Goal: Task Accomplishment & Management: Use online tool/utility

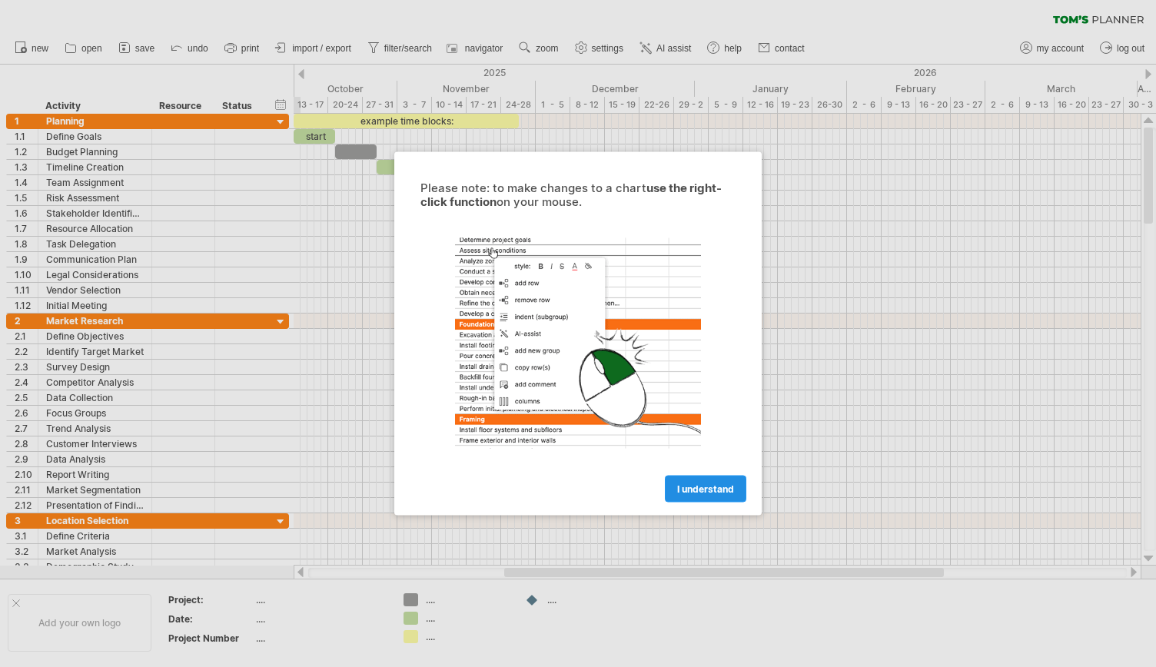
click at [718, 482] on link "I understand" at bounding box center [706, 489] width 82 height 27
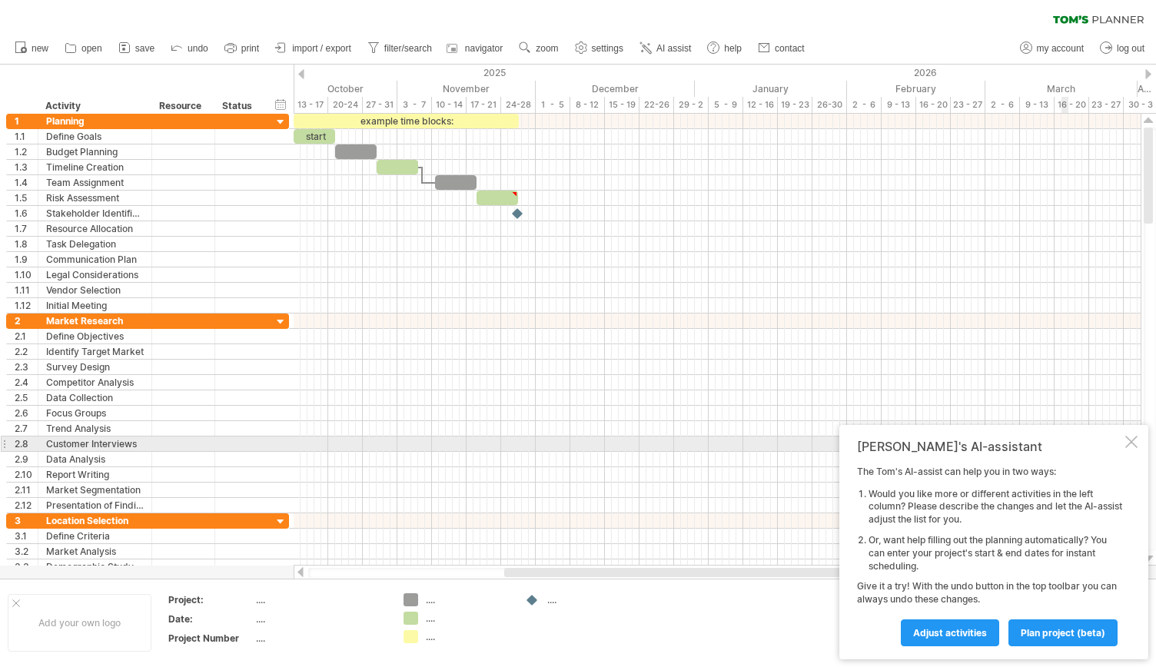
click at [1133, 441] on div at bounding box center [1132, 442] width 12 height 12
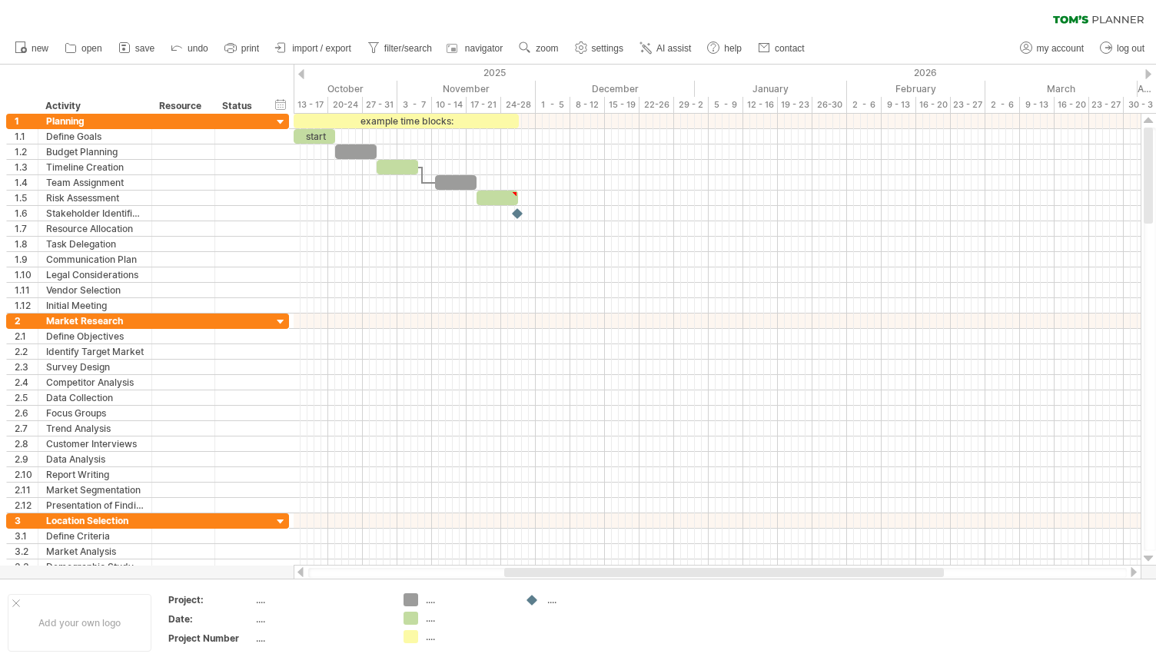
click at [1071, 28] on div "clear filter reapply filter" at bounding box center [578, 16] width 1156 height 32
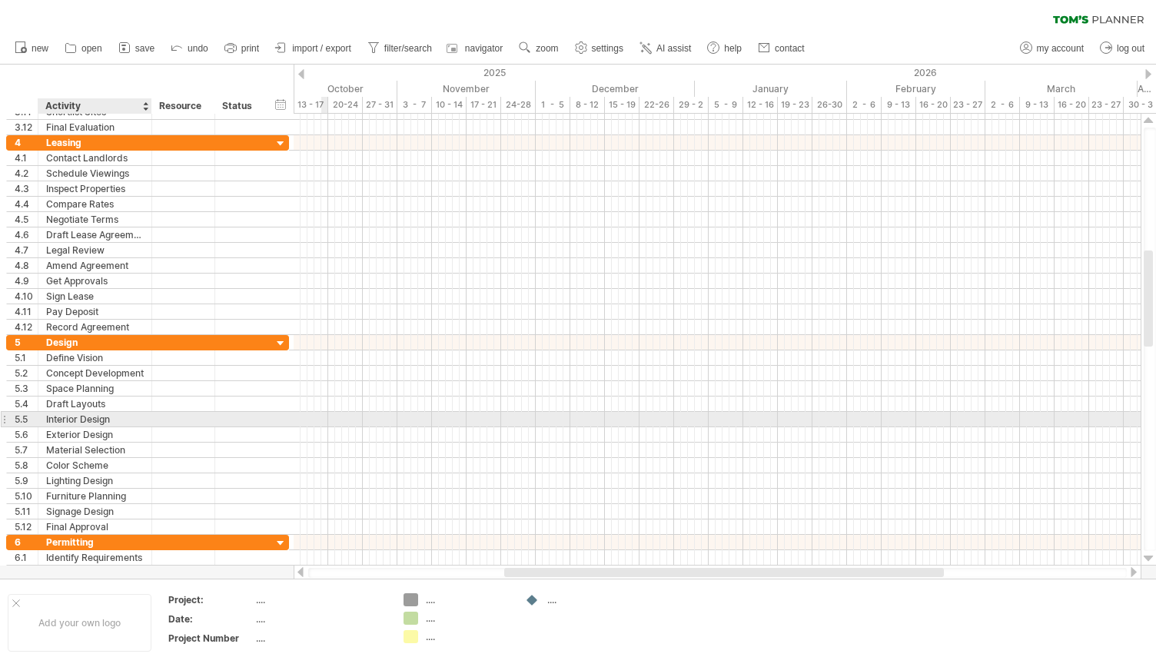
click at [54, 421] on div "Interior Design" at bounding box center [95, 419] width 98 height 15
click at [75, 416] on input "**********" at bounding box center [95, 419] width 98 height 15
click at [28, 412] on div "5.5" at bounding box center [26, 419] width 23 height 15
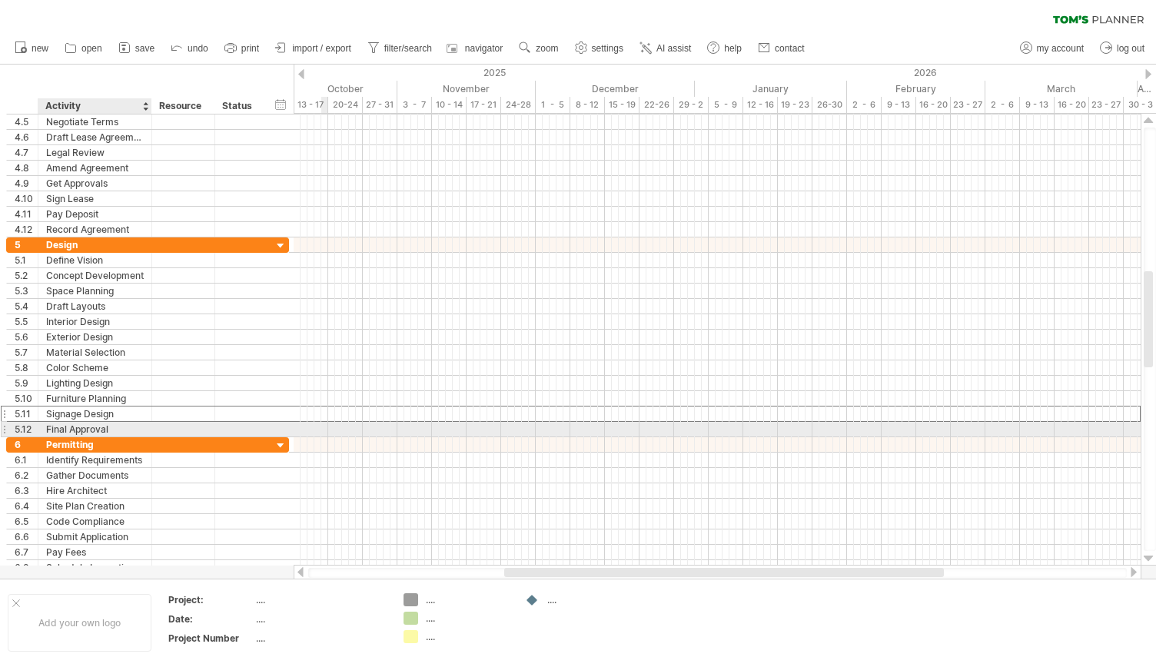
click at [28, 412] on div "5.11" at bounding box center [26, 414] width 23 height 15
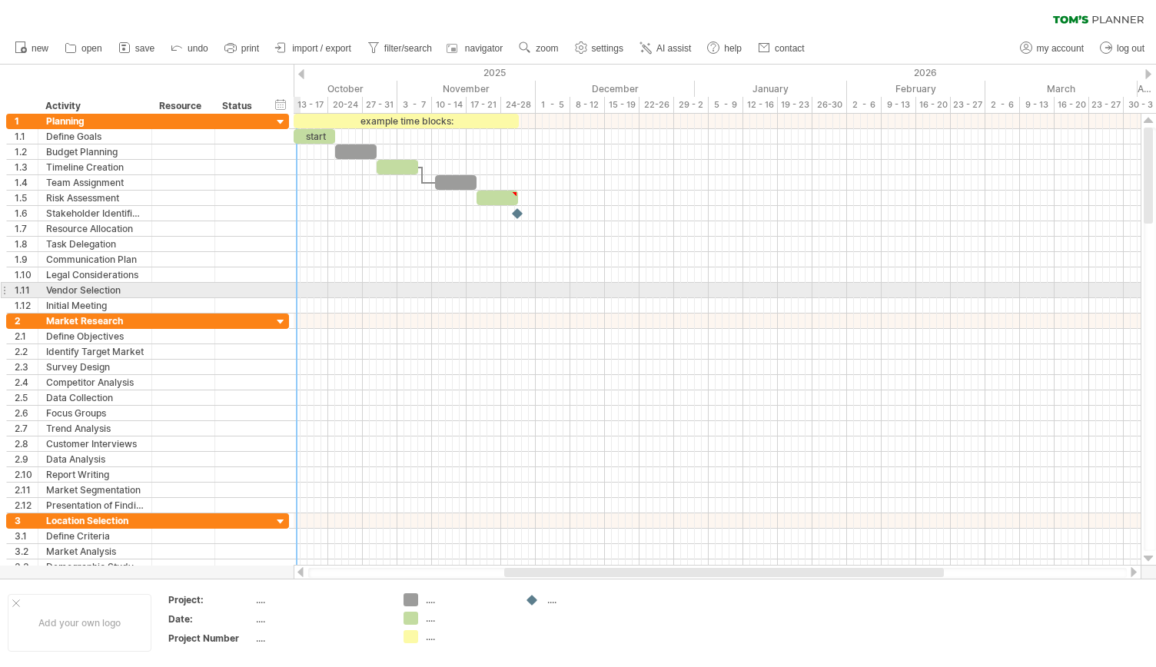
click at [298, 287] on div at bounding box center [717, 290] width 847 height 15
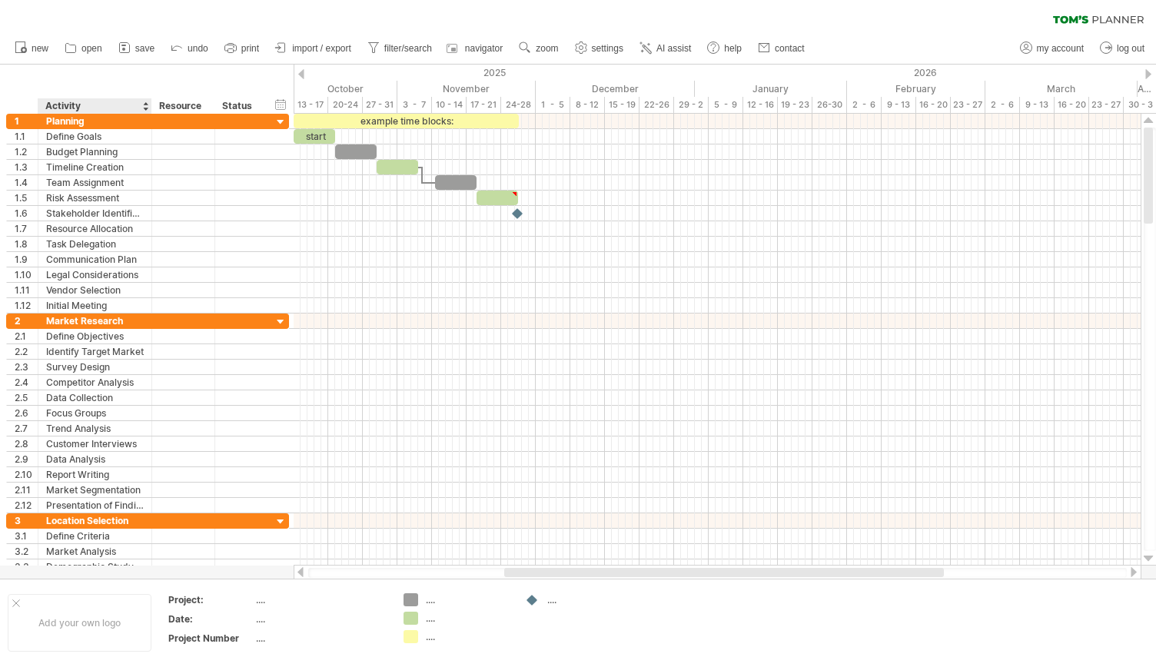
click at [120, 108] on div "Activity" at bounding box center [94, 105] width 98 height 15
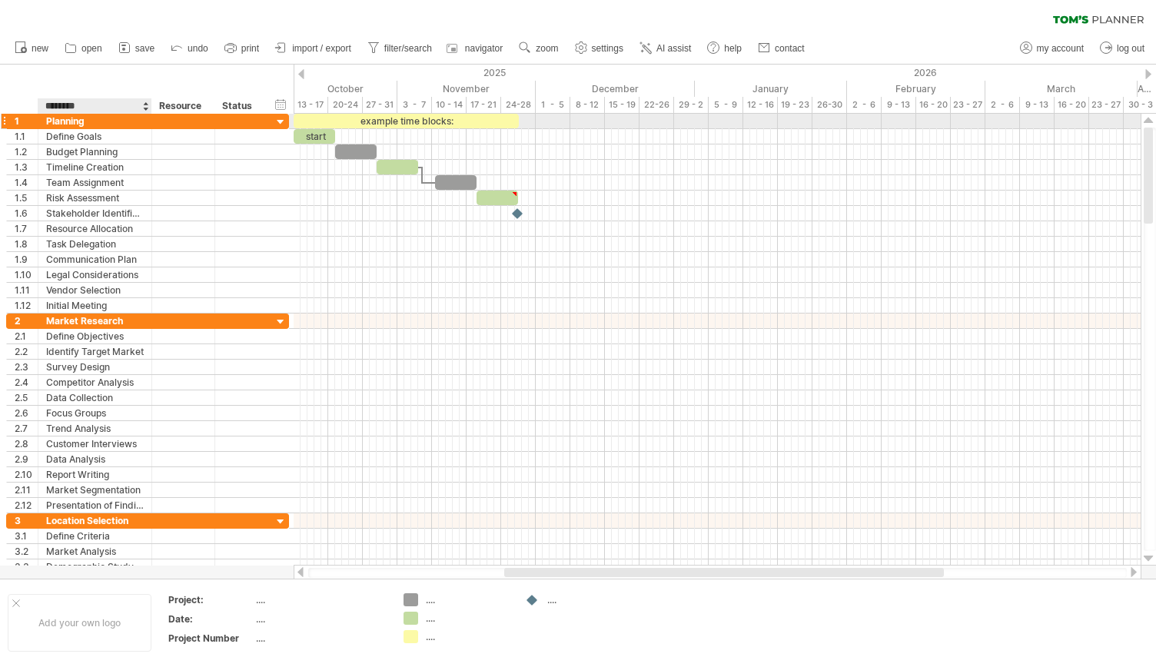
click at [103, 124] on div "Planning" at bounding box center [95, 121] width 98 height 15
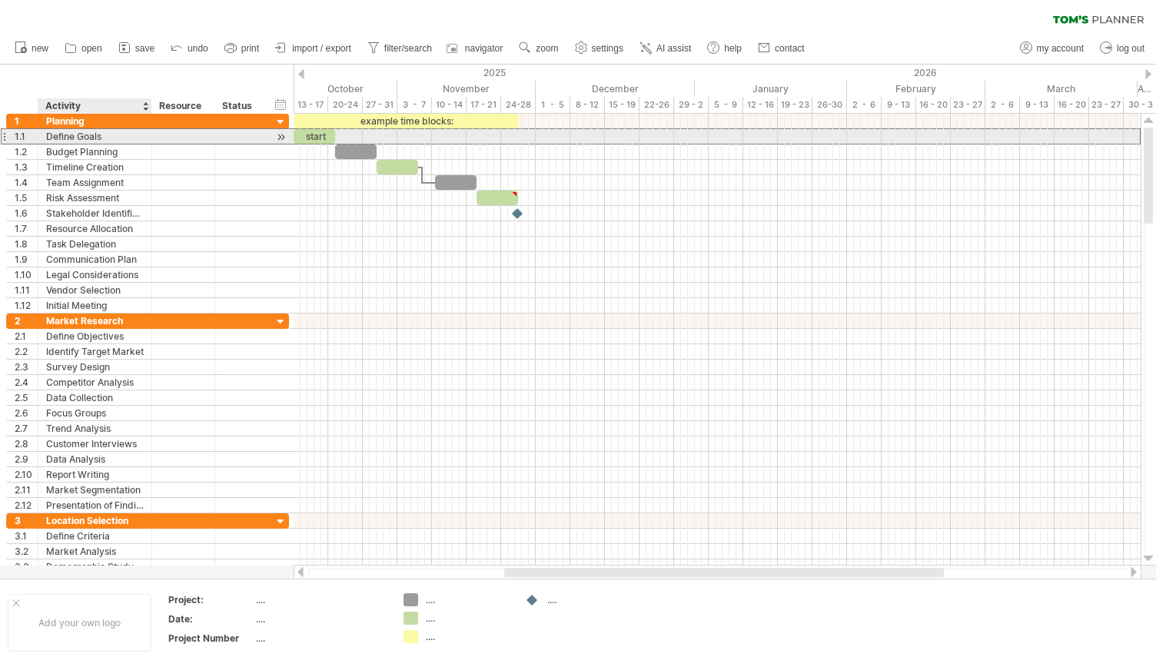
click at [99, 139] on div "Define Goals" at bounding box center [95, 136] width 98 height 15
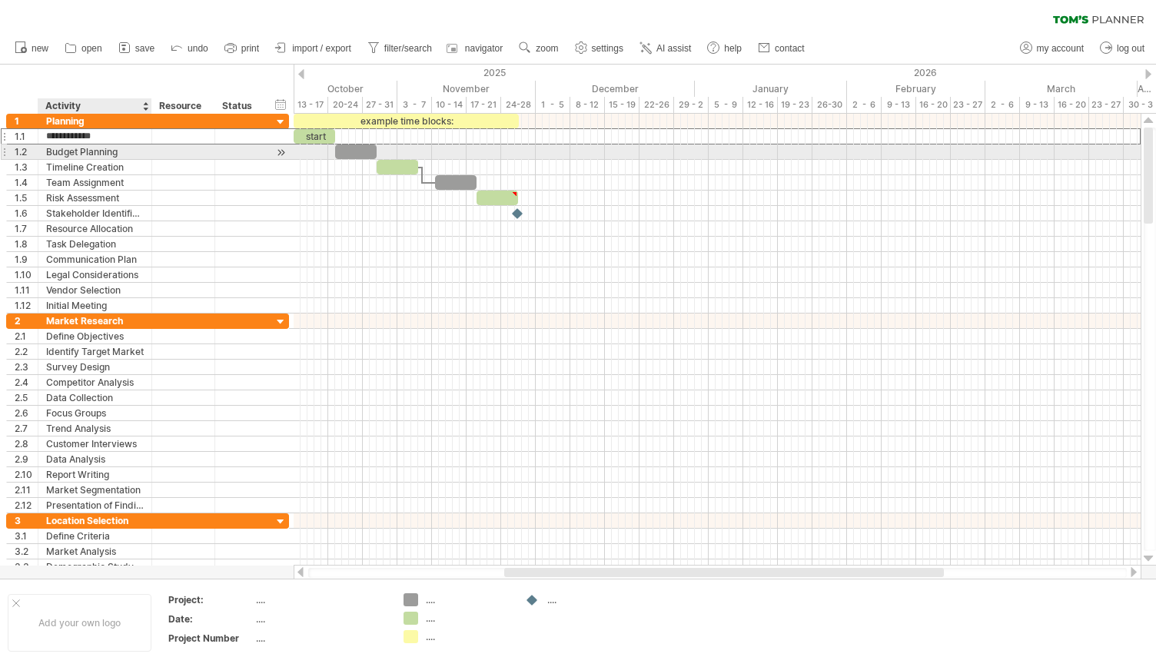
click at [103, 150] on div "Budget Planning" at bounding box center [95, 152] width 98 height 15
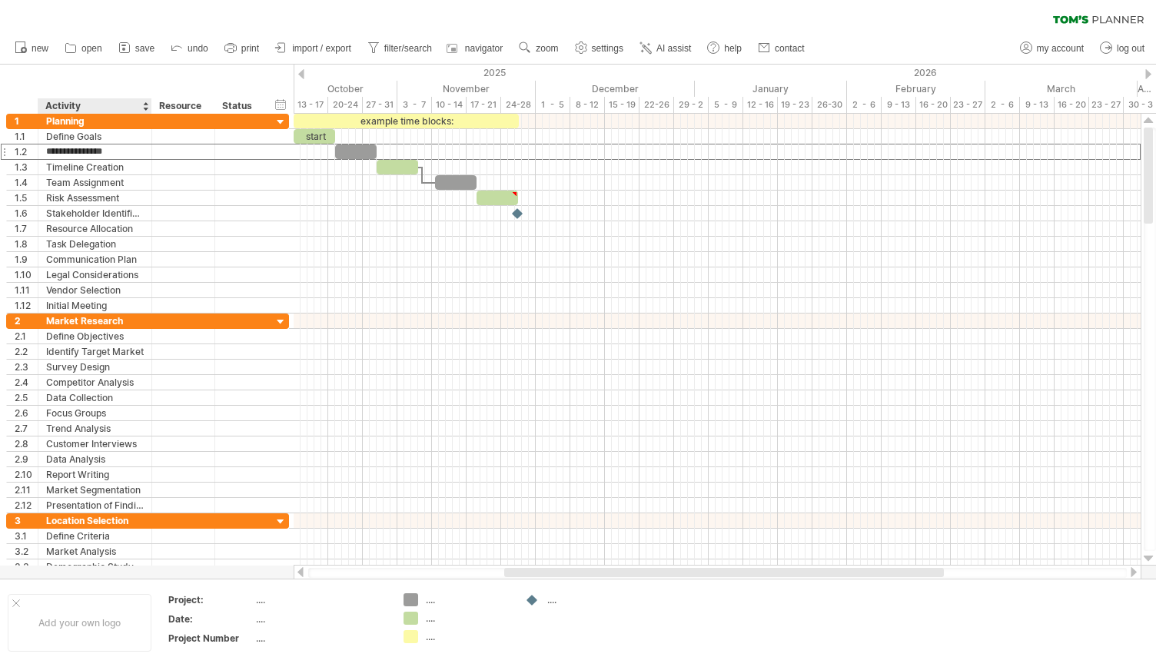
click at [121, 75] on div "hide start/end/duration show start/end/duration ******** Activity ******** Reso…" at bounding box center [147, 89] width 294 height 49
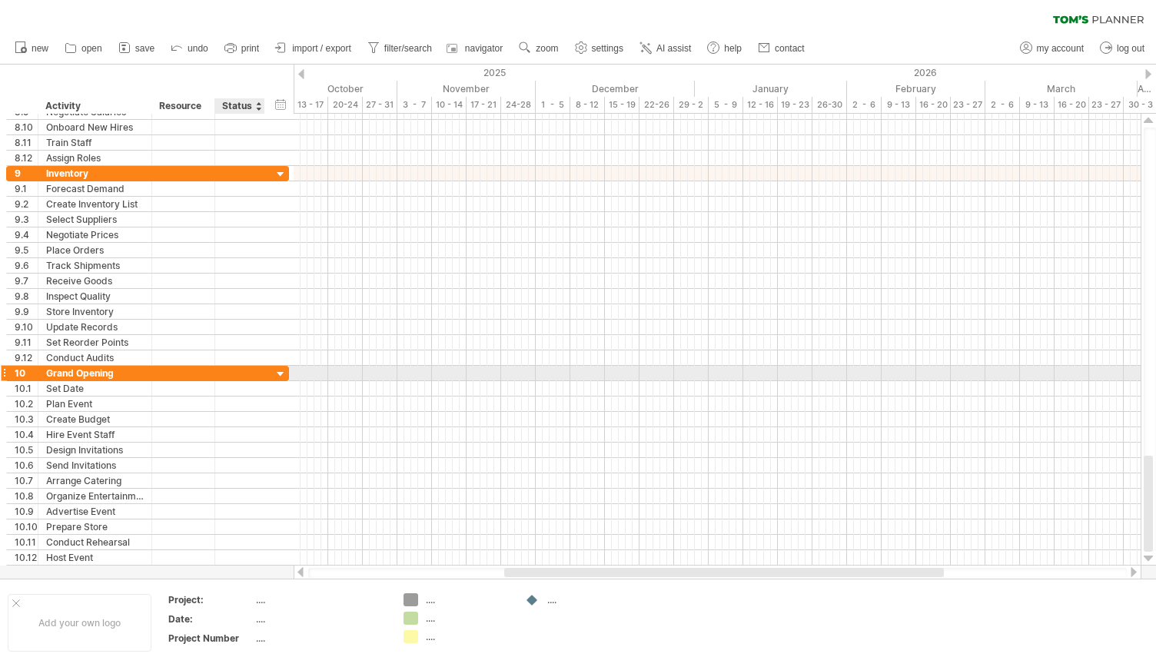
click at [277, 373] on div at bounding box center [281, 375] width 15 height 15
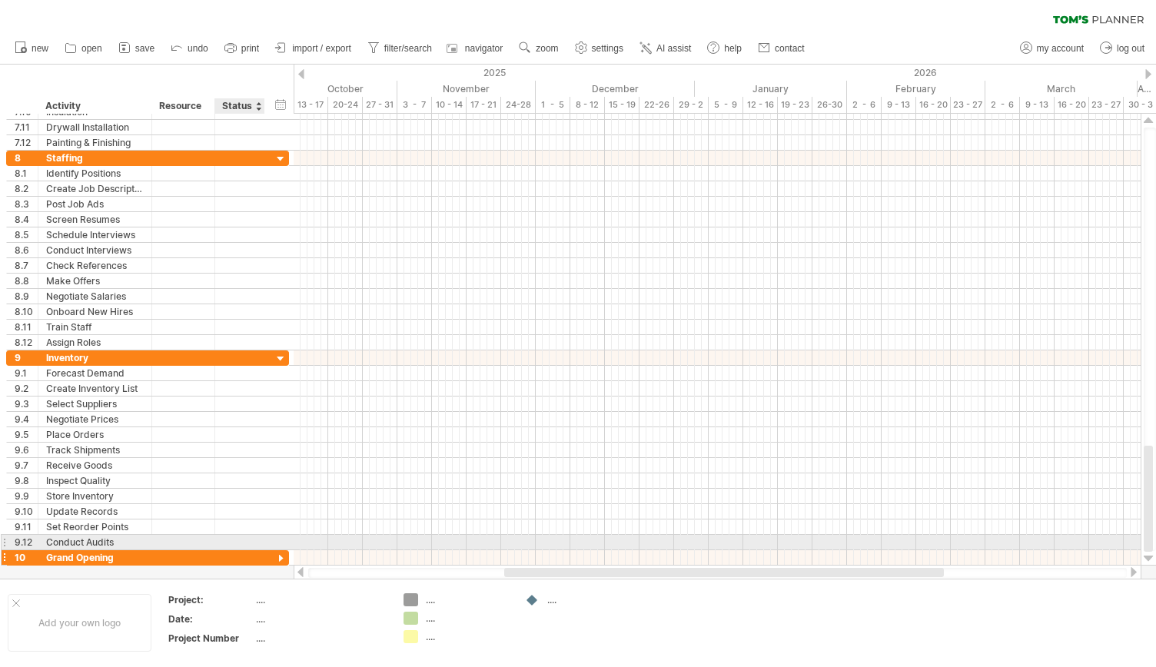
click at [281, 552] on div at bounding box center [281, 559] width 15 height 15
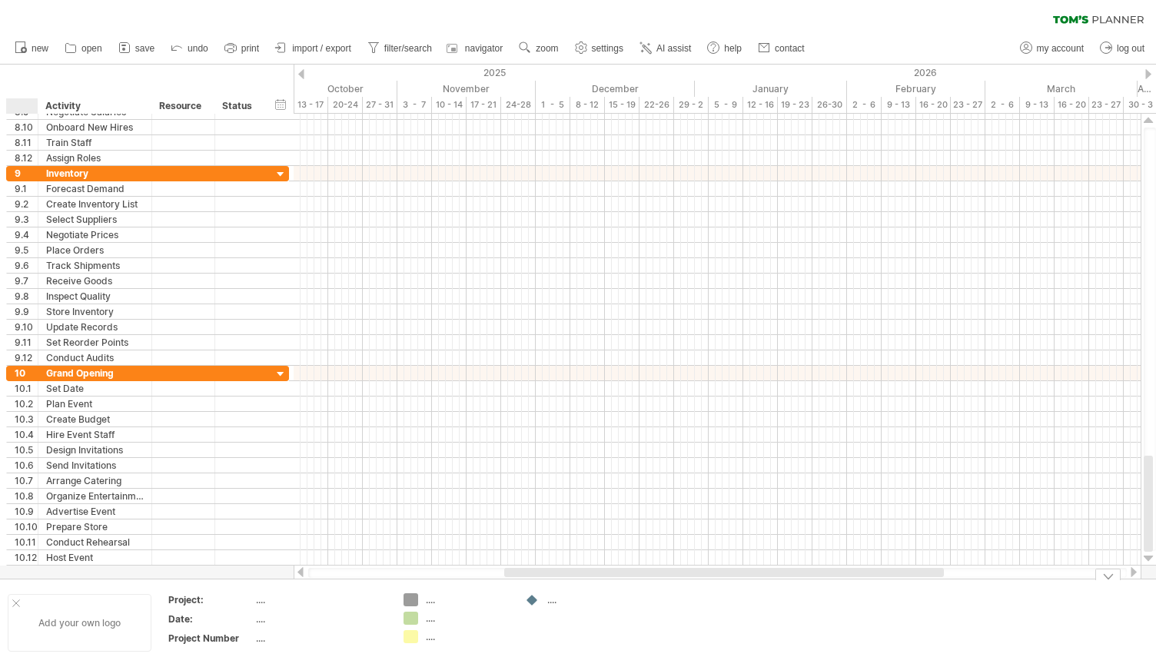
click at [12, 600] on div at bounding box center [16, 604] width 8 height 8
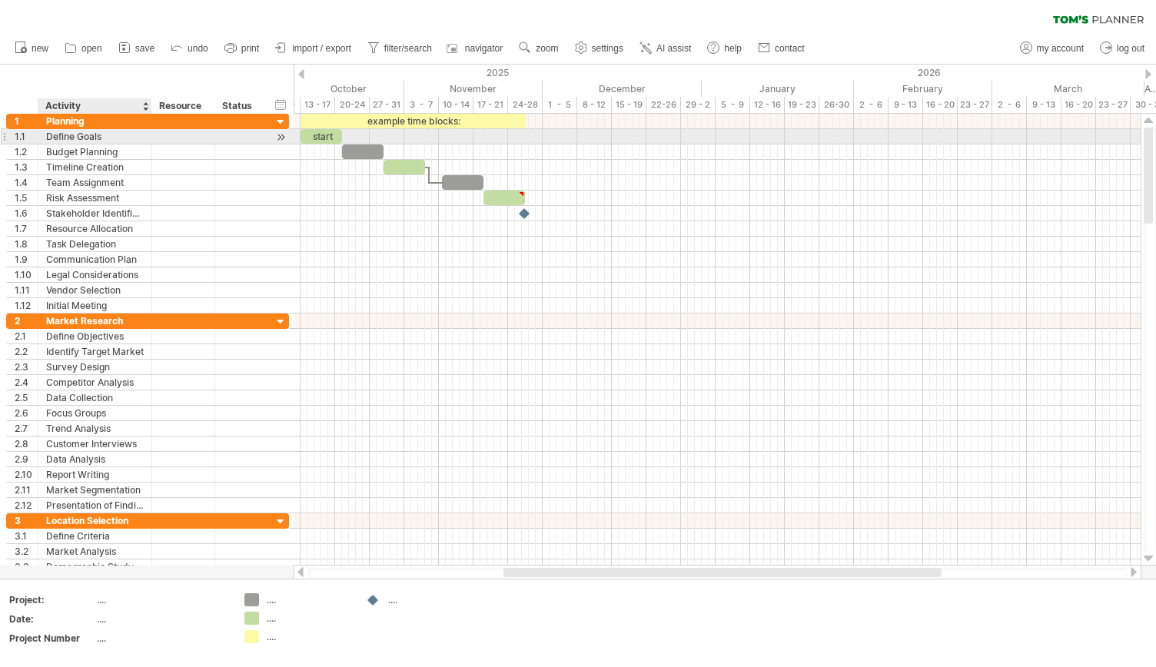
click at [53, 141] on div "Define Goals" at bounding box center [95, 136] width 98 height 15
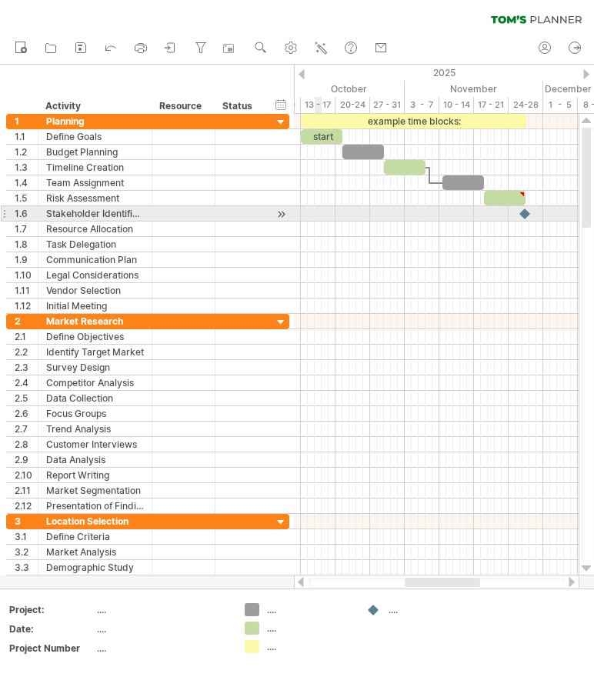
click at [317, 208] on div at bounding box center [436, 213] width 284 height 15
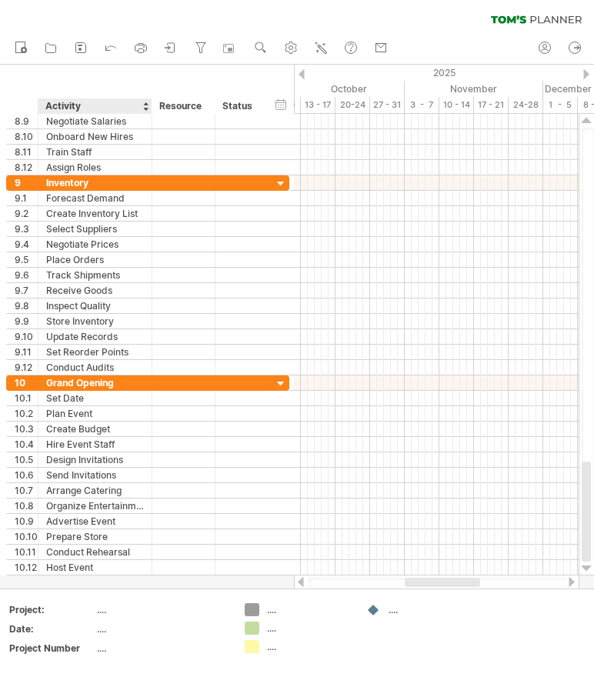
click at [152, 578] on div at bounding box center [297, 327] width 594 height 524
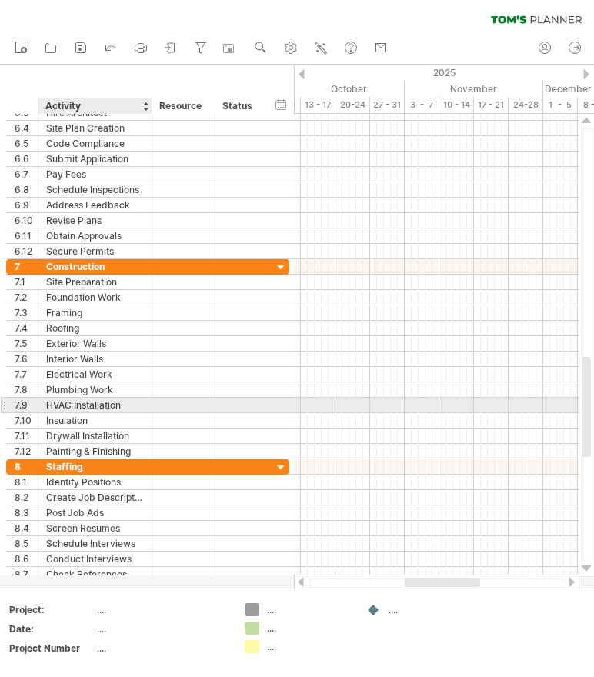
click at [146, 400] on div at bounding box center [150, 405] width 8 height 15
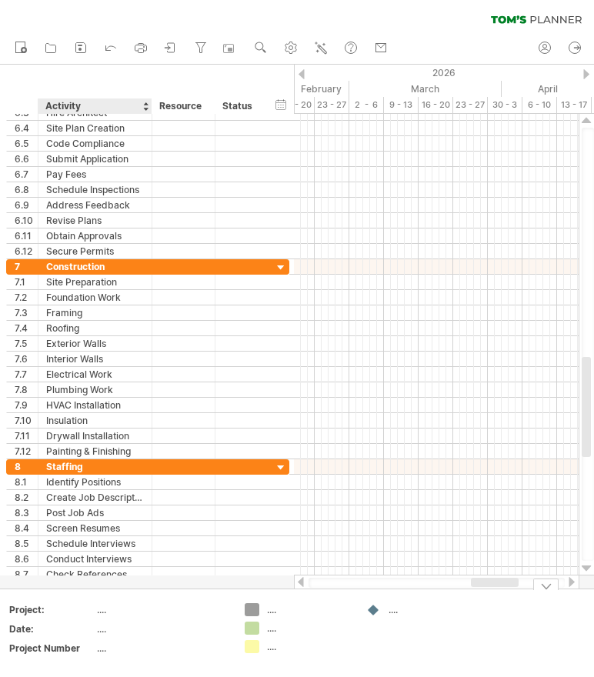
click at [58, 587] on div at bounding box center [297, 327] width 594 height 524
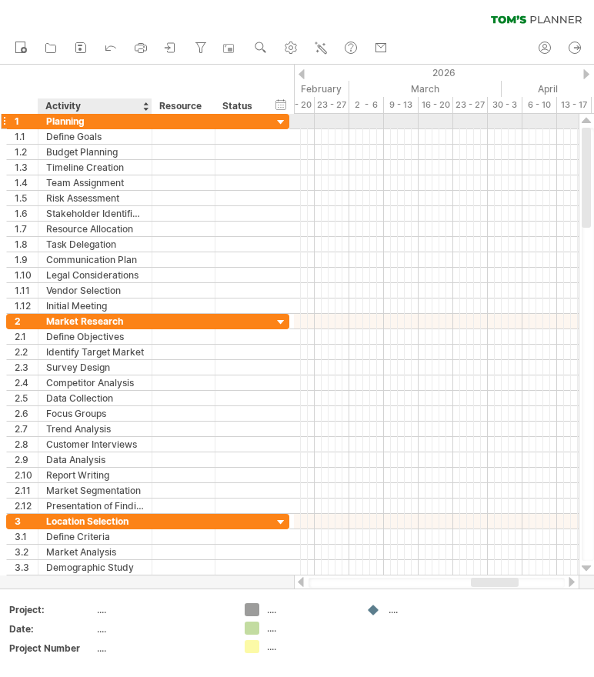
click at [58, 125] on div "Planning" at bounding box center [95, 121] width 98 height 15
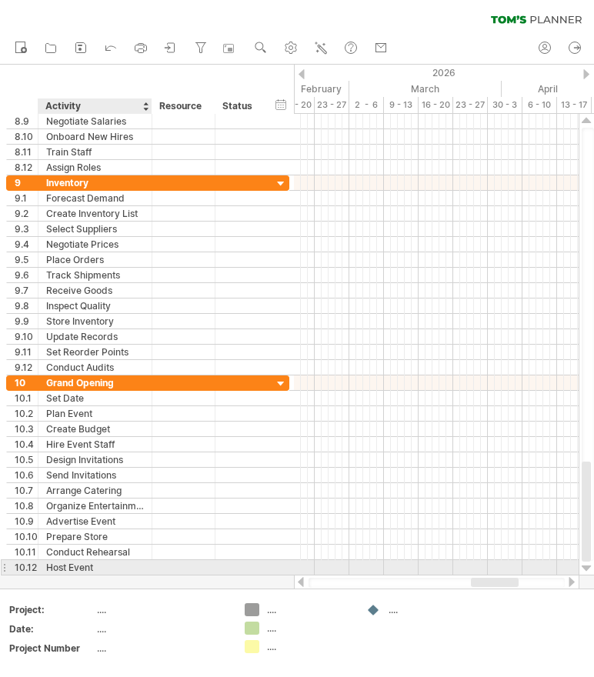
click at [148, 573] on div "**********" at bounding box center [147, 344] width 294 height 461
click at [127, 560] on div "Host Event" at bounding box center [95, 567] width 98 height 15
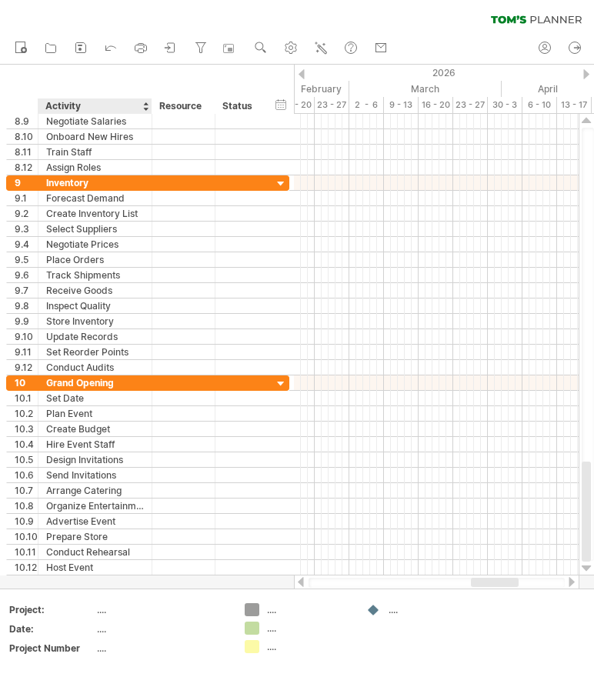
click at [147, 579] on div at bounding box center [297, 327] width 594 height 524
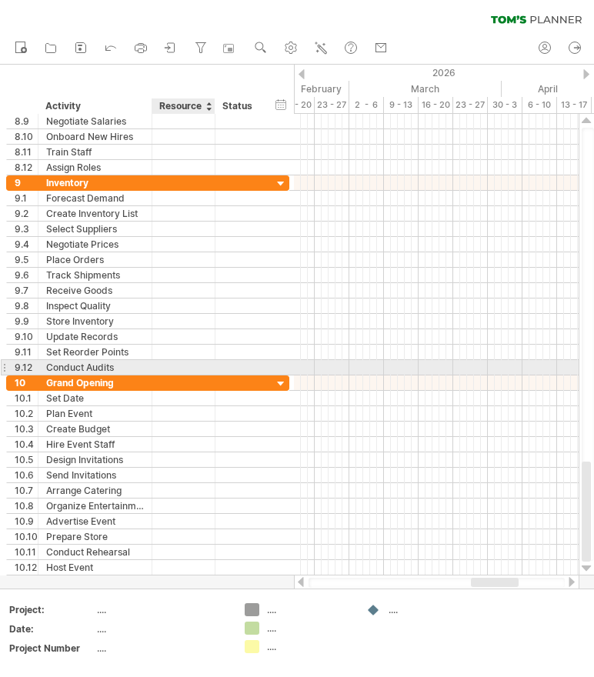
drag, startPoint x: 147, startPoint y: 579, endPoint x: 181, endPoint y: 364, distance: 217.9
click at [181, 364] on div "Trying to reach plan.tomsplanner.com Connected again... 0% clear filter new 1" at bounding box center [297, 338] width 594 height 677
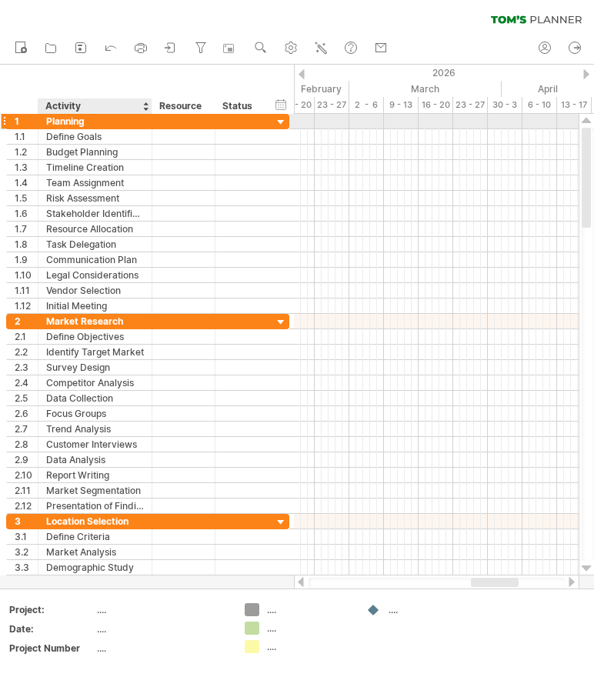
click at [125, 121] on div "Planning" at bounding box center [95, 121] width 98 height 15
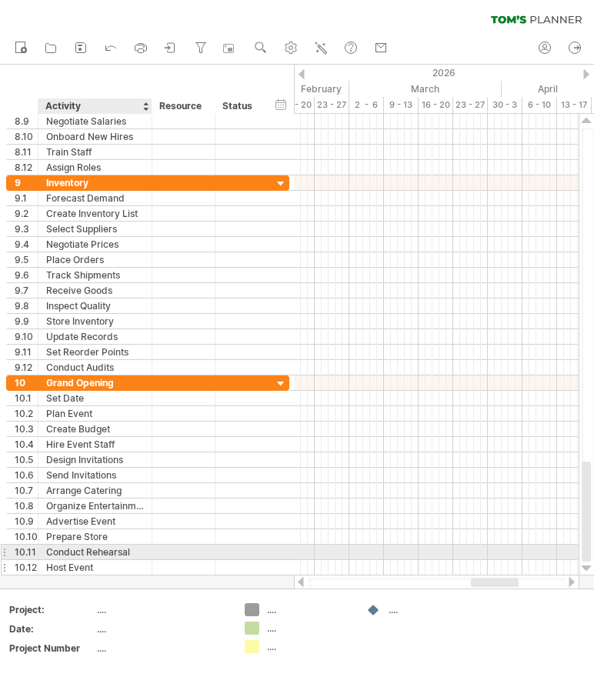
click at [99, 560] on div "Host Event" at bounding box center [95, 567] width 98 height 15
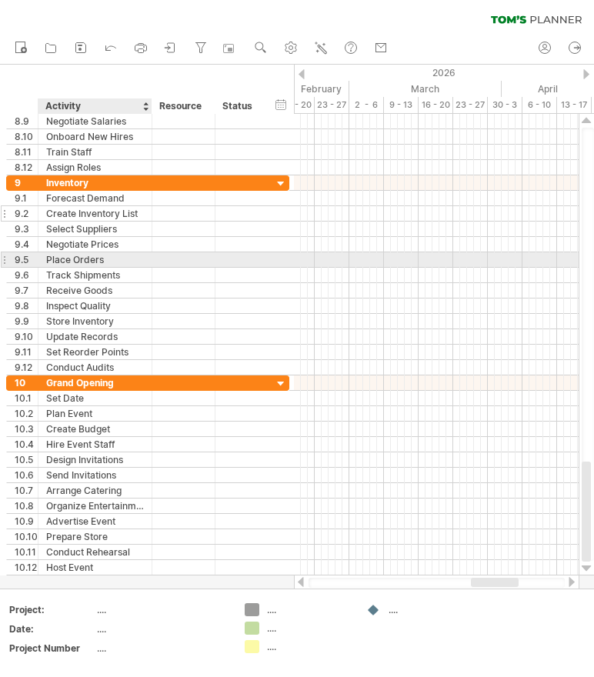
drag, startPoint x: 135, startPoint y: 577, endPoint x: 130, endPoint y: 215, distance: 362.9
click at [130, 215] on div "Trying to reach plan.tomsplanner.com Connected again... 0% clear filter new 1" at bounding box center [297, 338] width 594 height 677
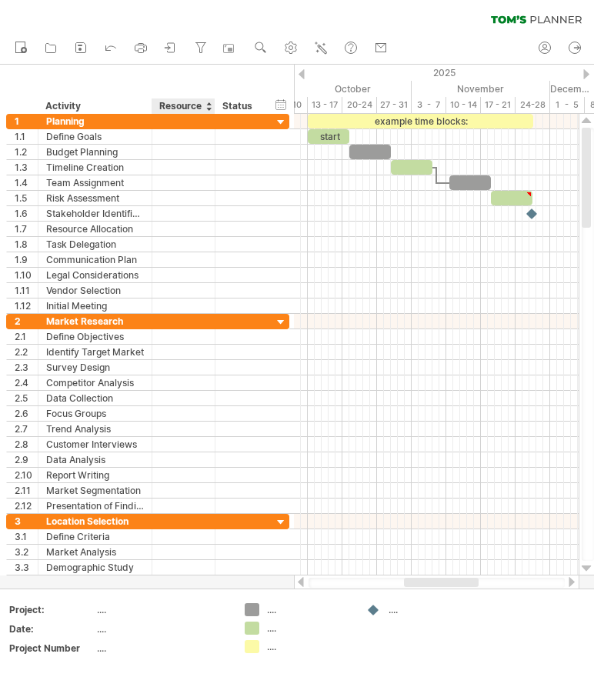
click at [177, 85] on div "hide start/end/duration show start/end/duration ******** Activity ******** Reso…" at bounding box center [147, 89] width 294 height 49
click at [98, 83] on div "hide start/end/duration show start/end/duration ******** Activity ******** Reso…" at bounding box center [147, 89] width 294 height 49
click at [106, 19] on div "clear filter reapply filter" at bounding box center [297, 16] width 594 height 32
click at [139, 75] on div "hide start/end/duration show start/end/duration ******** Activity ******** Reso…" at bounding box center [147, 89] width 294 height 49
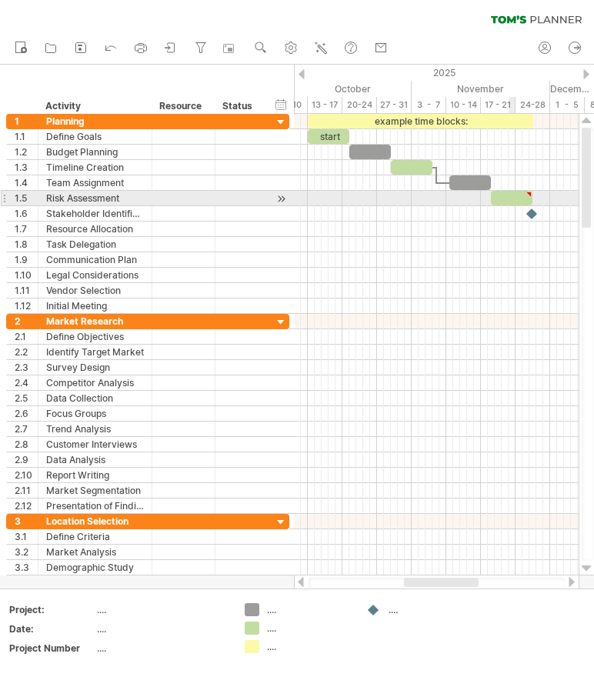
click at [511, 198] on div at bounding box center [512, 198] width 42 height 15
type textarea "**********"
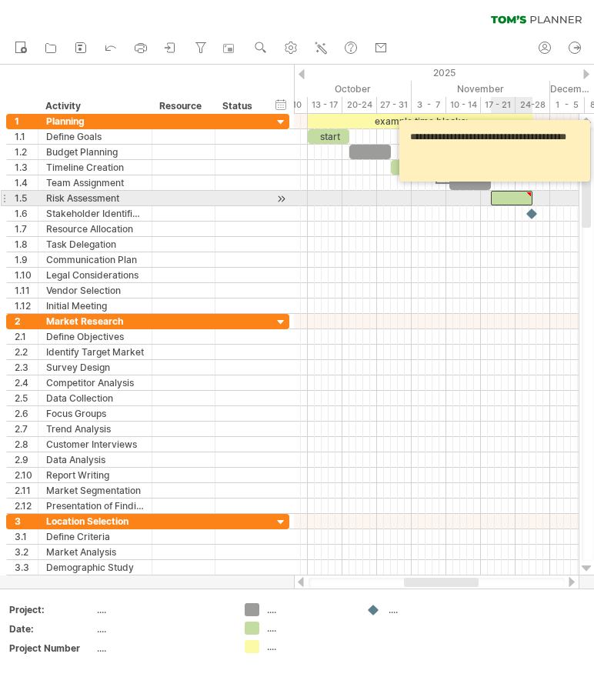
click at [511, 198] on div at bounding box center [512, 198] width 42 height 15
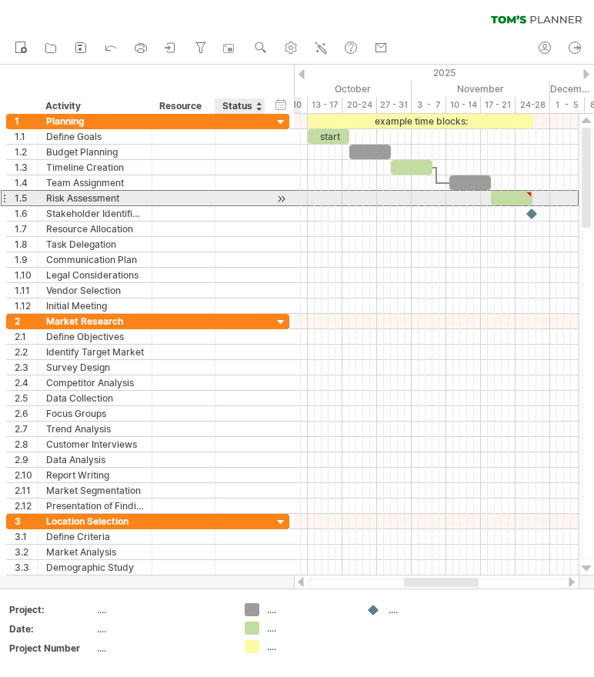
click at [236, 199] on div at bounding box center [240, 198] width 34 height 15
click at [112, 191] on div "Risk Assessment" at bounding box center [95, 198] width 98 height 15
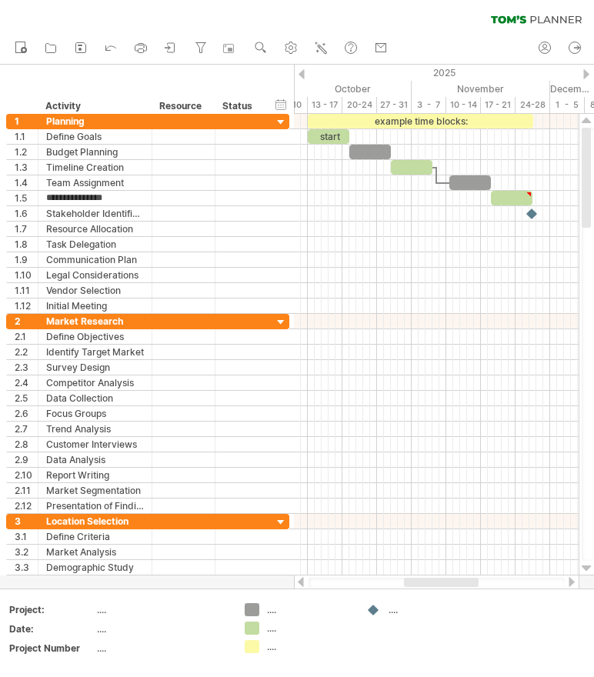
click at [0, 38] on div "new open save share" at bounding box center [197, 48] width 394 height 32
click at [151, 6] on div "clear filter reapply filter" at bounding box center [297, 16] width 594 height 32
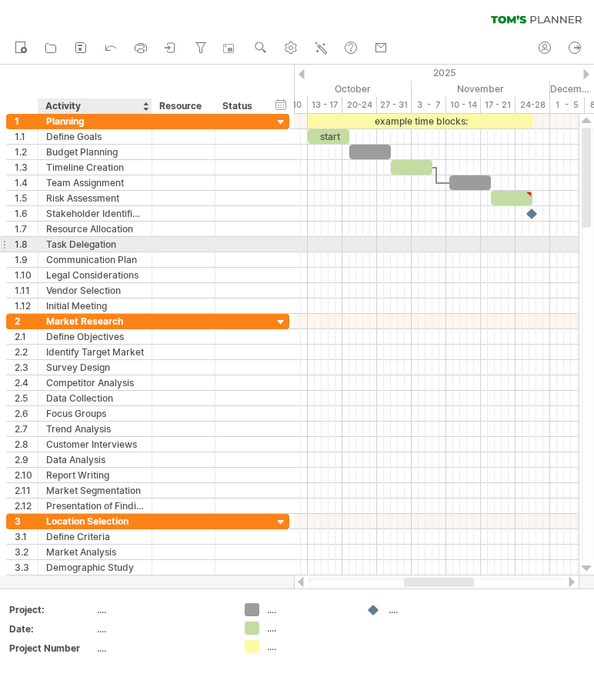
click at [109, 245] on div "Task Delegation" at bounding box center [95, 244] width 98 height 15
click at [33, 244] on div at bounding box center [36, 244] width 8 height 15
click at [32, 241] on div at bounding box center [36, 244] width 8 height 15
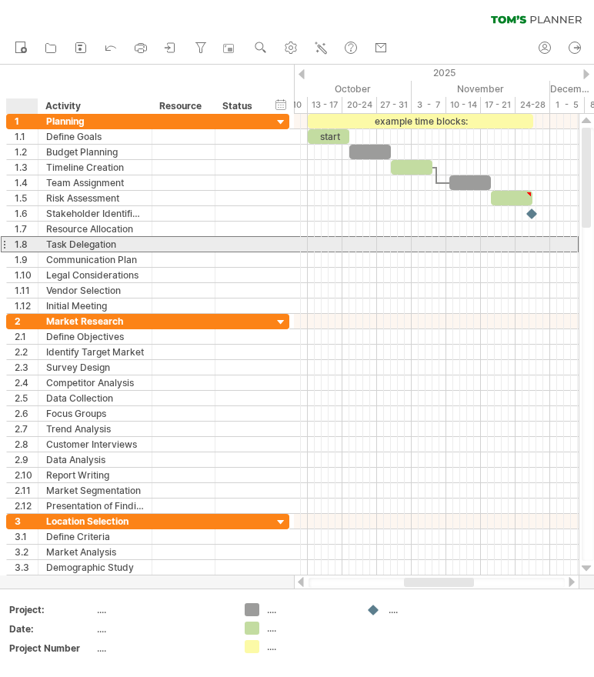
click at [20, 241] on div "1.8" at bounding box center [26, 244] width 23 height 15
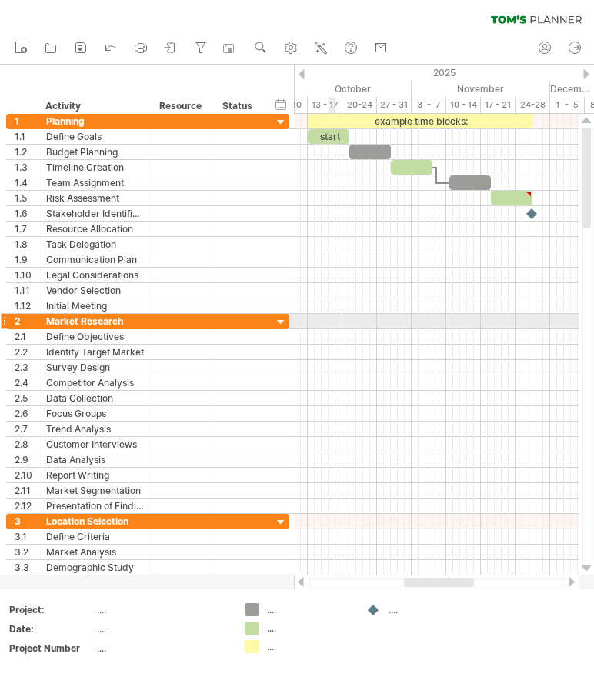
click at [330, 329] on div at bounding box center [436, 336] width 284 height 15
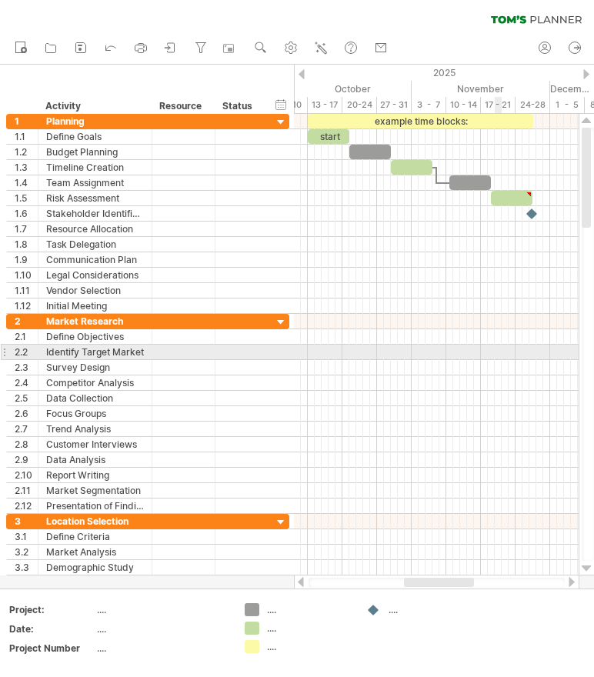
click at [481, 345] on div at bounding box center [436, 351] width 284 height 15
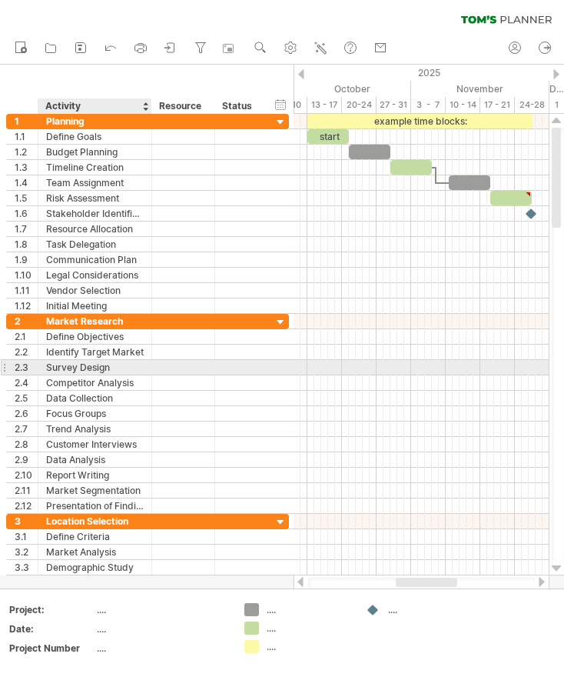
click at [105, 362] on div "Survey Design" at bounding box center [95, 367] width 98 height 15
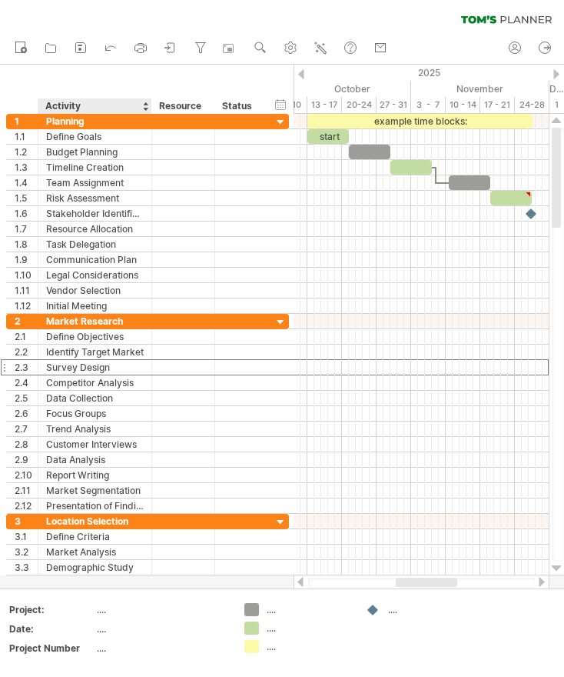
click at [145, 590] on div "Add your own logo Project: .... Date: .... Project Number .... .... .... .... .…" at bounding box center [282, 632] width 564 height 88
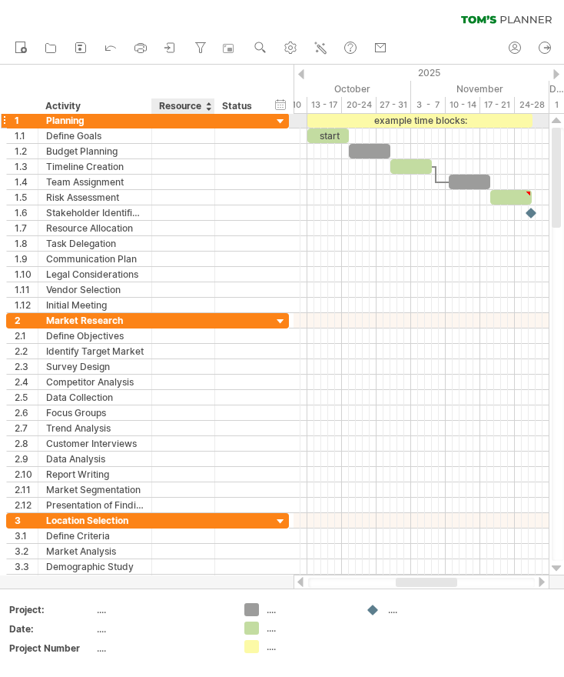
click at [205, 125] on div at bounding box center [183, 120] width 47 height 15
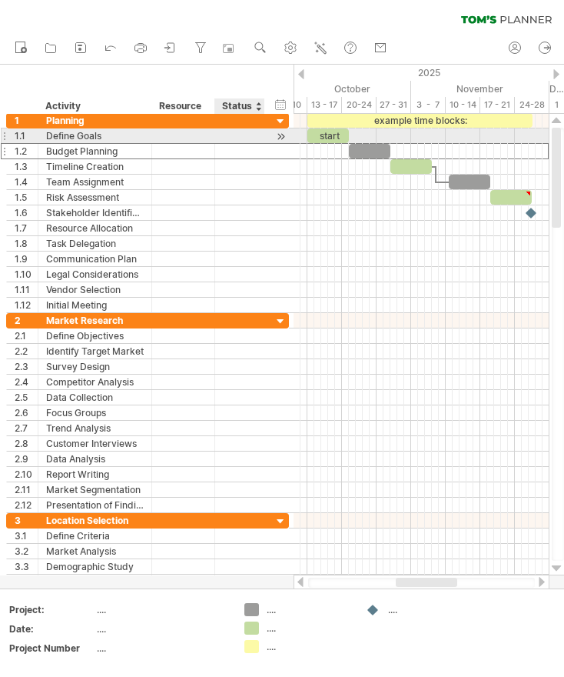
click at [280, 143] on div "**********" at bounding box center [147, 151] width 283 height 16
click at [280, 135] on div at bounding box center [281, 136] width 15 height 16
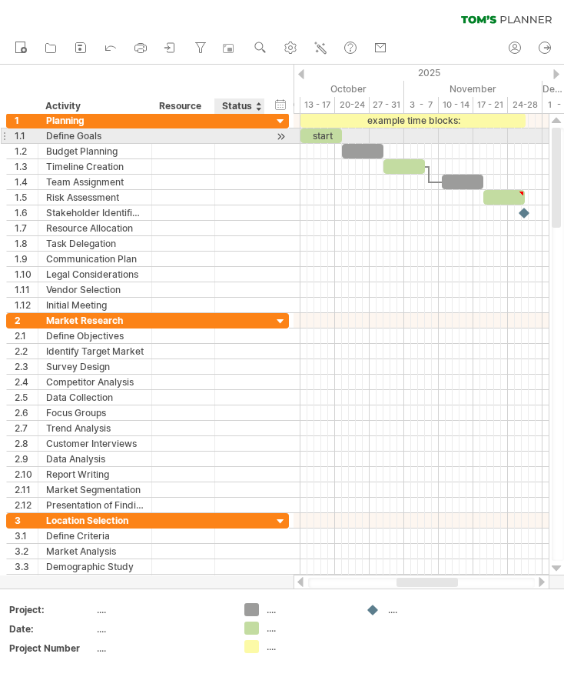
click at [280, 135] on div at bounding box center [281, 136] width 15 height 16
click at [5, 137] on div at bounding box center [4, 136] width 6 height 16
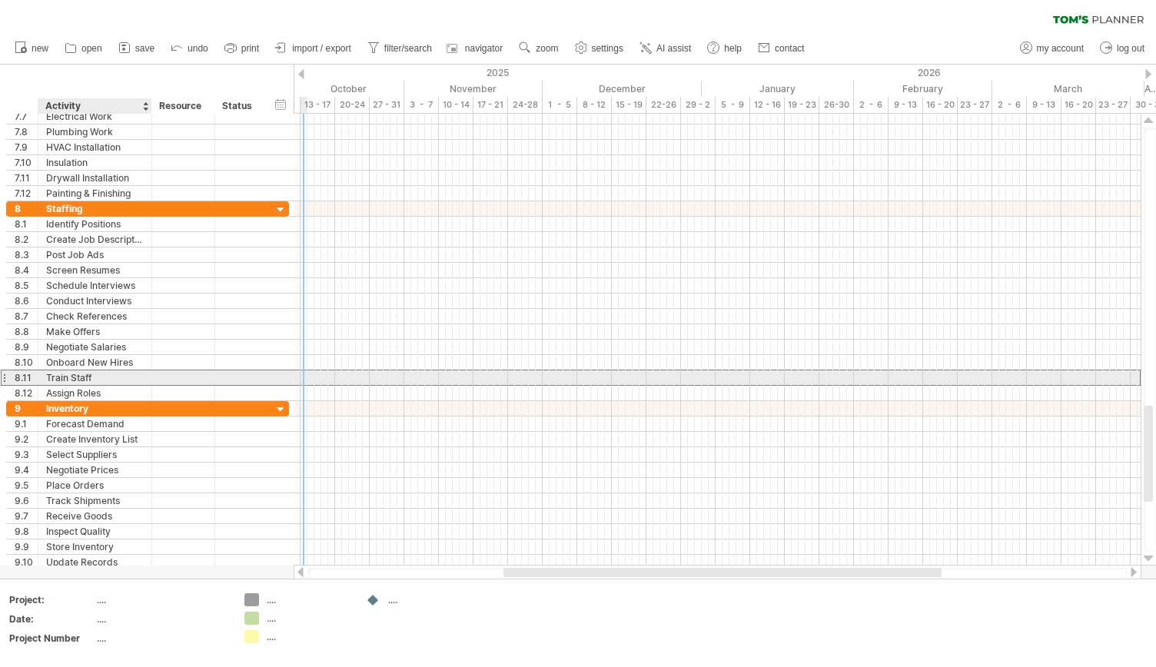
click at [72, 373] on div "Train Staff" at bounding box center [95, 378] width 98 height 15
click at [136, 371] on input "**********" at bounding box center [95, 378] width 98 height 15
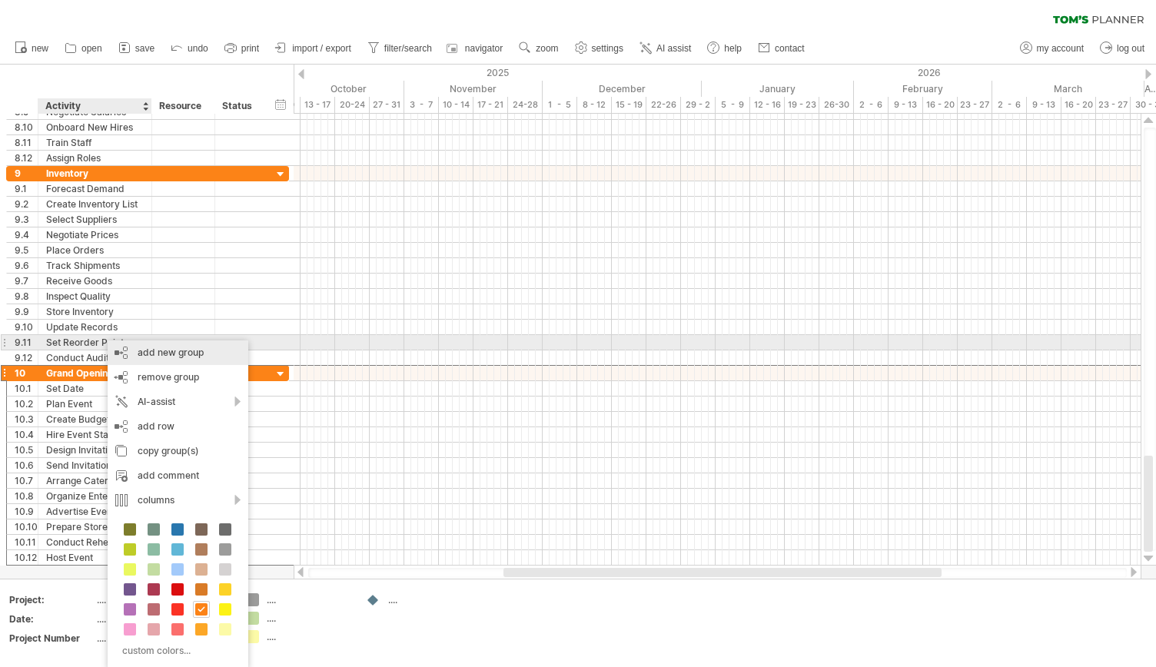
click at [151, 348] on div "add new group" at bounding box center [178, 353] width 141 height 25
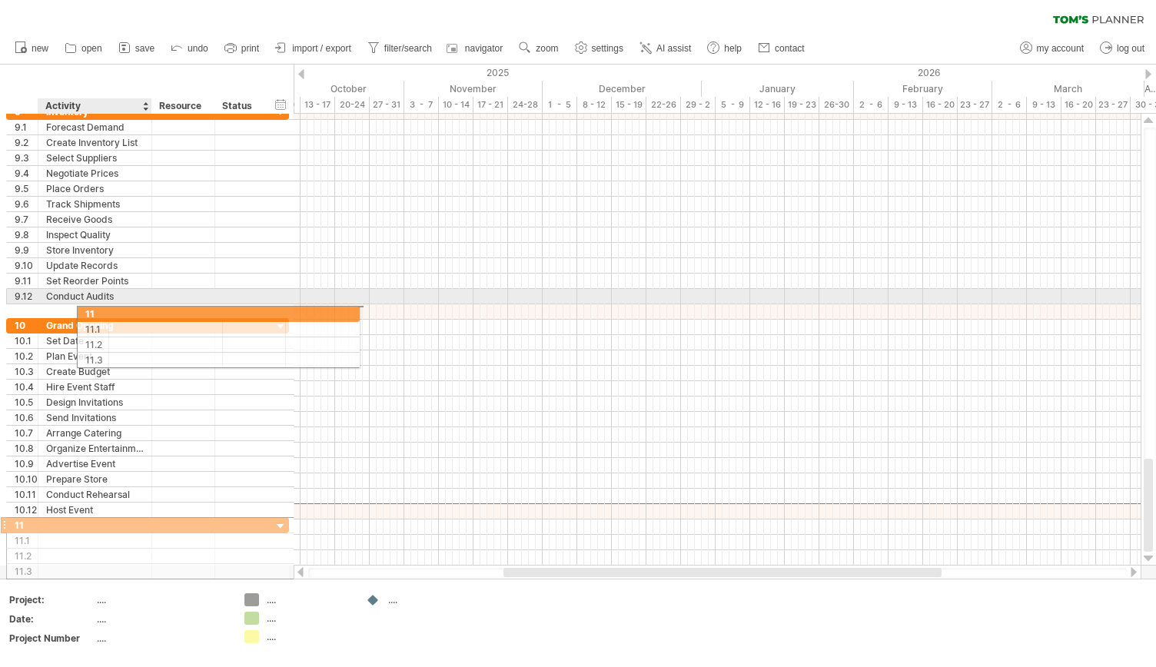
drag, startPoint x: 13, startPoint y: 505, endPoint x: 89, endPoint y: 311, distance: 208.2
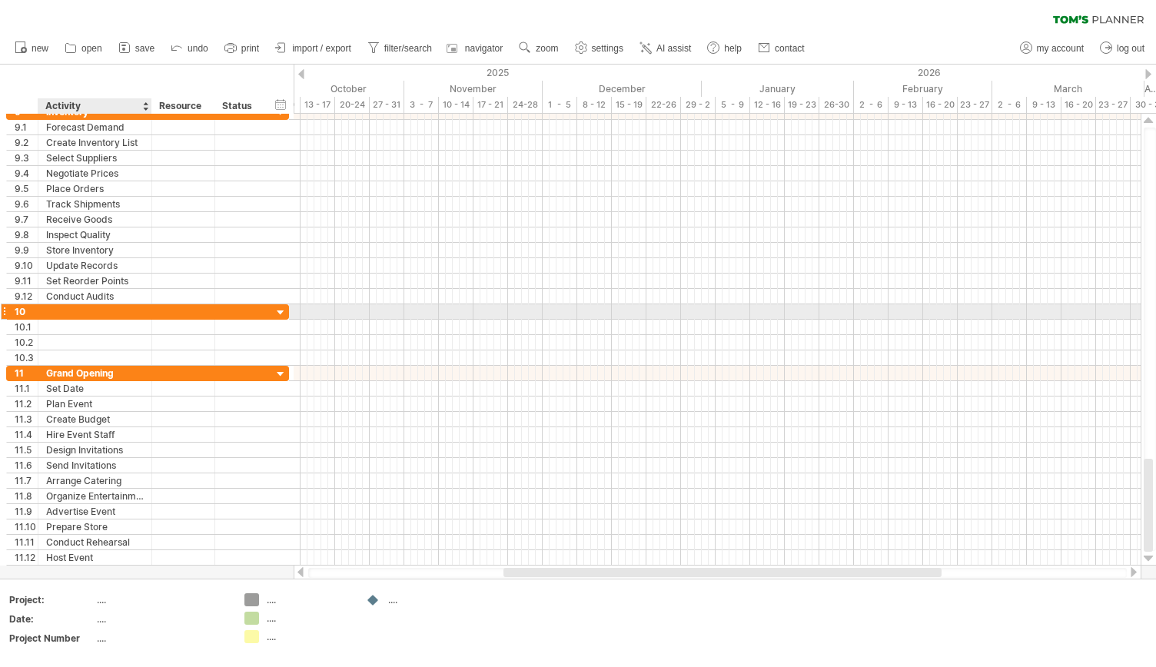
click at [51, 311] on div at bounding box center [95, 311] width 98 height 15
click at [51, 311] on input "text" at bounding box center [95, 311] width 98 height 15
type input "**********"
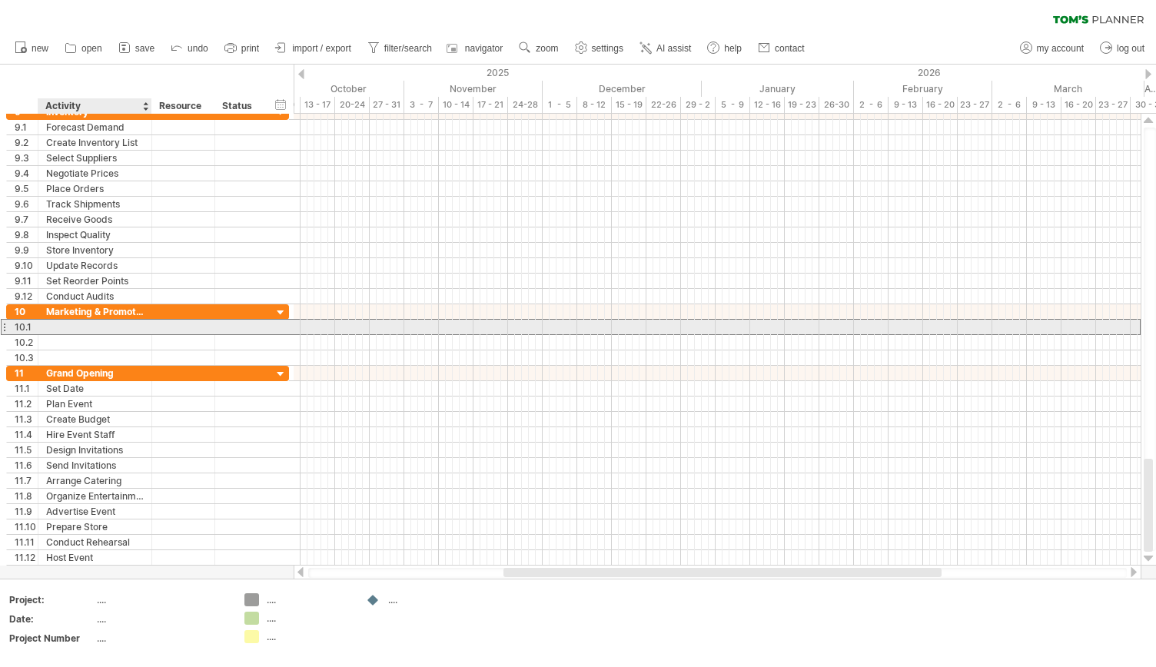
click at [58, 321] on div at bounding box center [95, 327] width 98 height 15
type input "**********"
drag, startPoint x: 148, startPoint y: 321, endPoint x: 191, endPoint y: 318, distance: 43.9
click at [191, 320] on div at bounding box center [194, 327] width 8 height 15
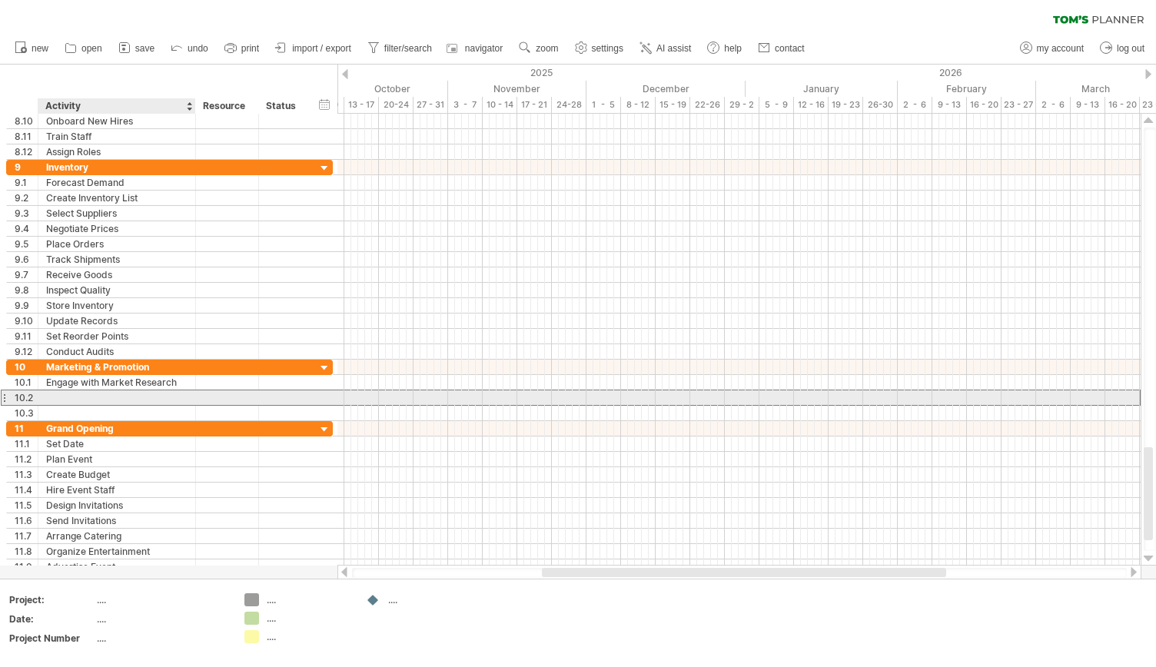
click at [102, 400] on div at bounding box center [116, 398] width 141 height 15
type input "**********"
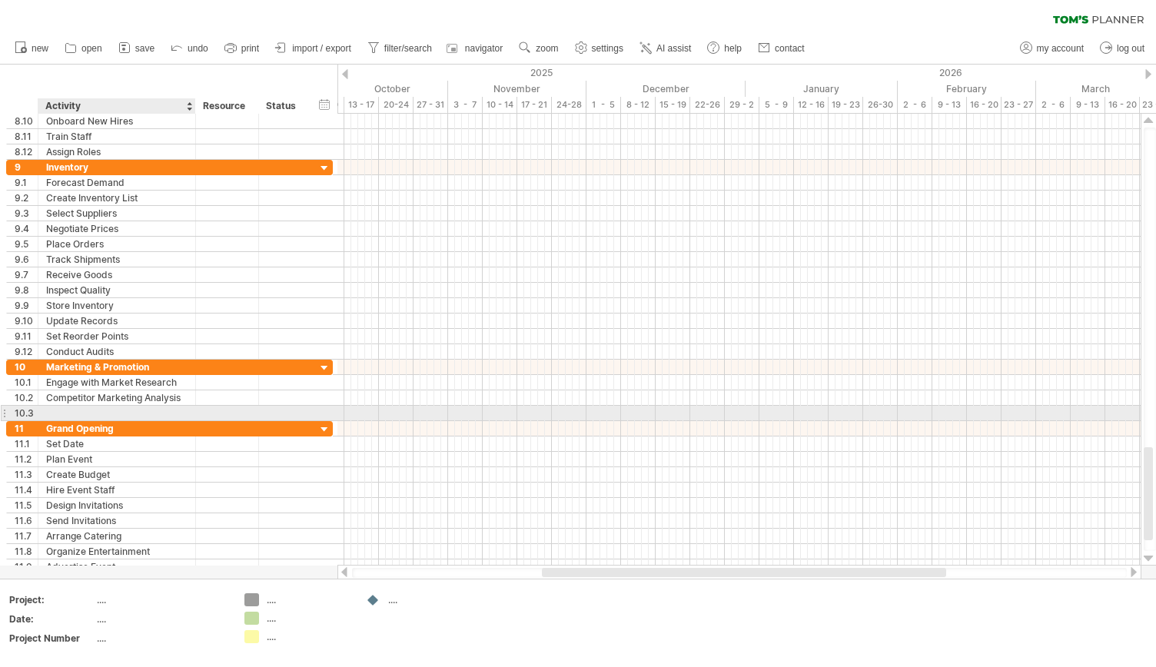
click at [129, 407] on div at bounding box center [116, 413] width 141 height 15
click at [129, 407] on input "text" at bounding box center [116, 413] width 141 height 15
type input "**********"
click at [129, 407] on div "Partnerships" at bounding box center [116, 413] width 141 height 15
click at [355, 421] on div at bounding box center [739, 428] width 803 height 15
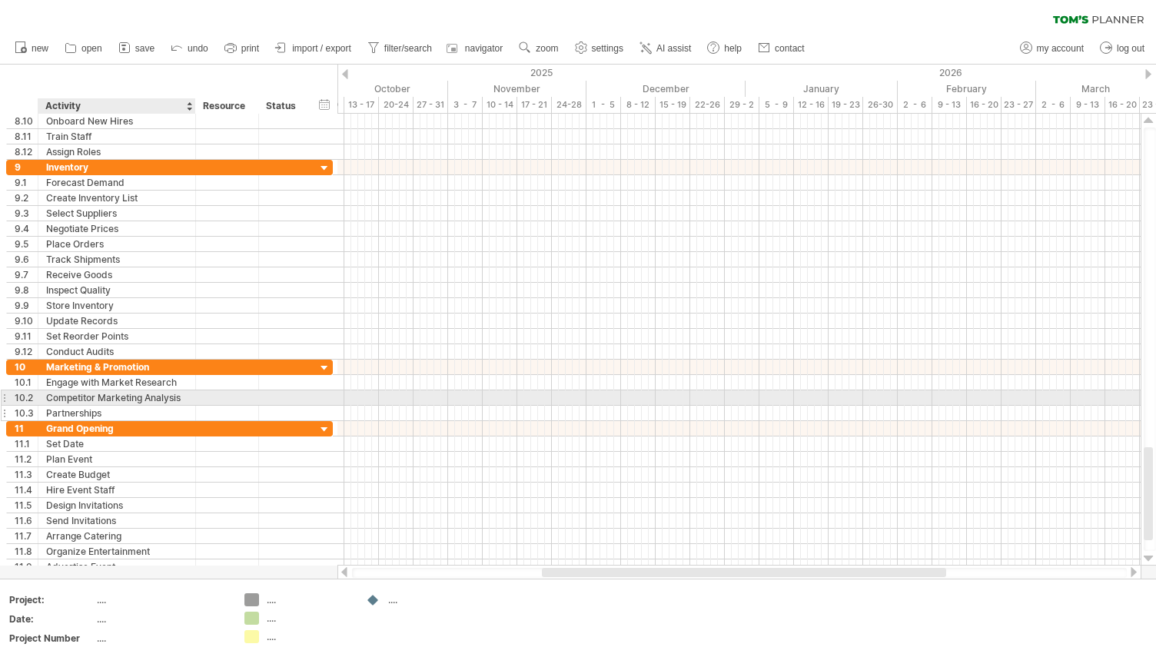
click at [126, 406] on div "Partnerships" at bounding box center [116, 413] width 141 height 15
click at [126, 406] on input "**********" at bounding box center [116, 413] width 141 height 15
click at [126, 406] on div "Partnerships" at bounding box center [116, 413] width 141 height 15
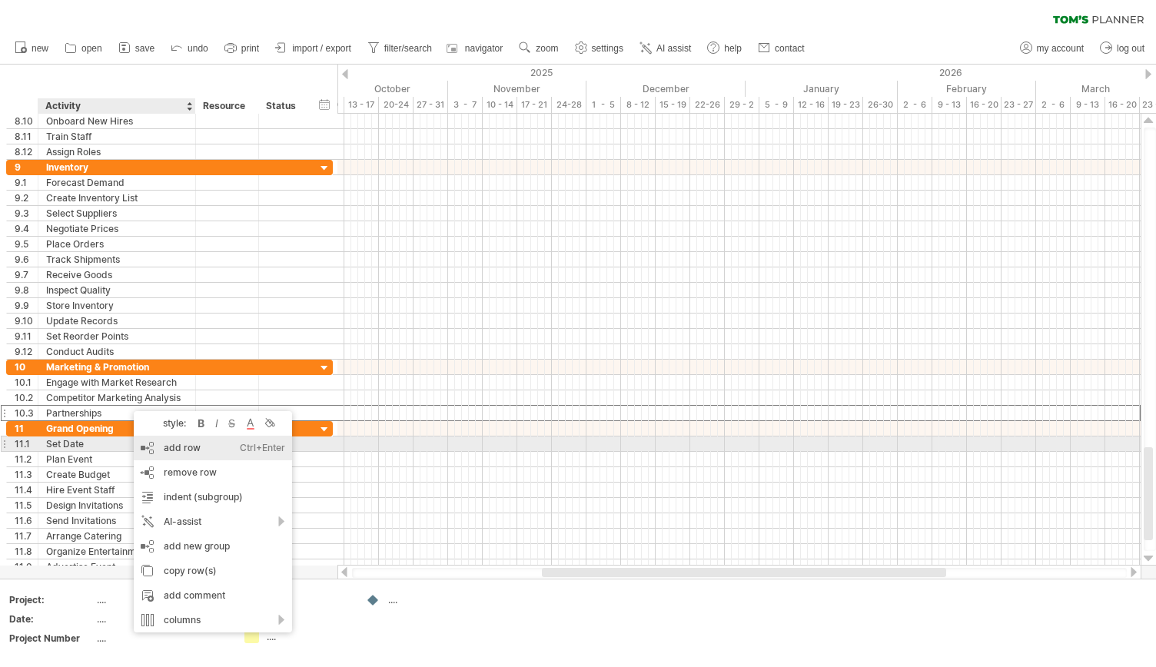
click at [171, 444] on div "add row Ctrl+Enter Cmd+Enter" at bounding box center [213, 448] width 158 height 25
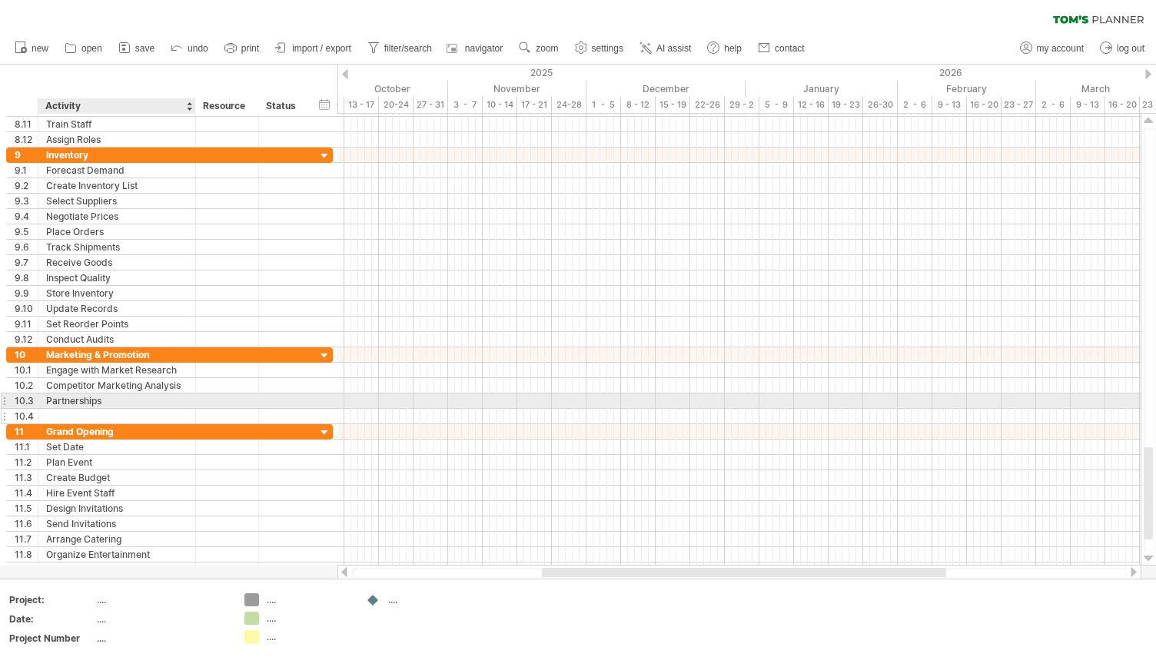
click at [96, 409] on div at bounding box center [116, 416] width 141 height 15
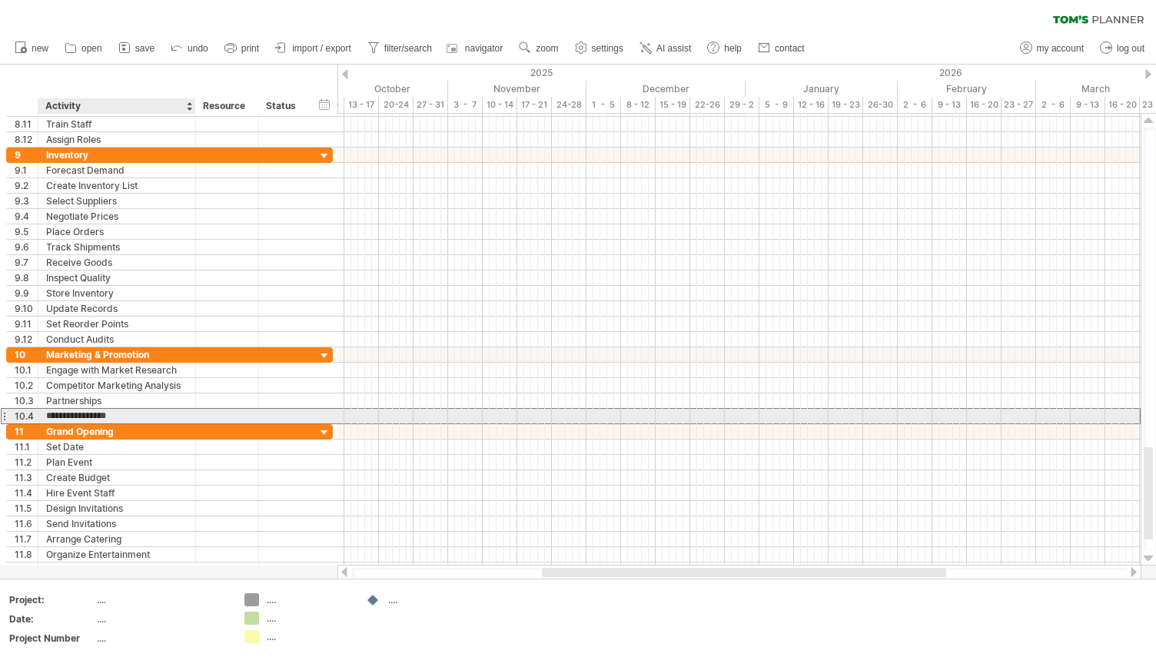
type input "**********"
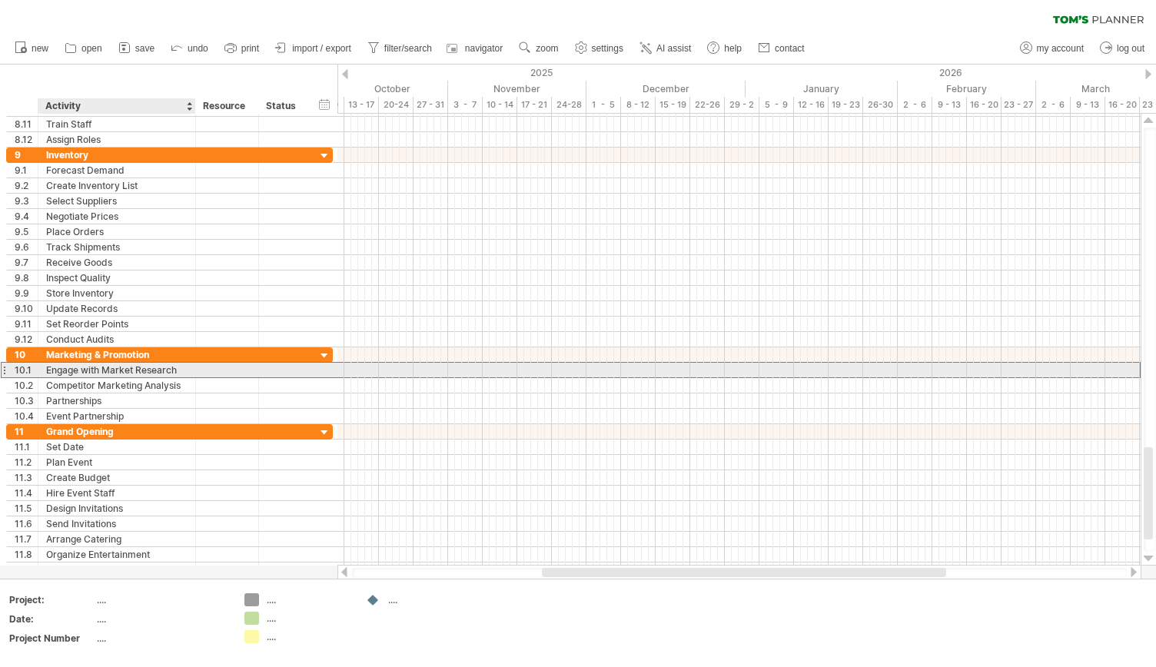
click at [134, 364] on div "Engage with Market Research" at bounding box center [116, 370] width 141 height 15
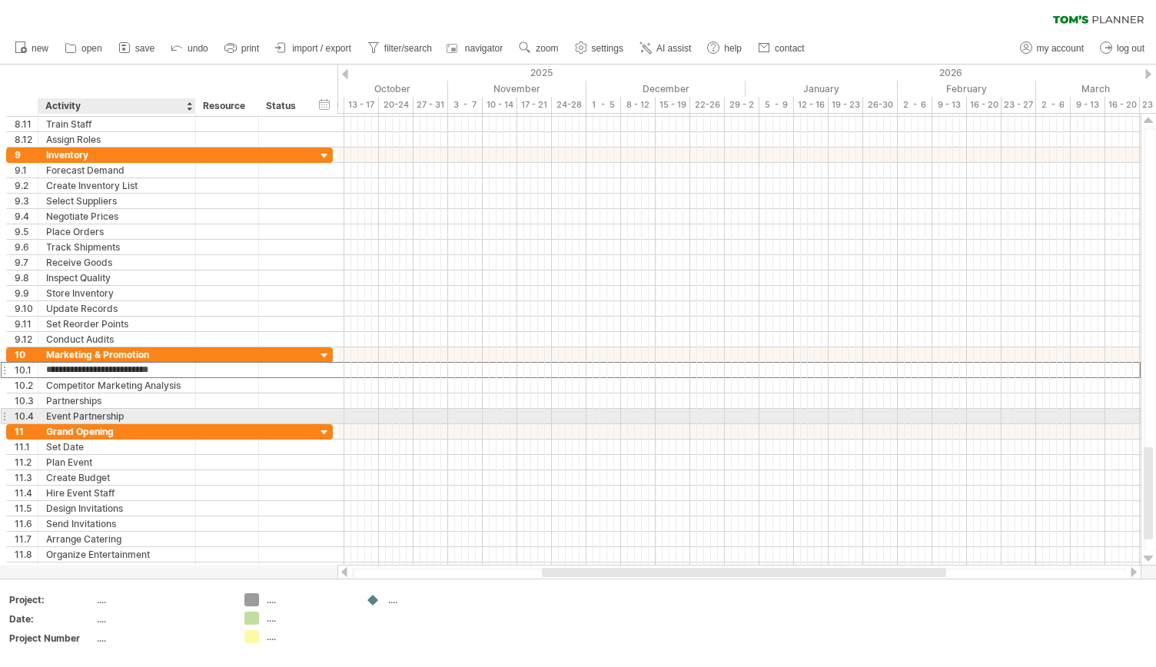
click at [134, 411] on div "Event Partnership" at bounding box center [116, 416] width 141 height 15
click at [134, 411] on input "**********" at bounding box center [116, 416] width 141 height 15
click at [120, 411] on div "Event Partnership" at bounding box center [116, 416] width 141 height 15
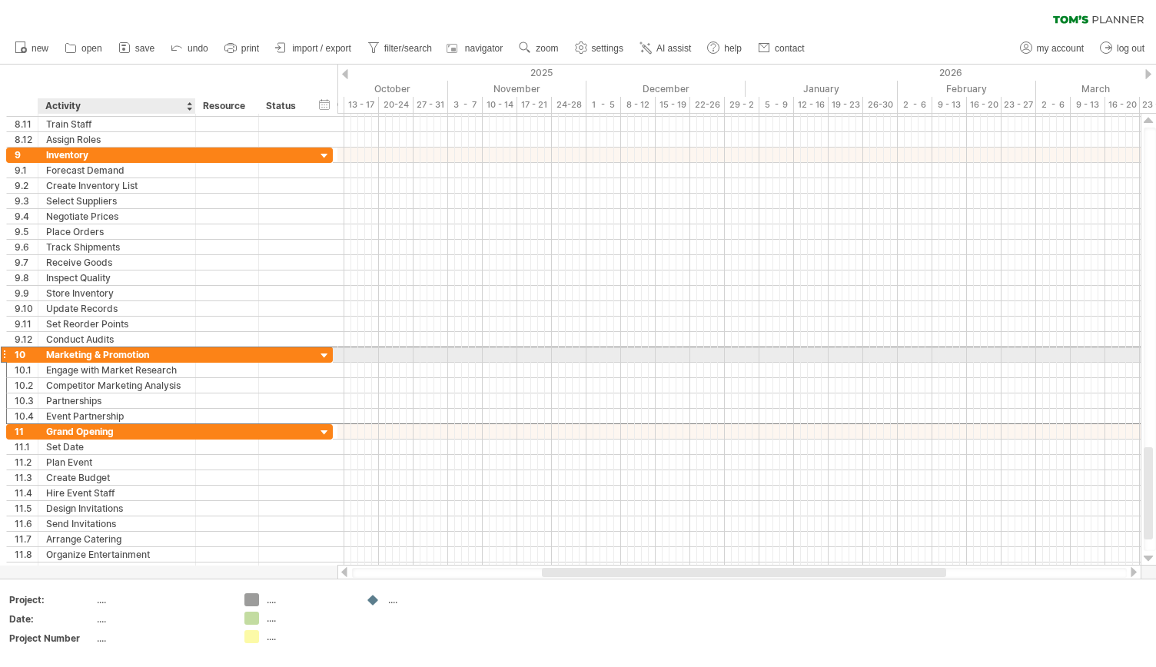
click at [168, 348] on div "Marketing & Promotion" at bounding box center [116, 355] width 141 height 15
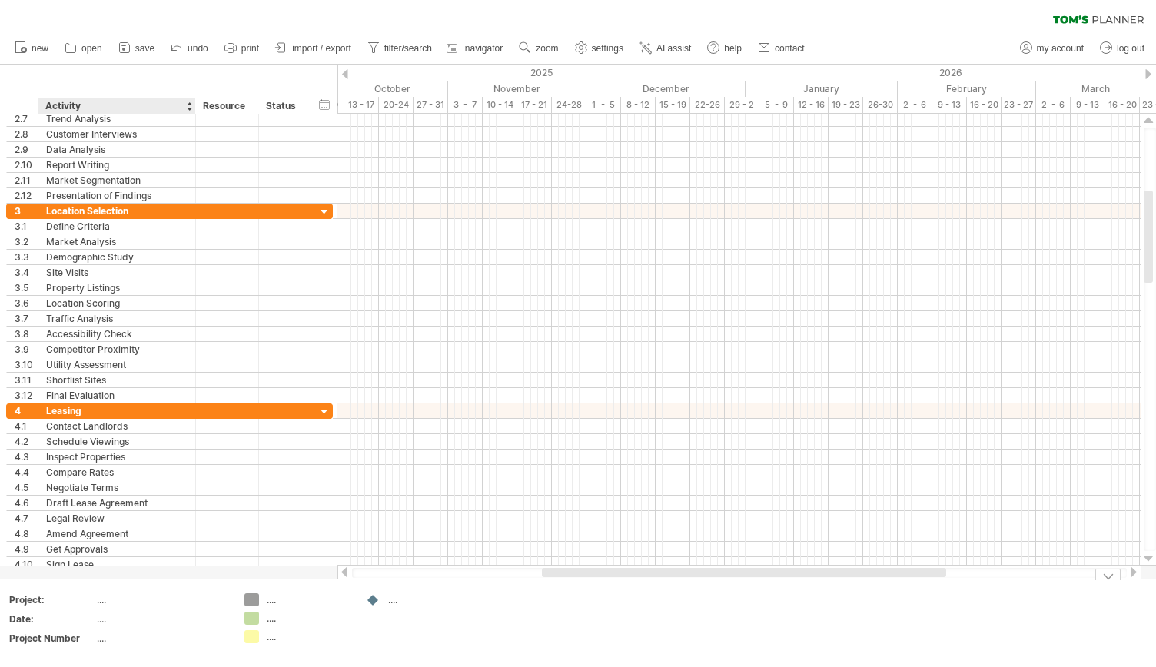
click at [168, 607] on td "...." at bounding box center [162, 603] width 131 height 18
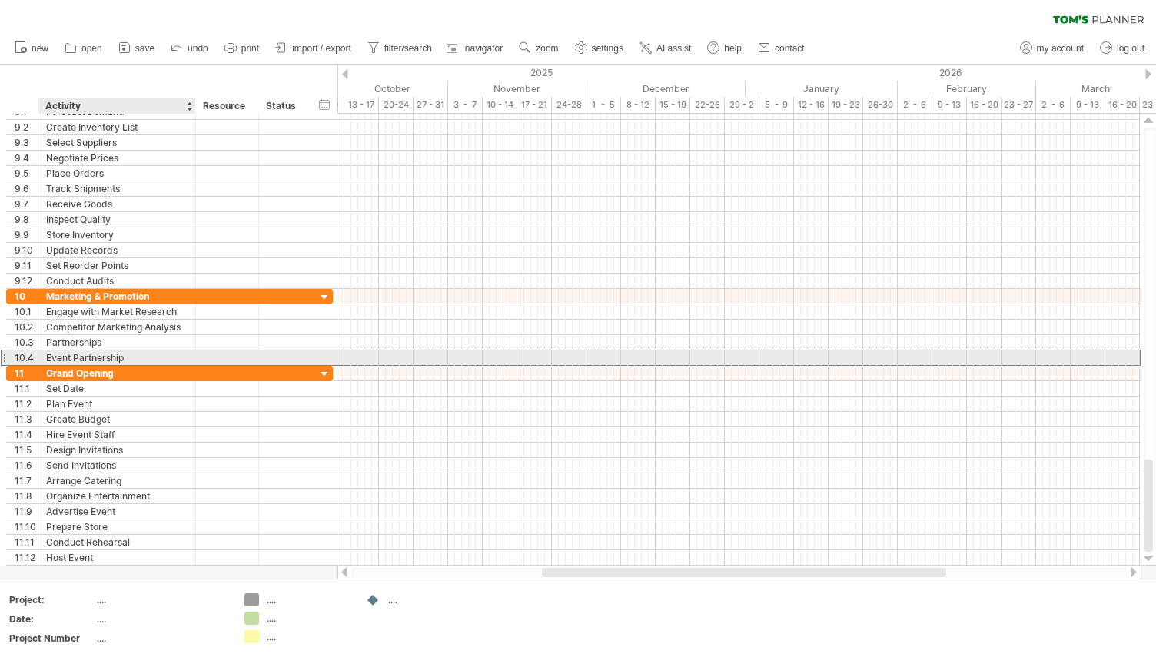
click at [152, 353] on div "Event Partnership" at bounding box center [116, 358] width 141 height 15
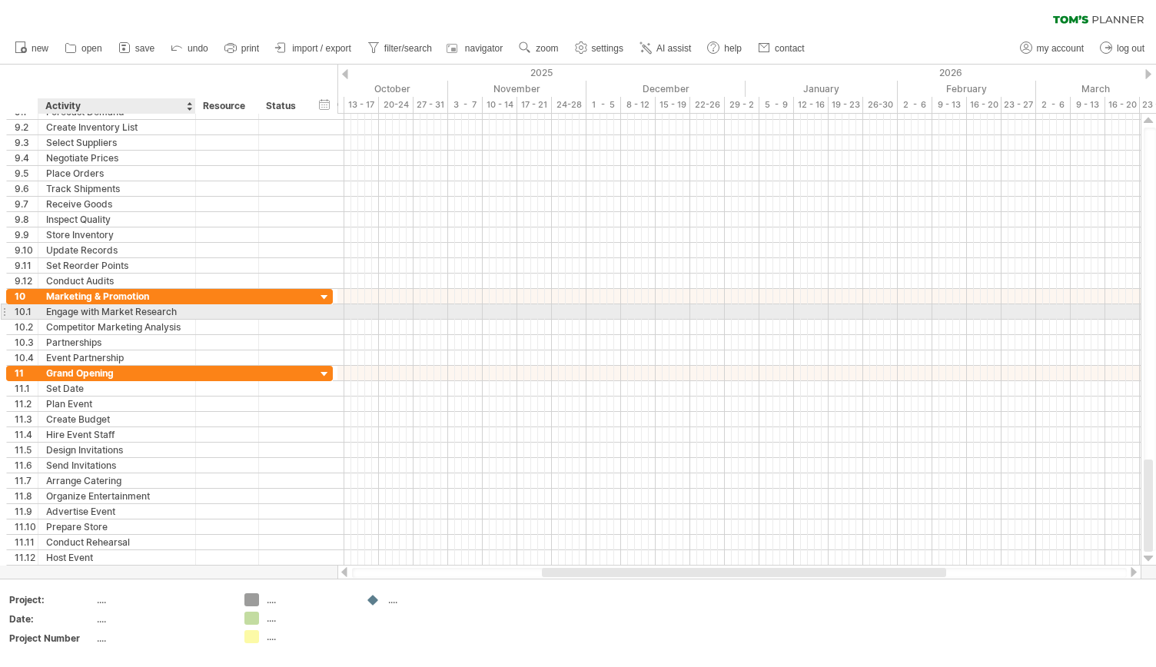
click at [190, 311] on div at bounding box center [194, 311] width 8 height 15
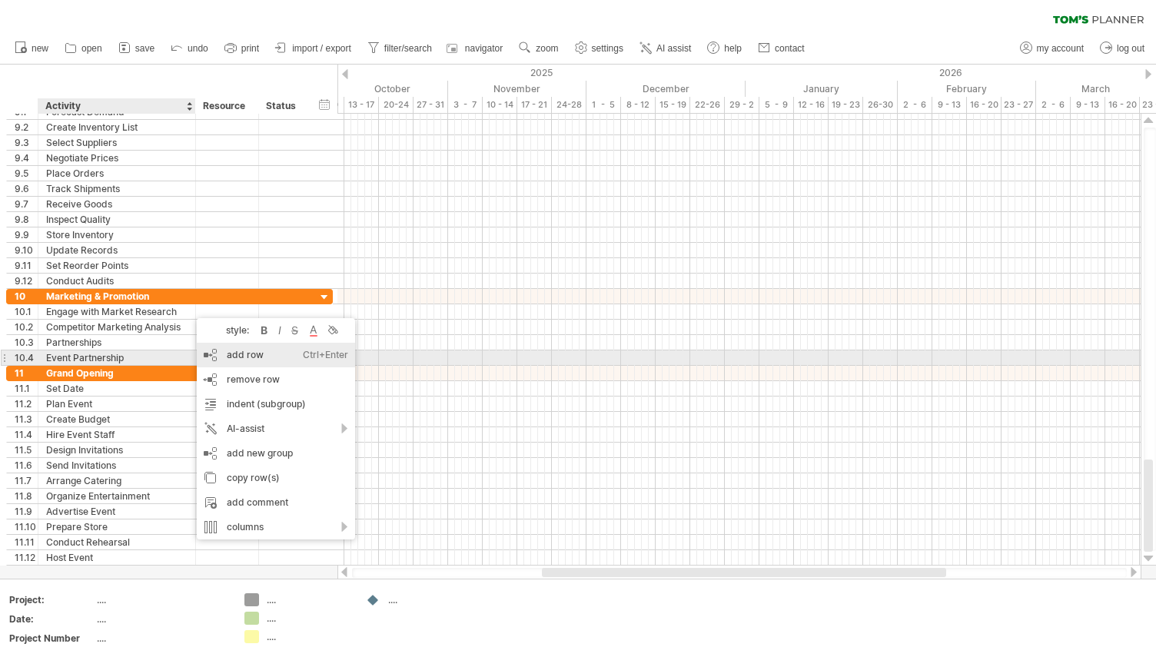
click at [231, 360] on div "add row Ctrl+Enter Cmd+Enter" at bounding box center [276, 355] width 158 height 25
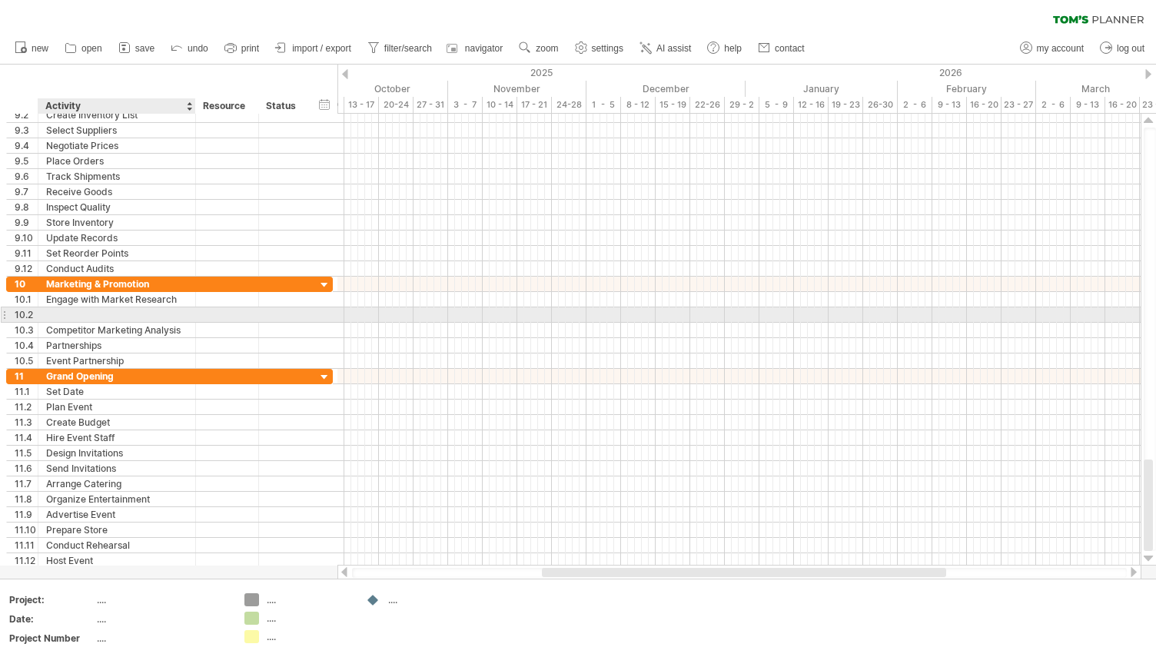
click at [64, 308] on div at bounding box center [116, 315] width 141 height 15
type input "**********"
click at [142, 308] on div "Pre-Launch Planning" at bounding box center [116, 315] width 141 height 15
click at [142, 308] on input "**********" at bounding box center [116, 315] width 141 height 15
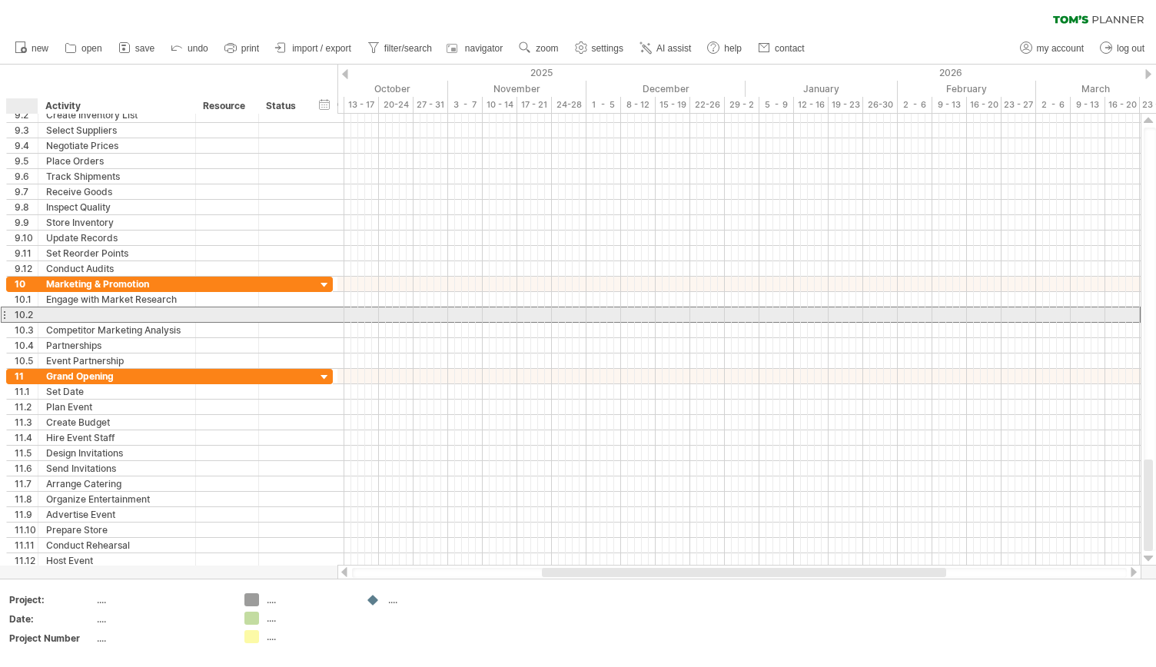
click at [42, 313] on div at bounding box center [117, 315] width 158 height 15
click at [16, 309] on div "10.2" at bounding box center [26, 315] width 23 height 15
click at [21, 310] on div "10.2" at bounding box center [26, 315] width 23 height 15
click at [17, 312] on div "10.2" at bounding box center [26, 315] width 23 height 15
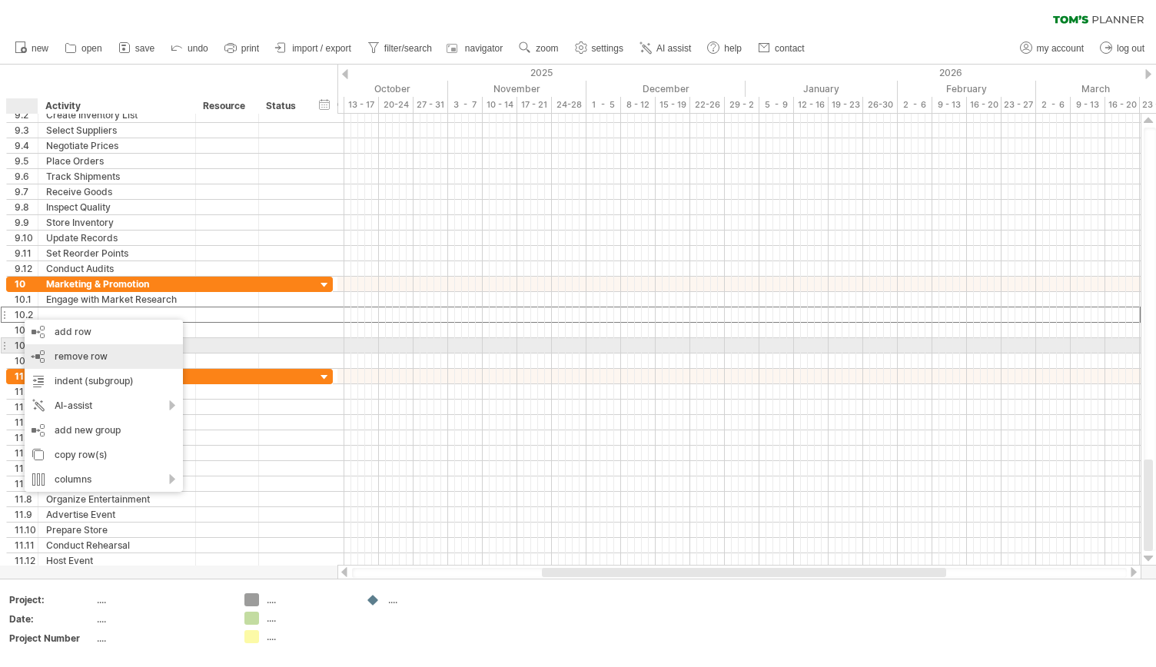
click at [60, 354] on span "remove row" at bounding box center [81, 357] width 53 height 12
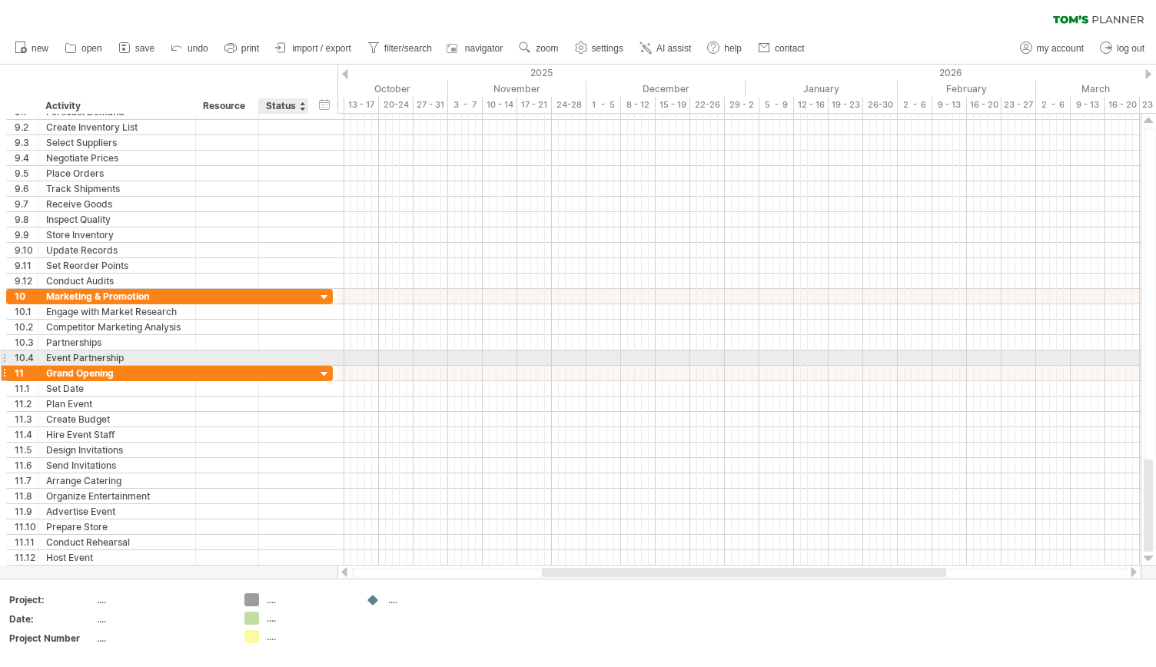
click at [318, 368] on div at bounding box center [325, 375] width 15 height 15
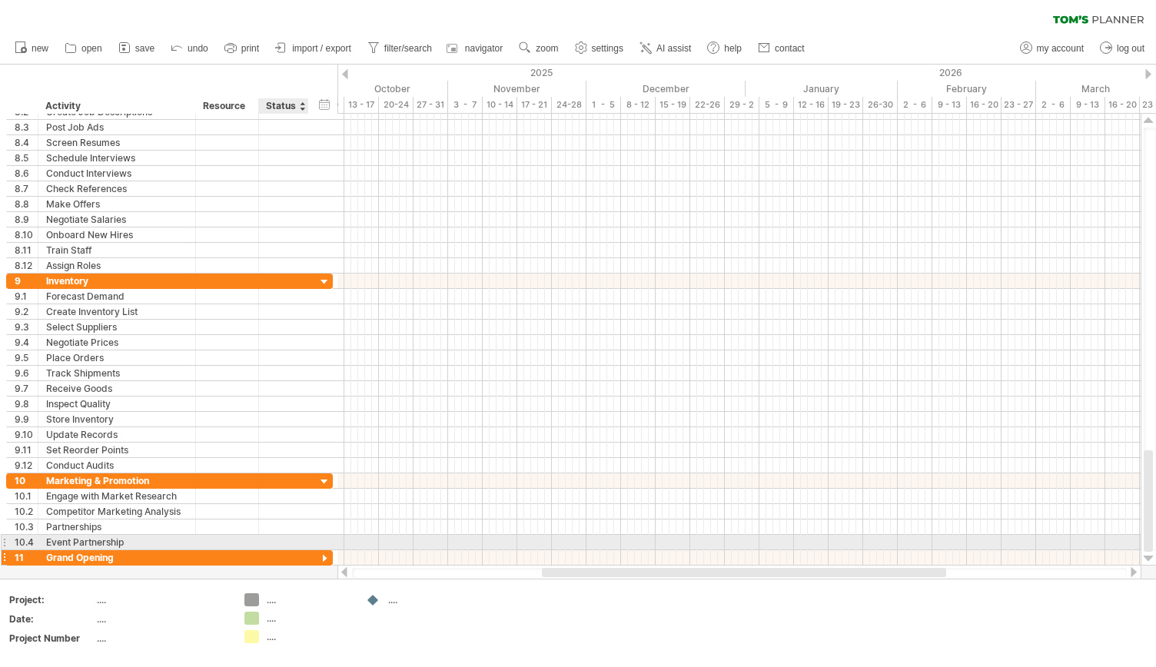
click at [326, 552] on div at bounding box center [325, 559] width 15 height 15
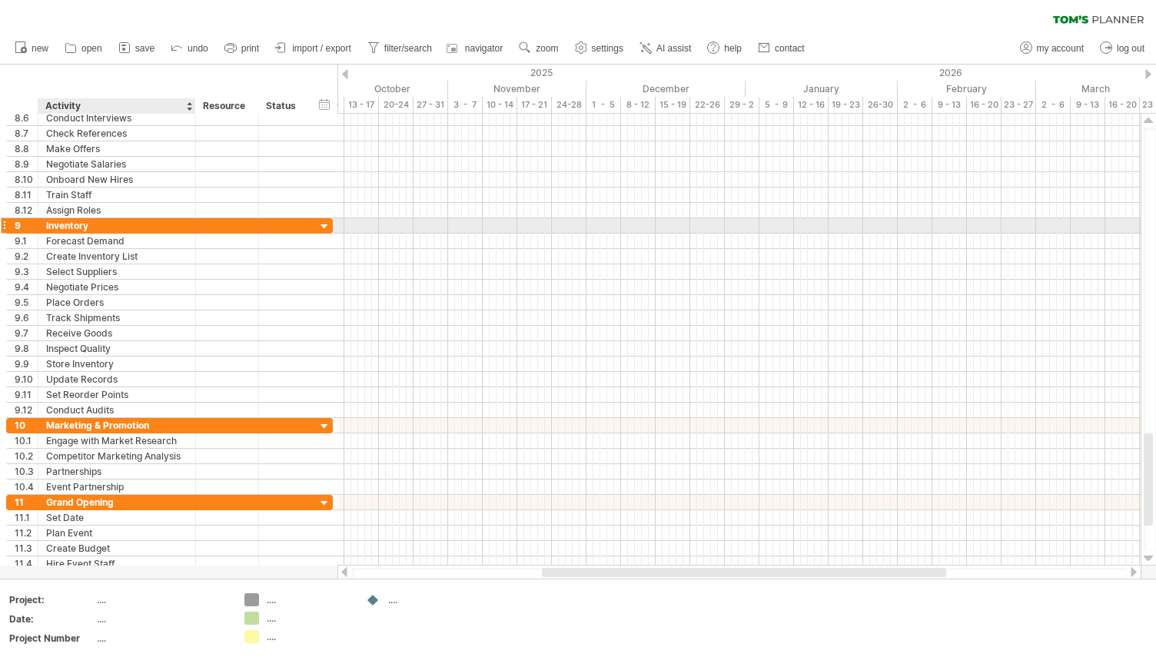
click at [178, 228] on div "Inventory" at bounding box center [116, 225] width 141 height 15
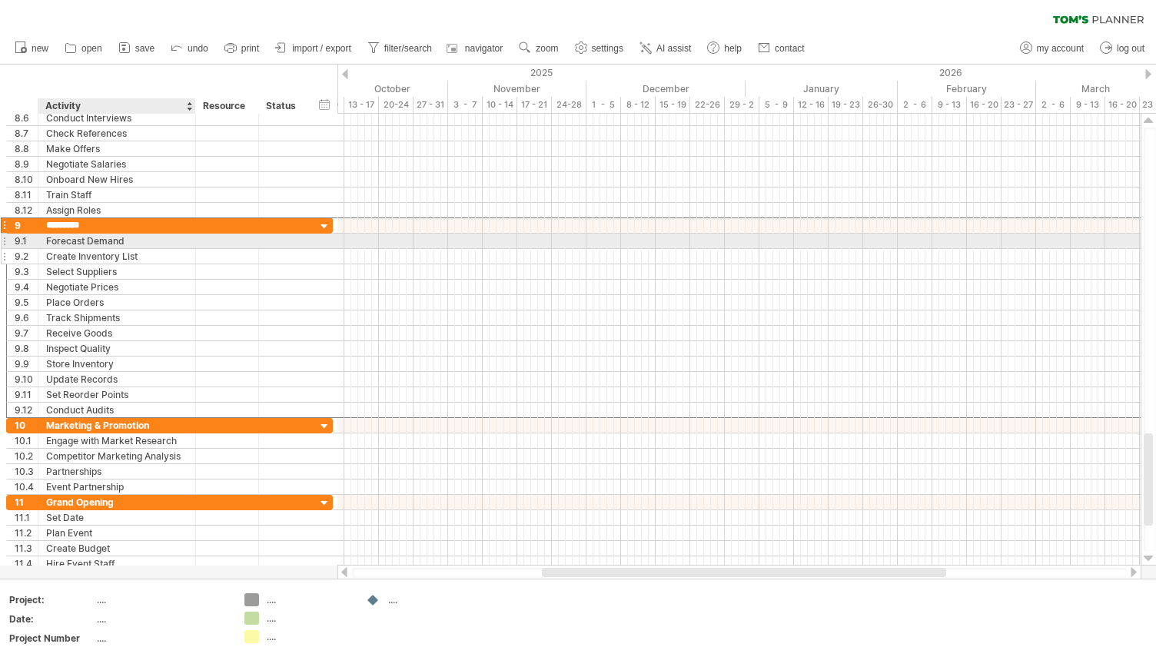
click at [118, 249] on div "Create Inventory List" at bounding box center [116, 256] width 141 height 15
click at [146, 241] on div "Forecast Demand" at bounding box center [116, 241] width 141 height 15
click at [110, 74] on div "hide start/end/duration show start/end/duration ******** Activity ******** Reso…" at bounding box center [169, 89] width 338 height 49
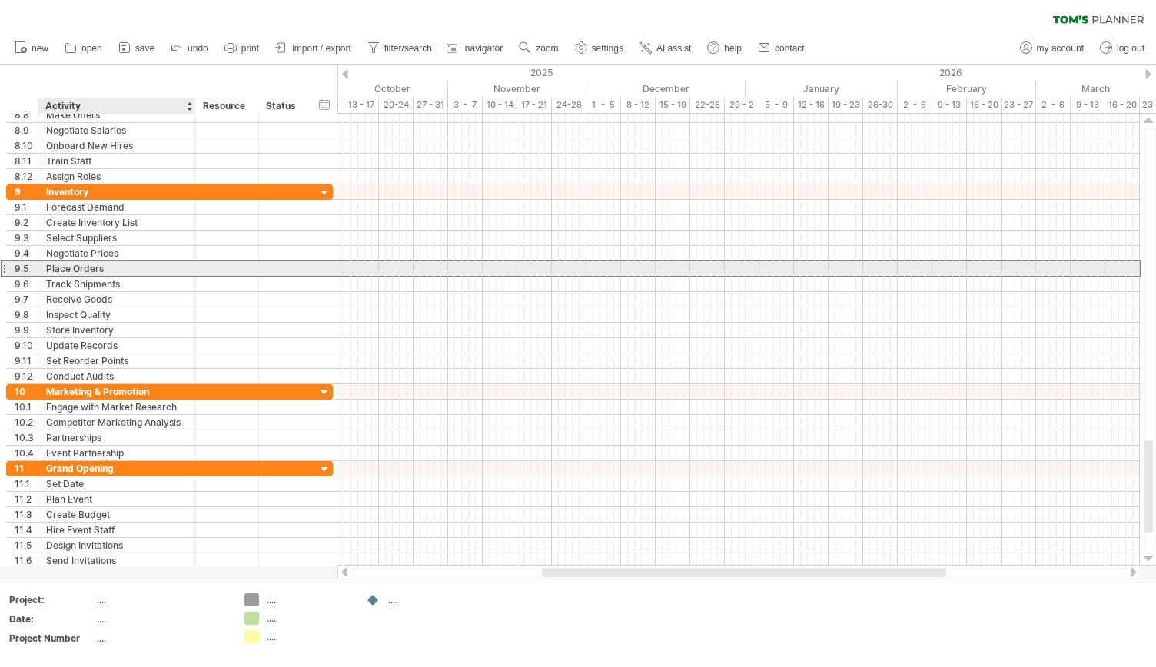
click at [112, 272] on div "Place Orders" at bounding box center [116, 268] width 141 height 15
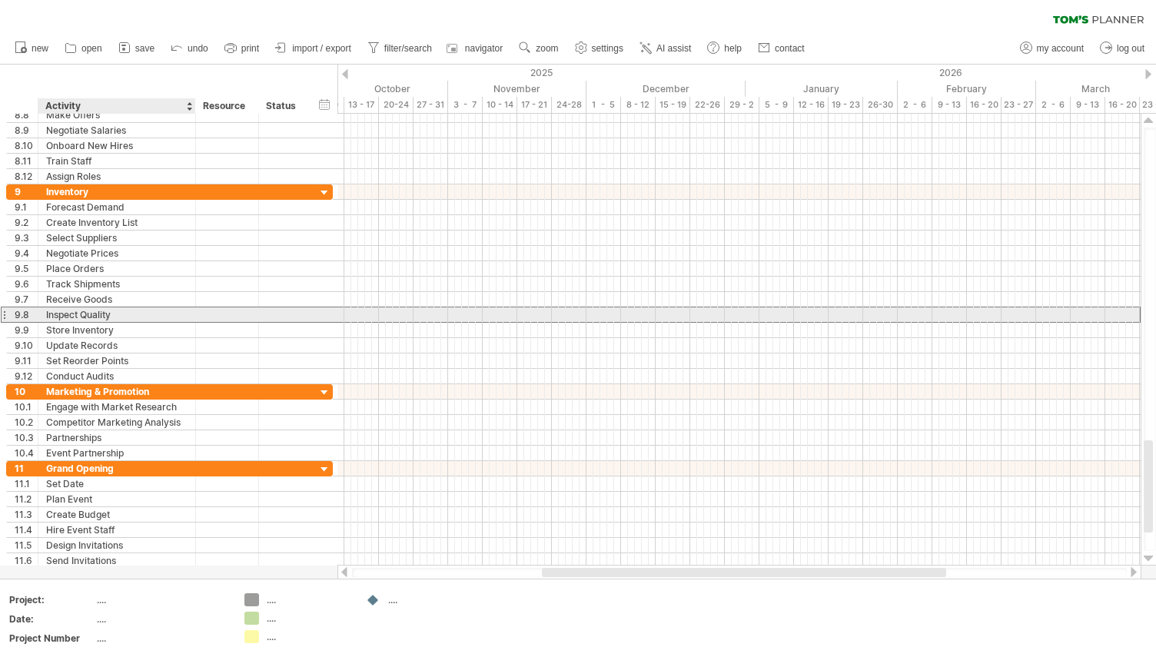
click at [116, 317] on div "Inspect Quality" at bounding box center [116, 315] width 141 height 15
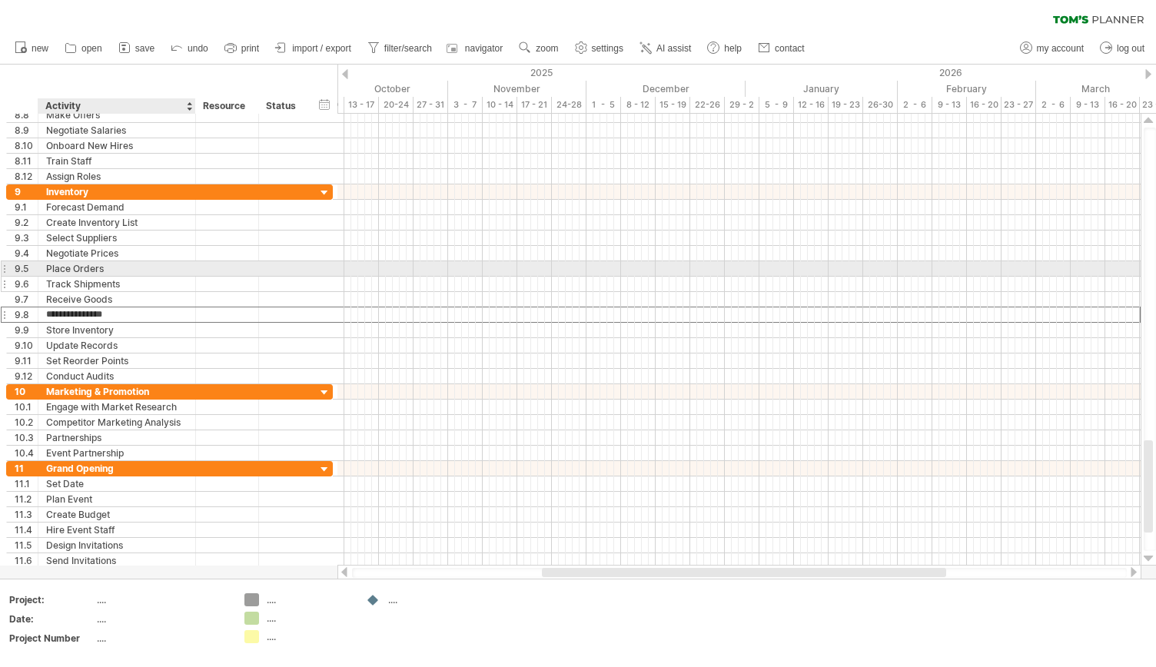
click at [288, 277] on div at bounding box center [284, 284] width 34 height 15
click at [269, 281] on input "text" at bounding box center [284, 284] width 34 height 15
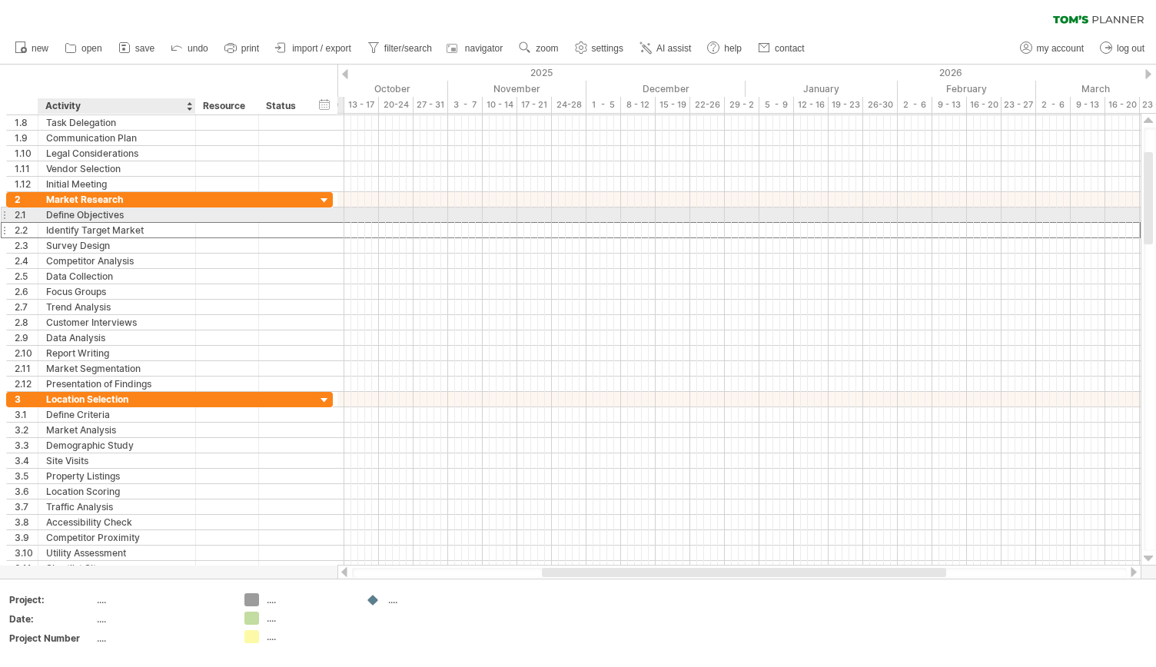
click at [121, 223] on div "Identify Target Market" at bounding box center [116, 230] width 141 height 15
click at [74, 223] on input "**********" at bounding box center [116, 230] width 141 height 15
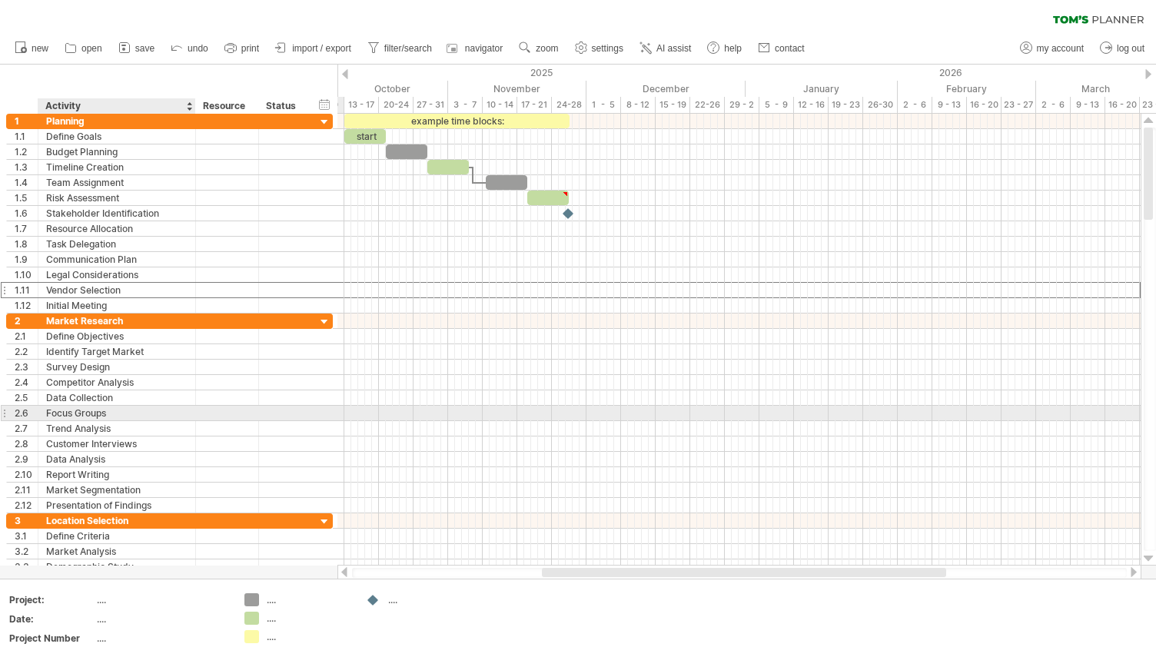
click at [178, 288] on div "Vendor Selection" at bounding box center [116, 290] width 141 height 15
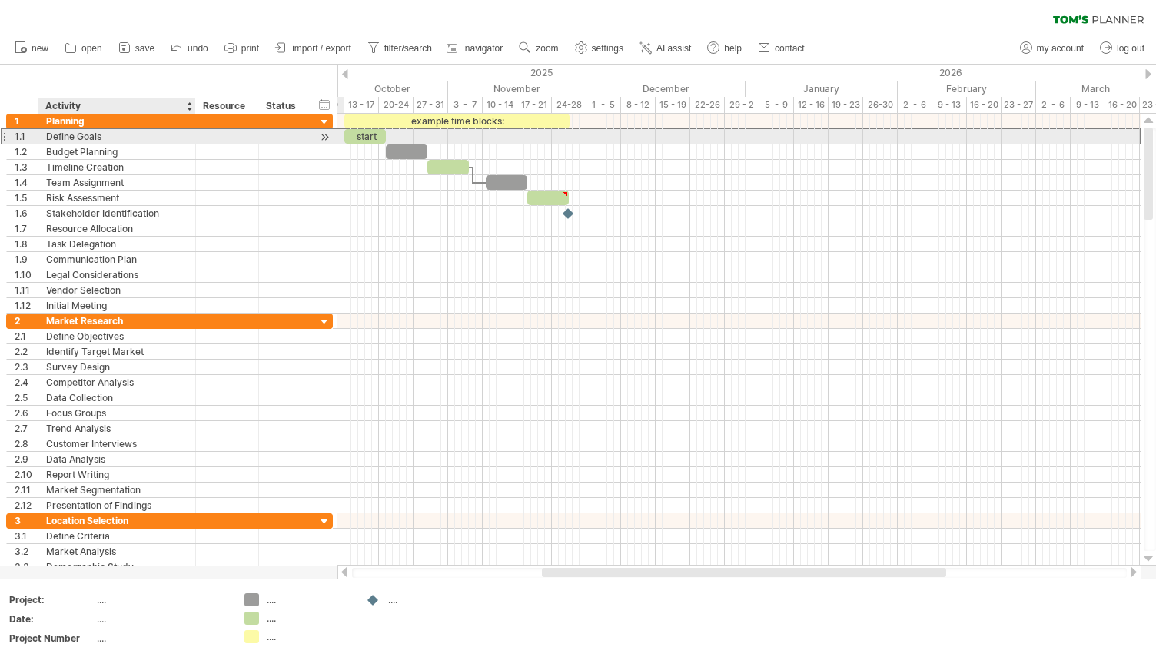
click at [106, 141] on div "Define Goals" at bounding box center [116, 136] width 141 height 15
click at [42, 157] on div "**********" at bounding box center [117, 152] width 158 height 15
click at [82, 138] on div "Define Goals" at bounding box center [116, 136] width 141 height 15
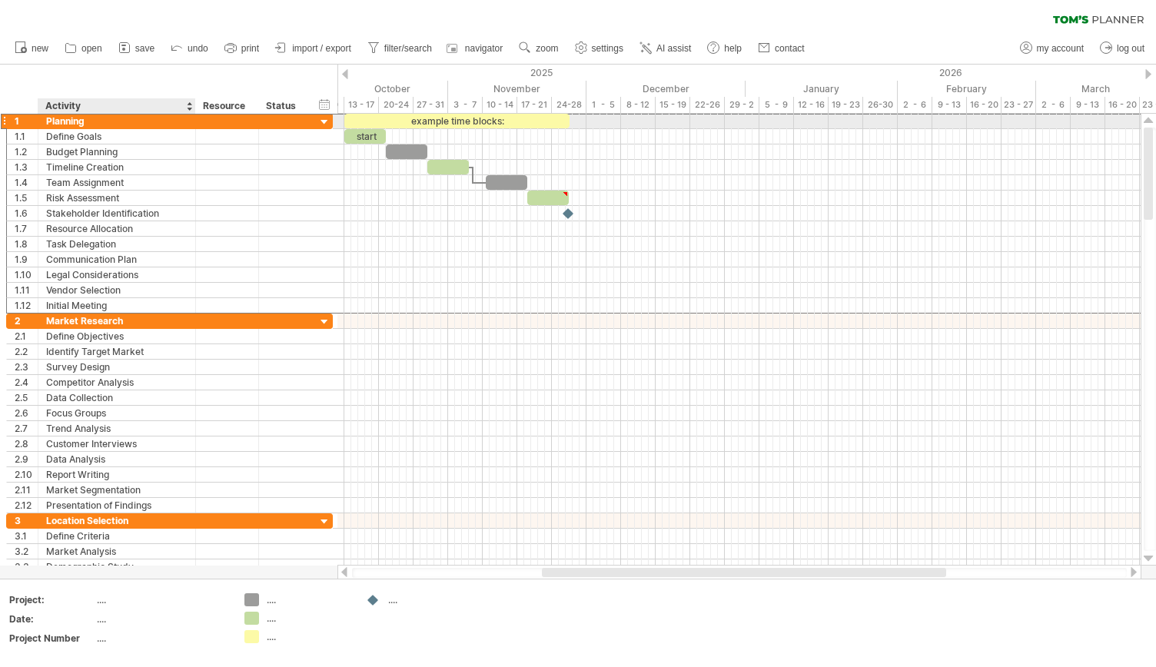
click at [106, 118] on div "Planning" at bounding box center [116, 121] width 141 height 15
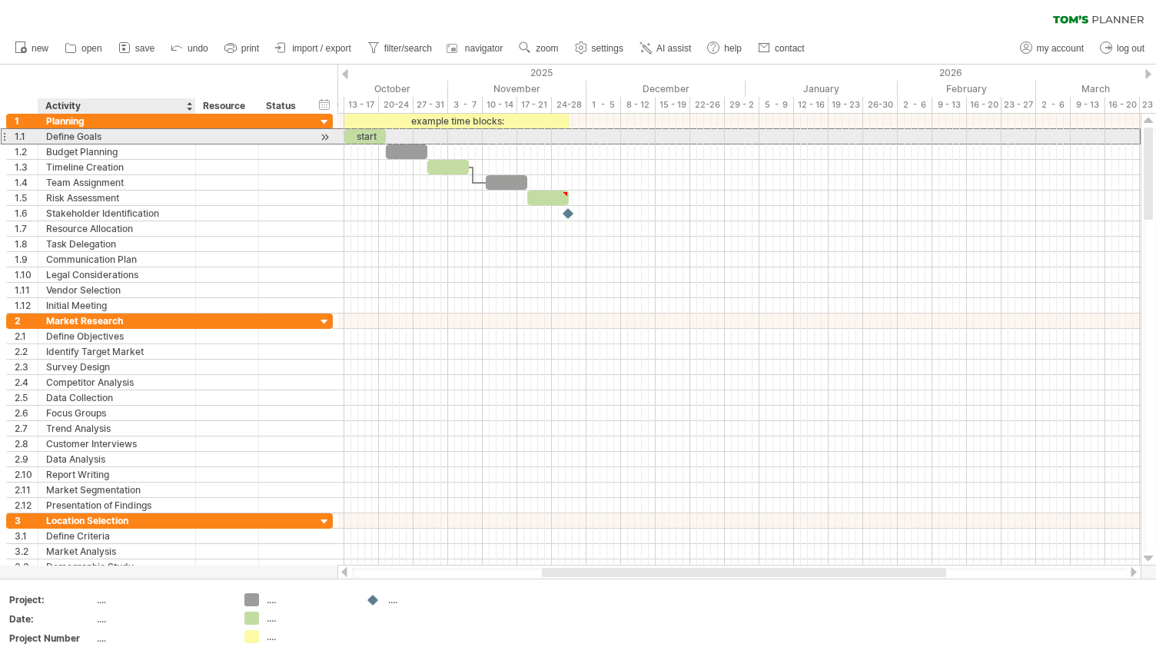
click at [81, 141] on div "Define Goals" at bounding box center [116, 136] width 141 height 15
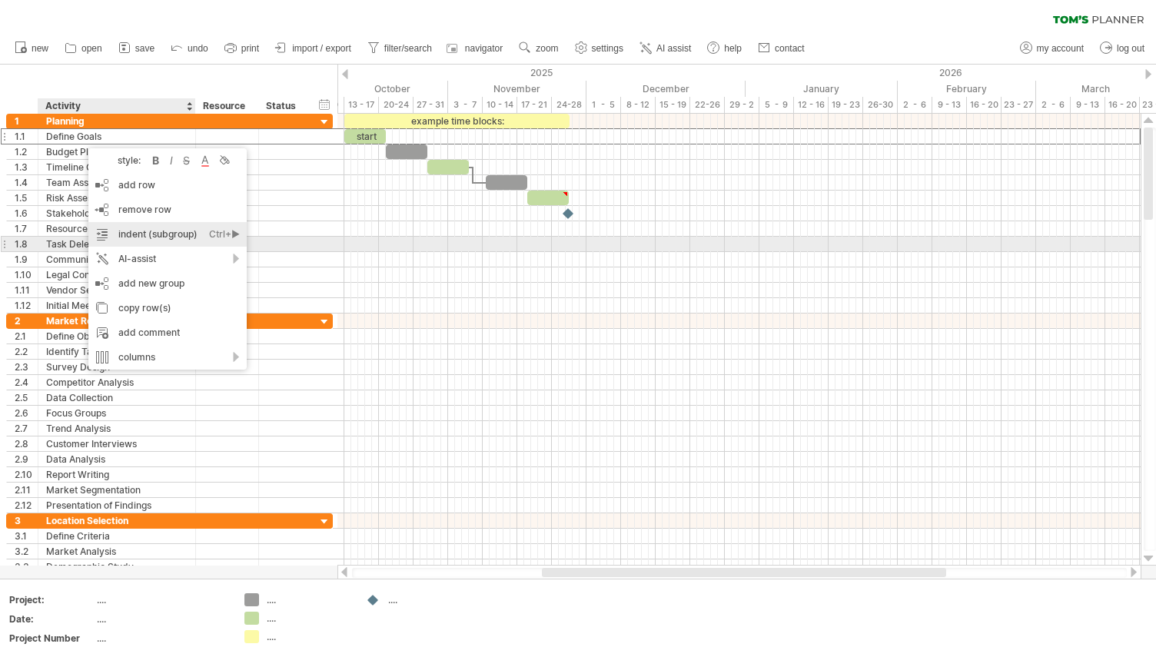
click at [168, 240] on div "indent (subgroup) Ctrl+► Cmd+►" at bounding box center [167, 234] width 158 height 25
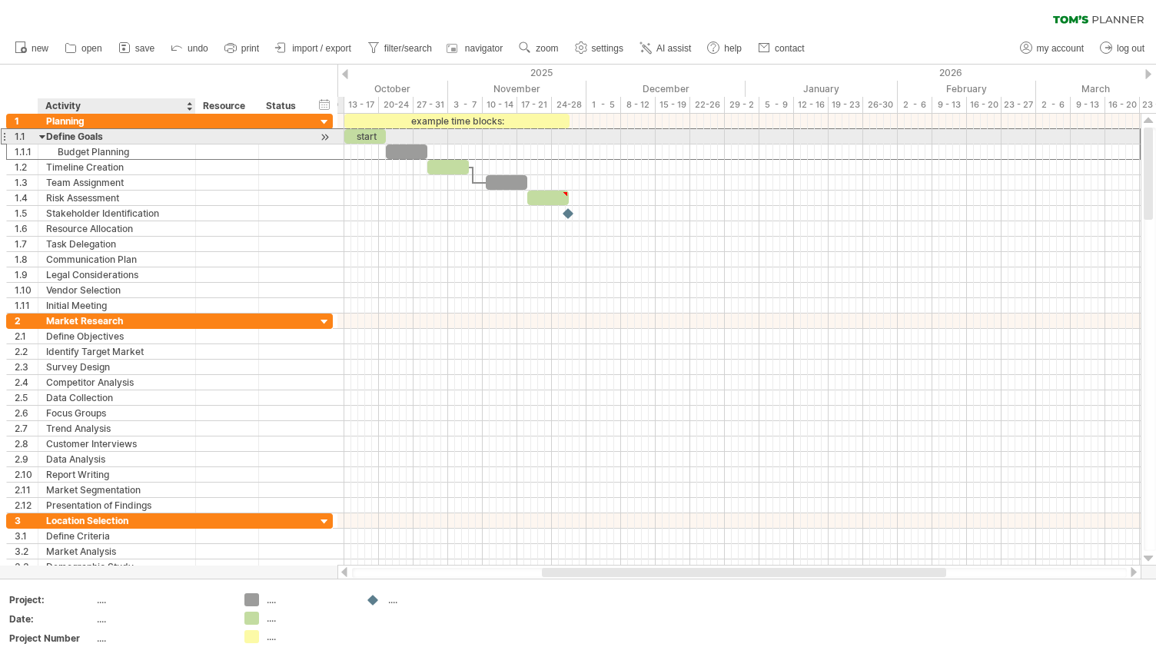
click at [47, 135] on div "Define Goals" at bounding box center [116, 136] width 141 height 15
click at [40, 136] on div at bounding box center [42, 136] width 7 height 15
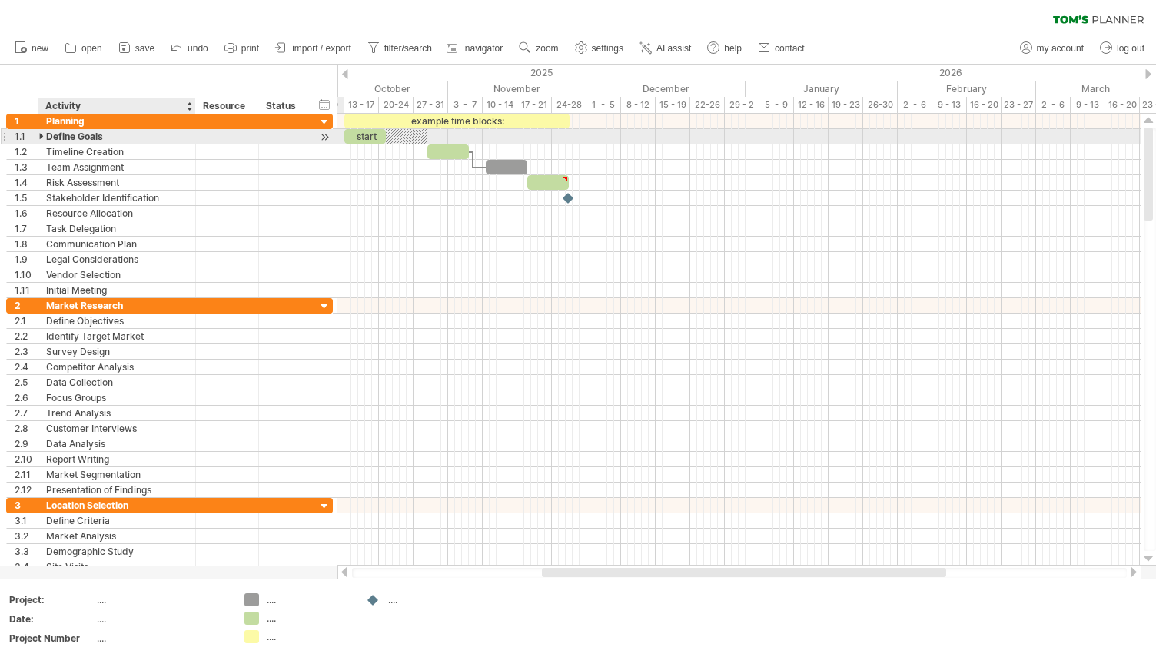
click at [40, 136] on div at bounding box center [42, 136] width 7 height 15
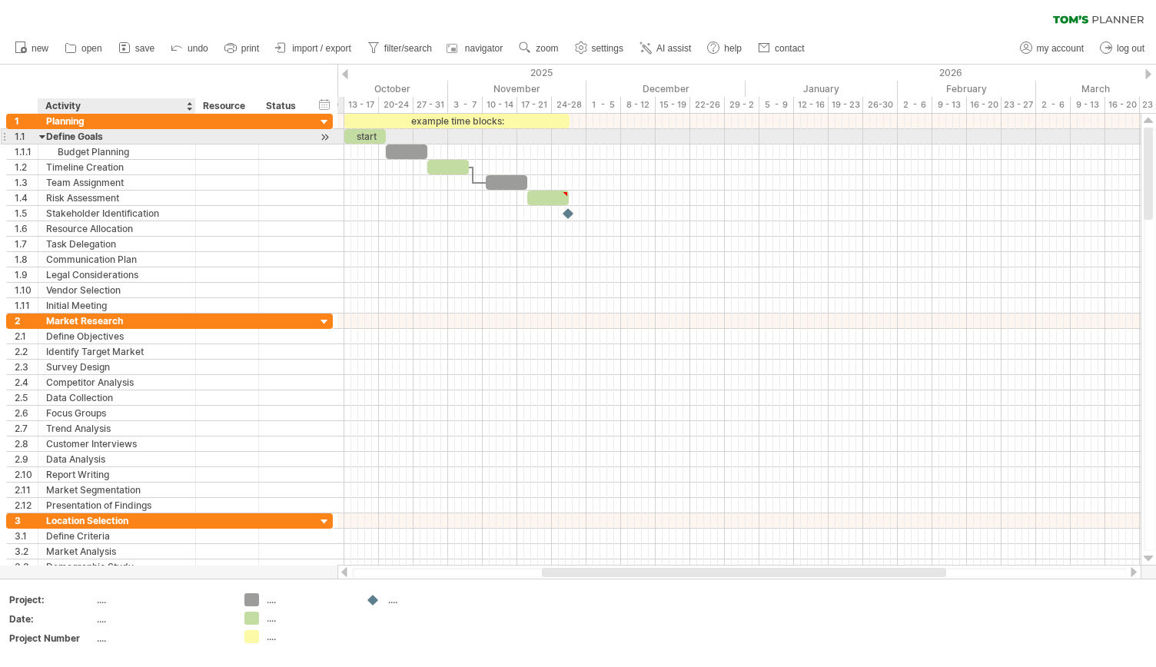
click at [40, 136] on div at bounding box center [42, 136] width 7 height 15
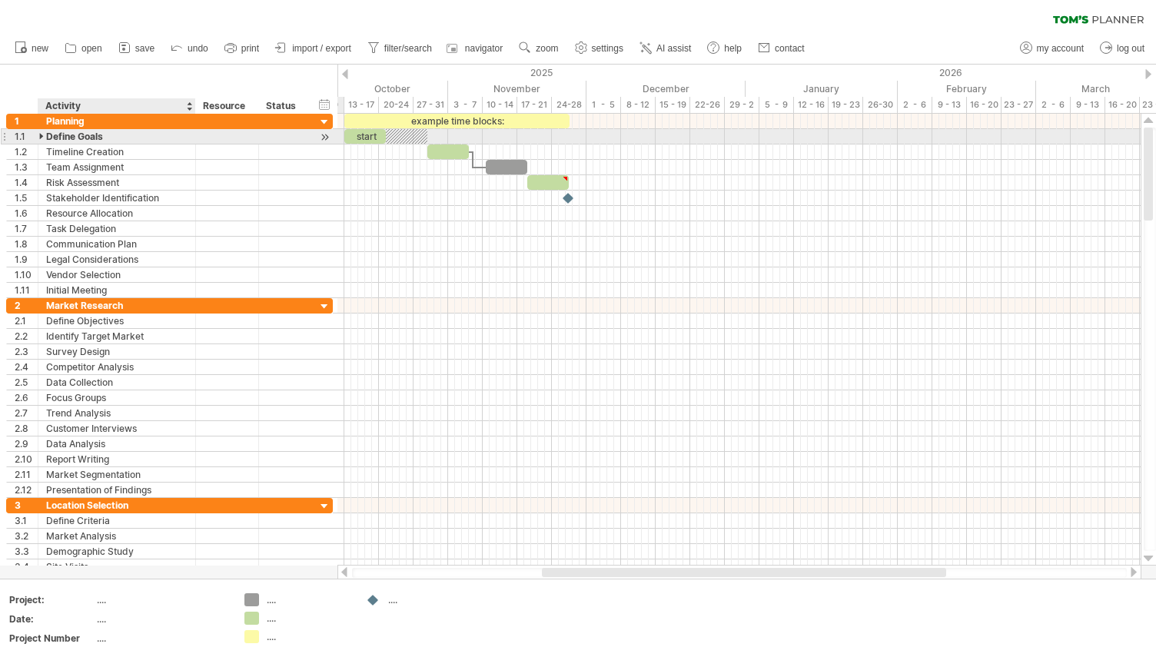
click at [40, 136] on div at bounding box center [42, 136] width 7 height 15
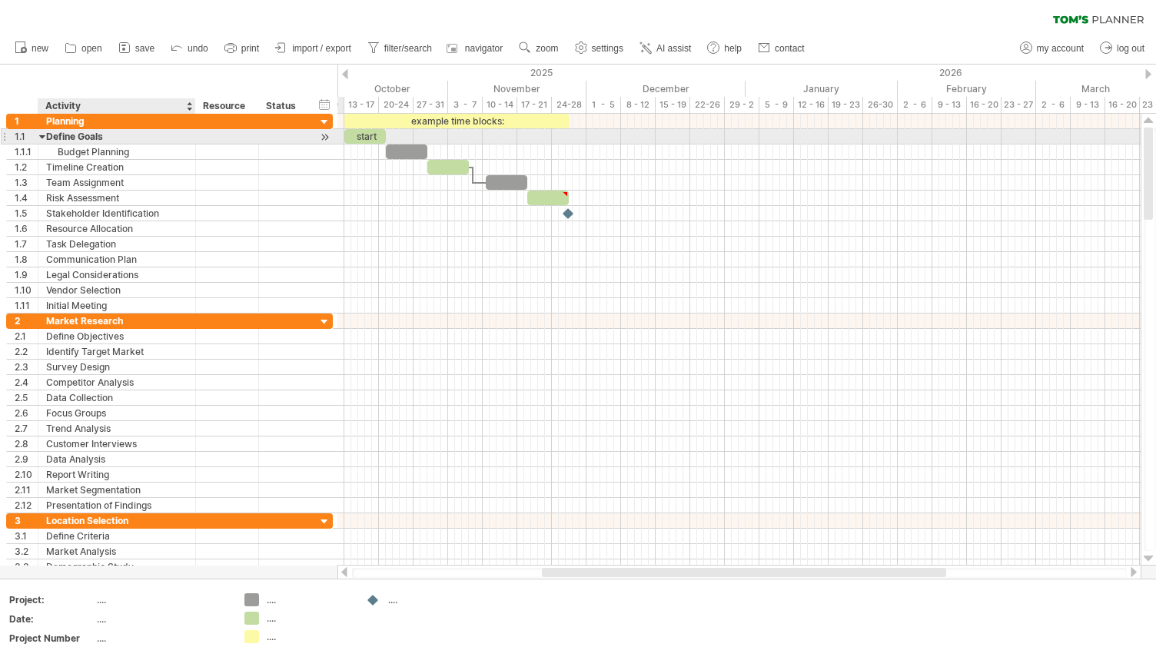
click at [40, 136] on div at bounding box center [42, 136] width 7 height 15
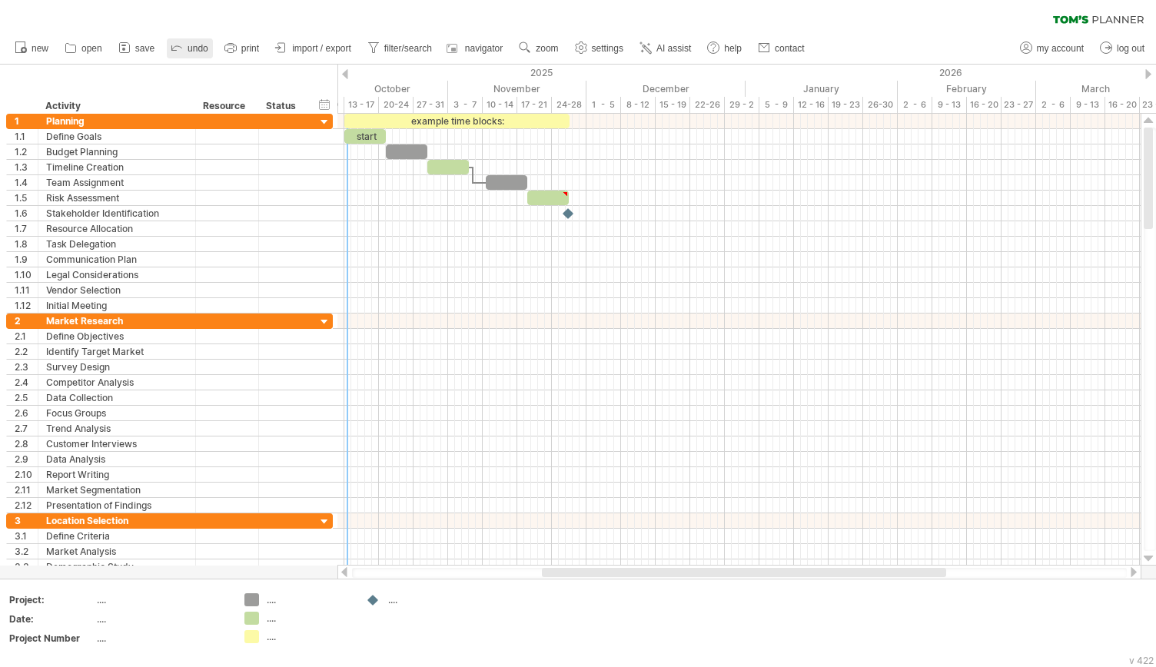
click at [184, 48] on icon at bounding box center [176, 46] width 15 height 15
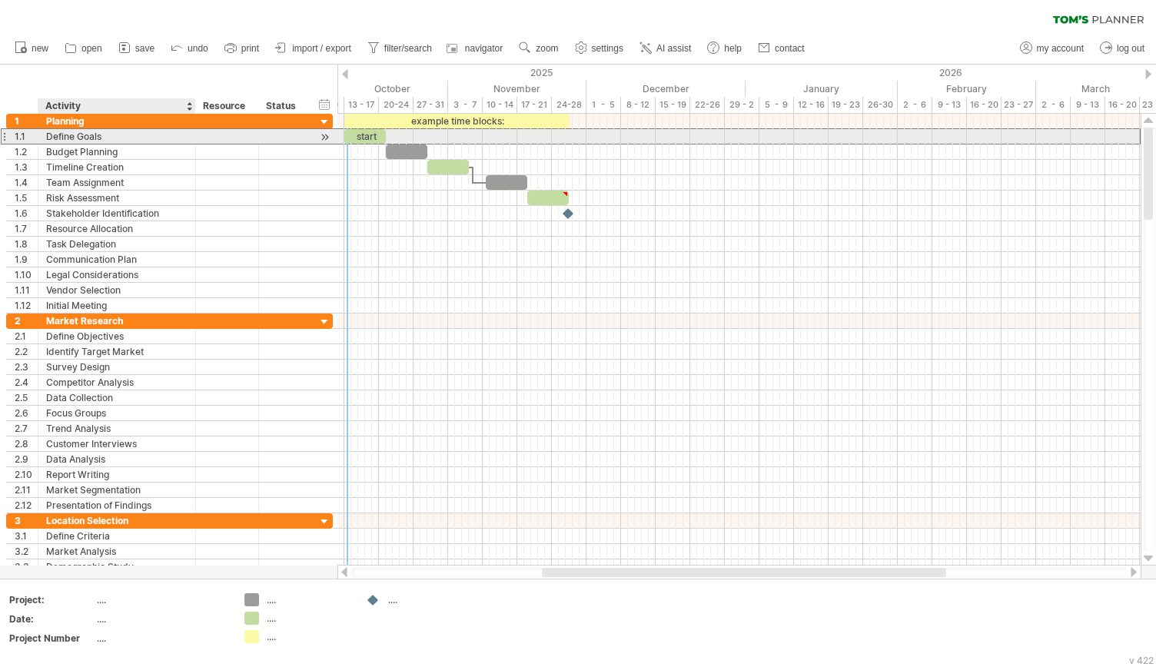
click at [66, 138] on div "Define Goals" at bounding box center [116, 136] width 141 height 15
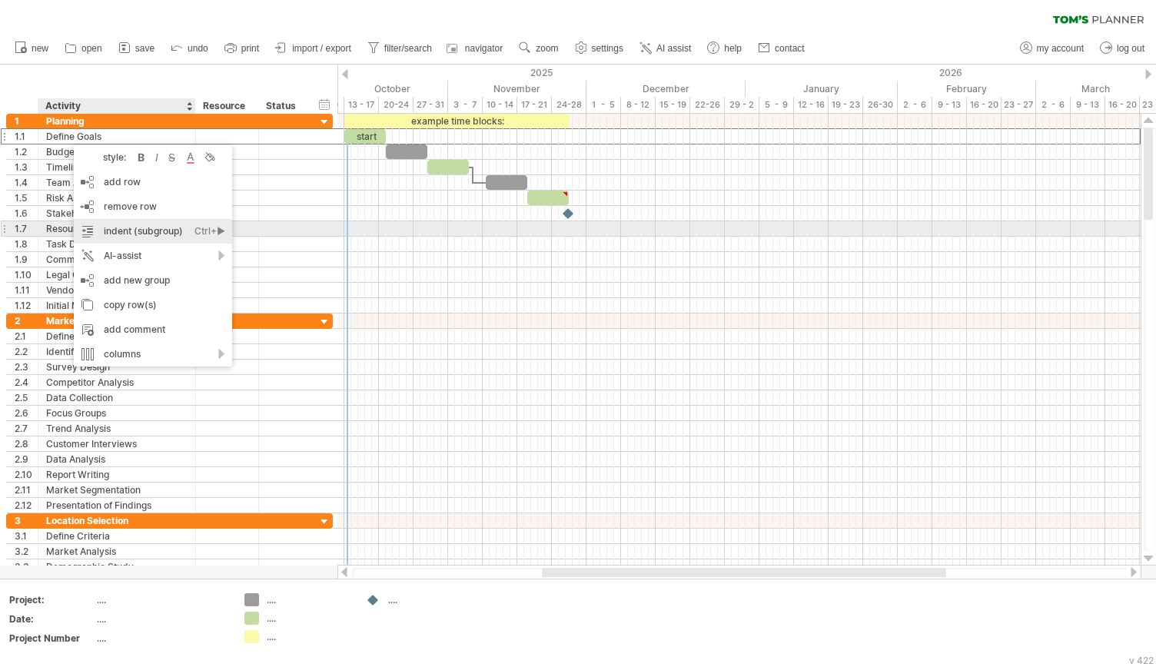
click at [111, 235] on div "indent (subgroup) Ctrl+► Cmd+►" at bounding box center [153, 231] width 158 height 25
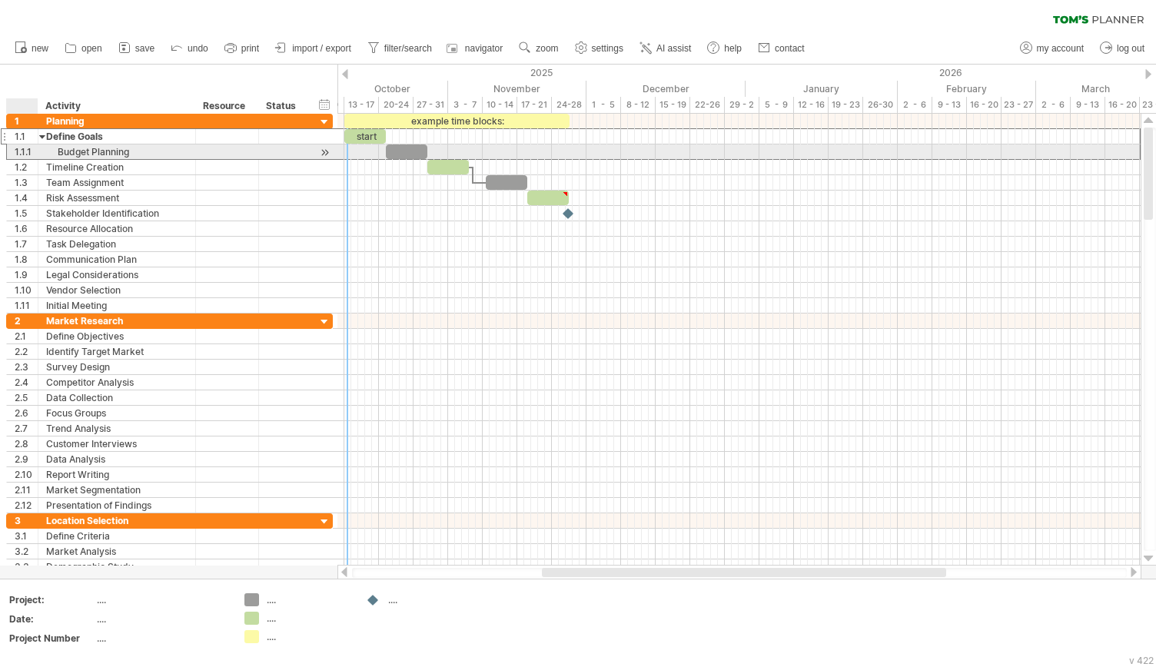
click at [41, 152] on div "**********" at bounding box center [117, 152] width 158 height 15
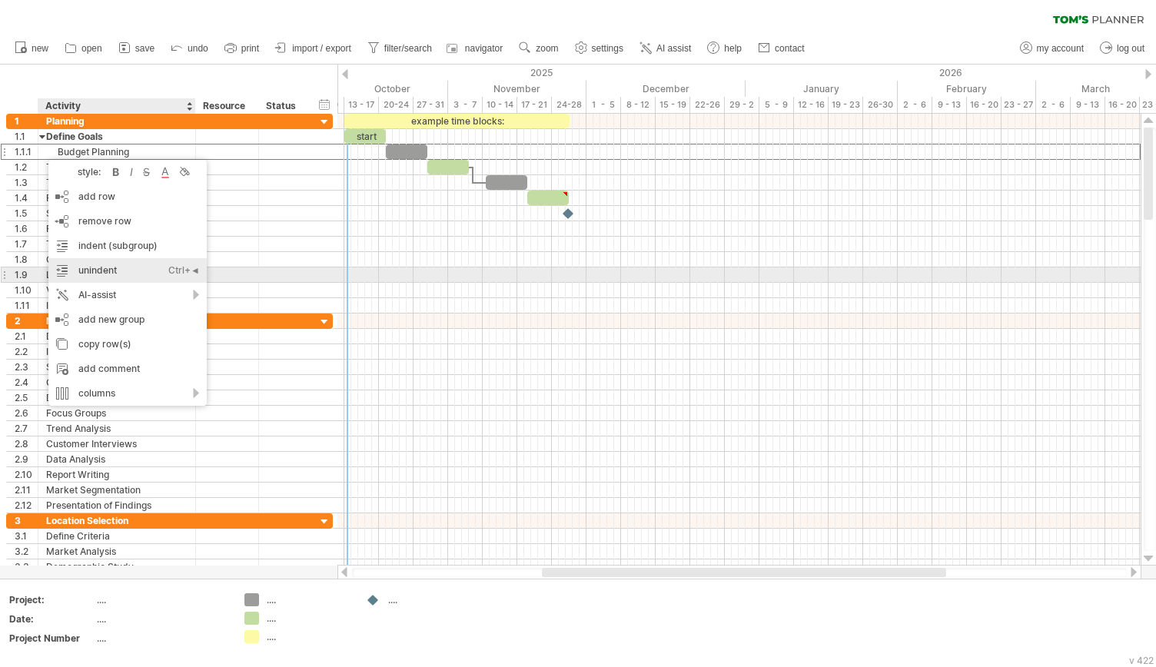
click at [110, 268] on div "unindent Ctrl+◄ Cmd+◄" at bounding box center [127, 270] width 158 height 25
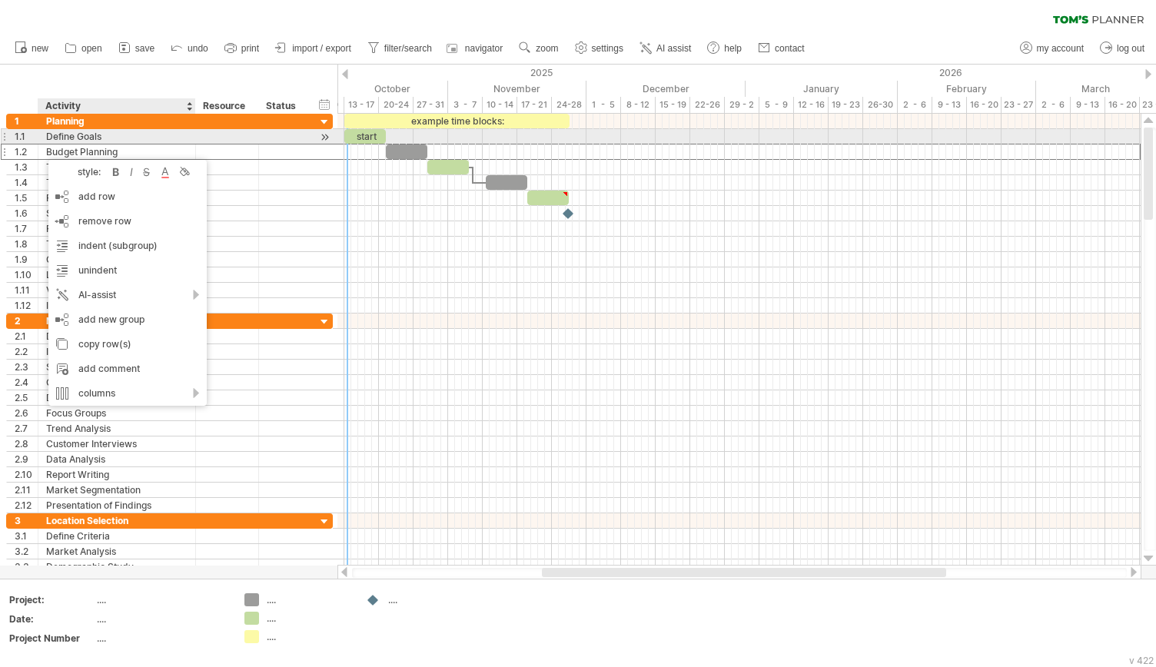
click at [114, 142] on div "Define Goals" at bounding box center [116, 136] width 141 height 15
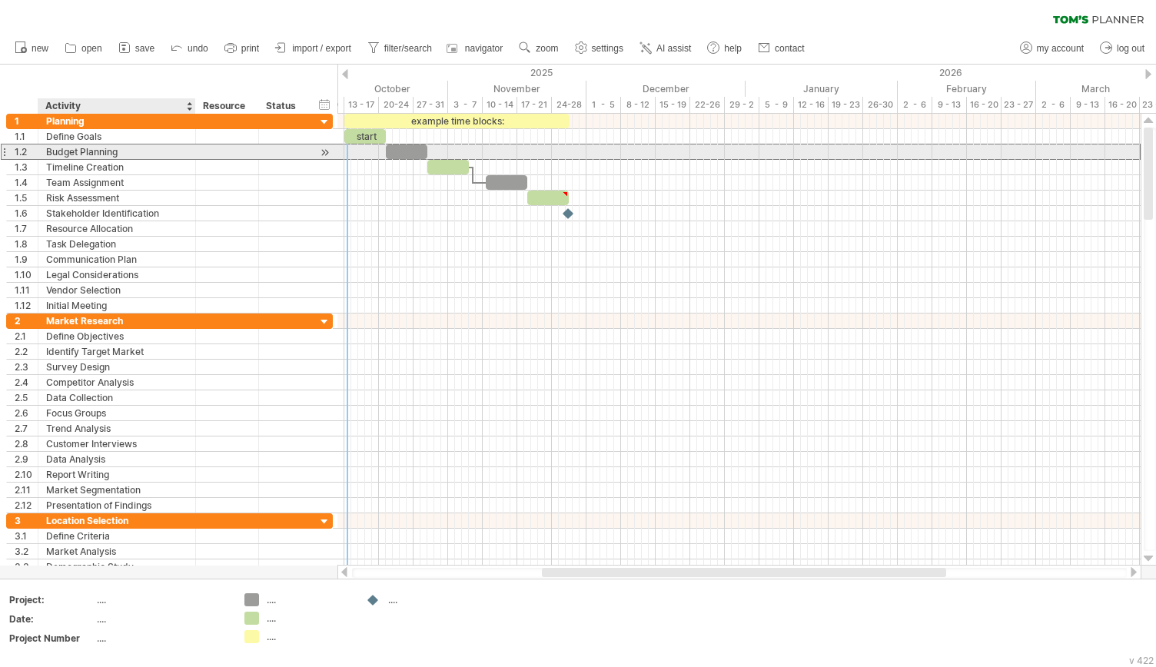
click at [95, 149] on div "Budget Planning" at bounding box center [116, 152] width 141 height 15
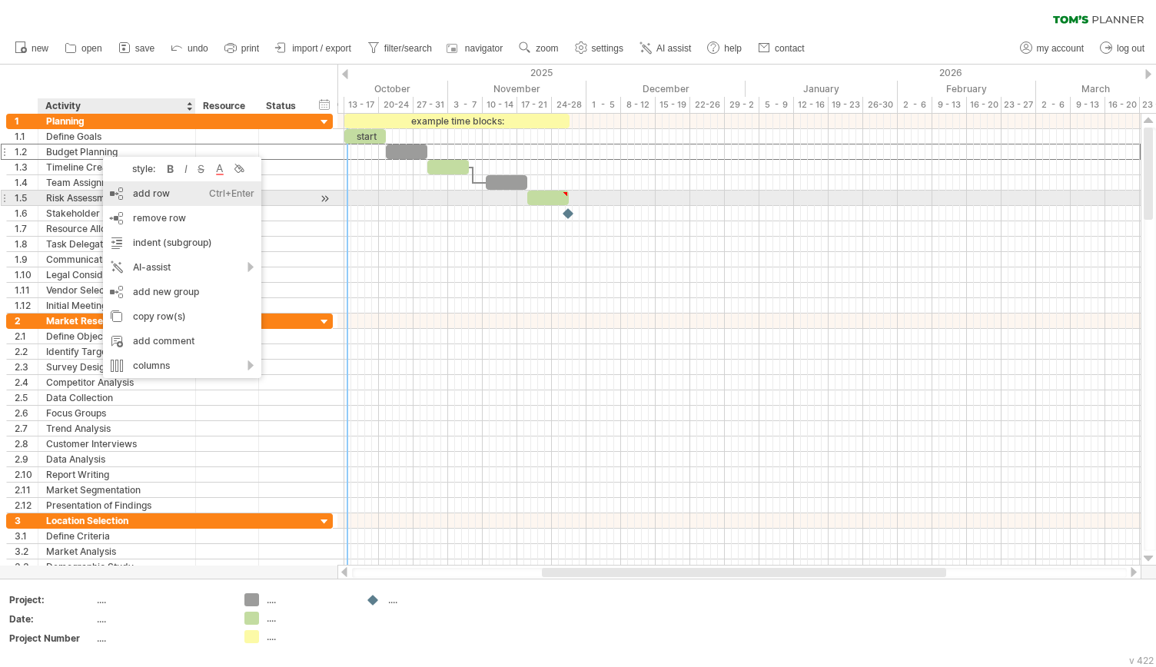
click at [137, 199] on div "add row Ctrl+Enter Cmd+Enter" at bounding box center [182, 193] width 158 height 25
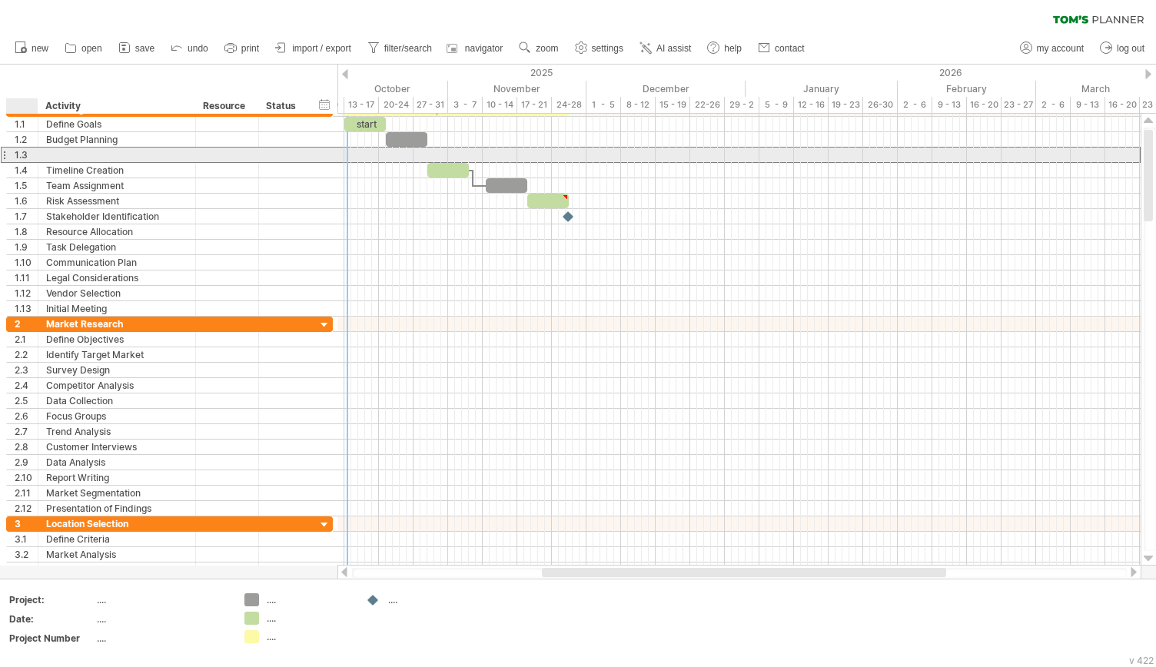
click at [17, 150] on div "1.3" at bounding box center [26, 155] width 23 height 15
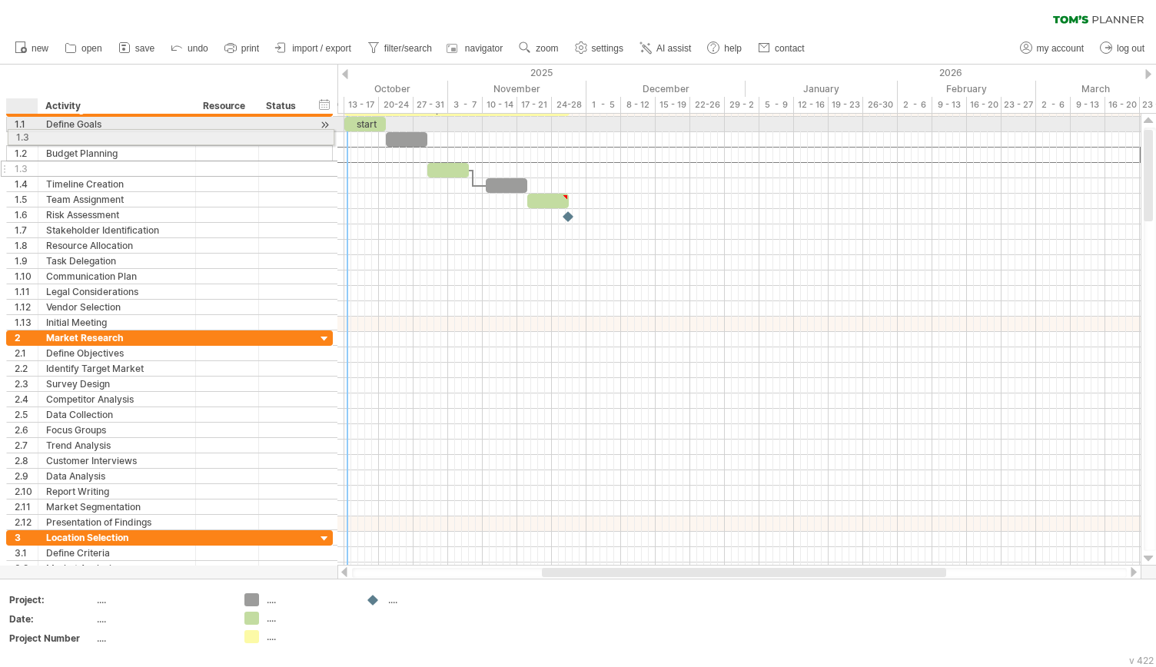
drag, startPoint x: 24, startPoint y: 156, endPoint x: 20, endPoint y: 135, distance: 21.9
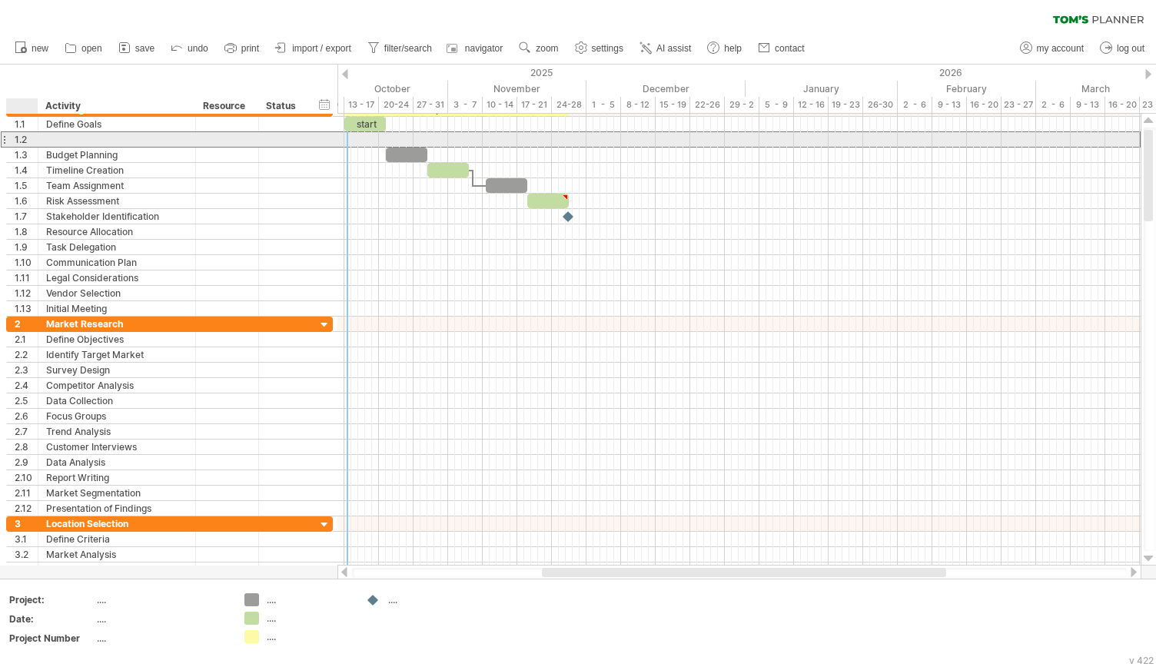
click at [46, 140] on div at bounding box center [116, 139] width 141 height 15
click at [0, 0] on input "text" at bounding box center [0, 0] width 0 height 0
type input "**********"
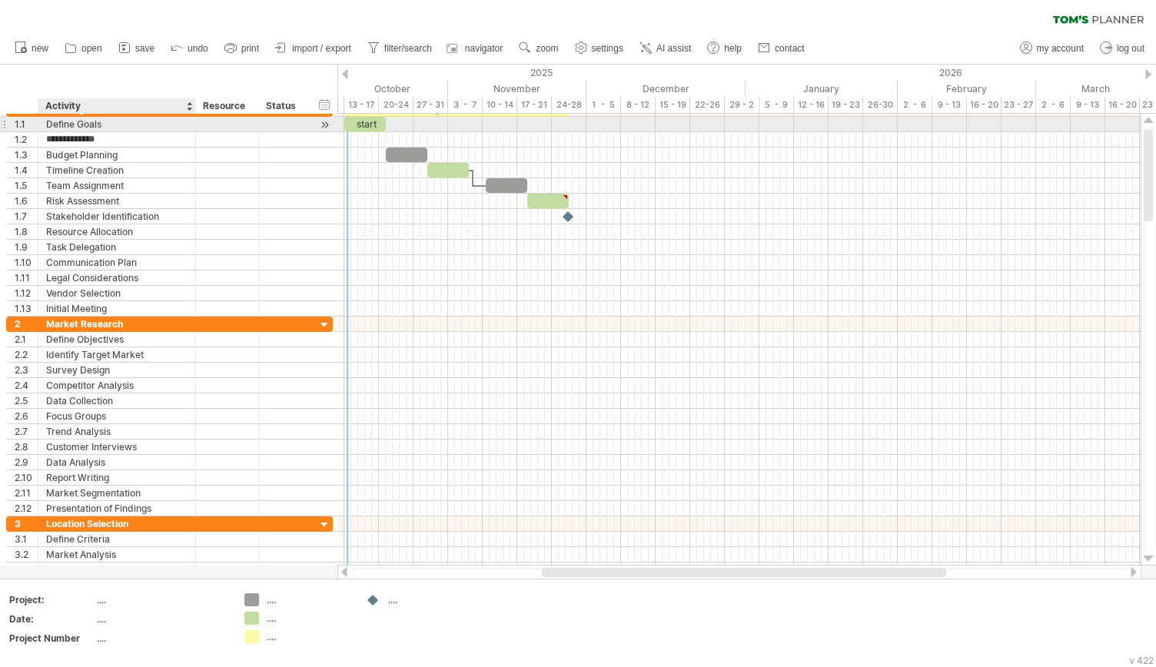
click at [190, 125] on div at bounding box center [194, 124] width 8 height 15
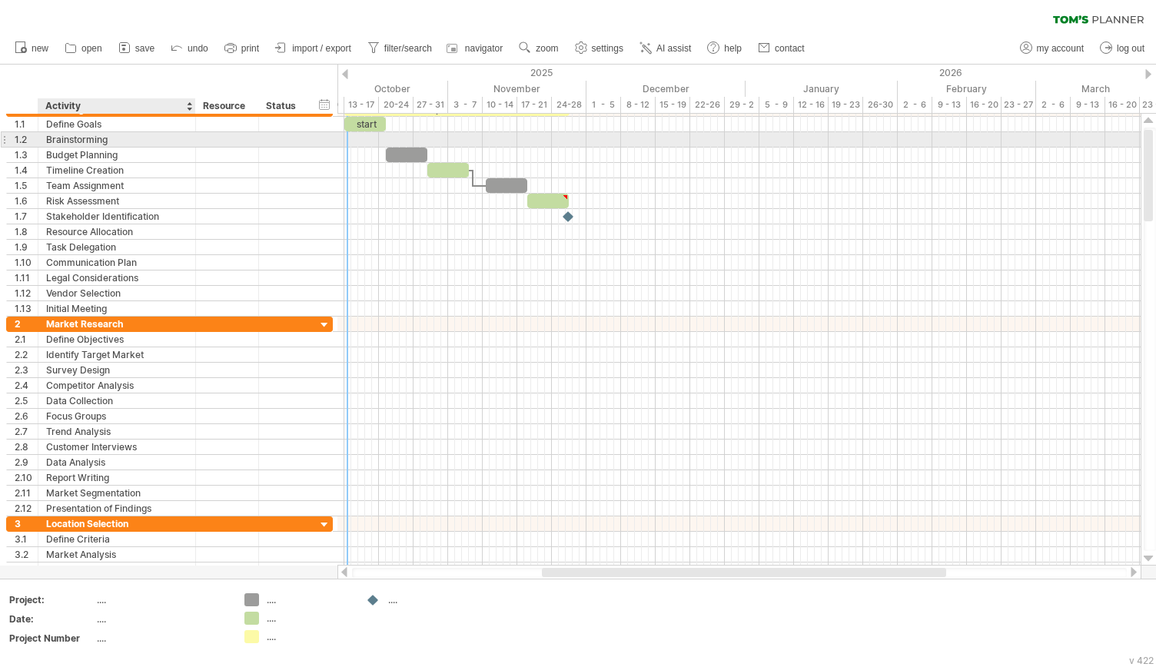
click at [122, 132] on div "Brainstorming" at bounding box center [116, 139] width 141 height 15
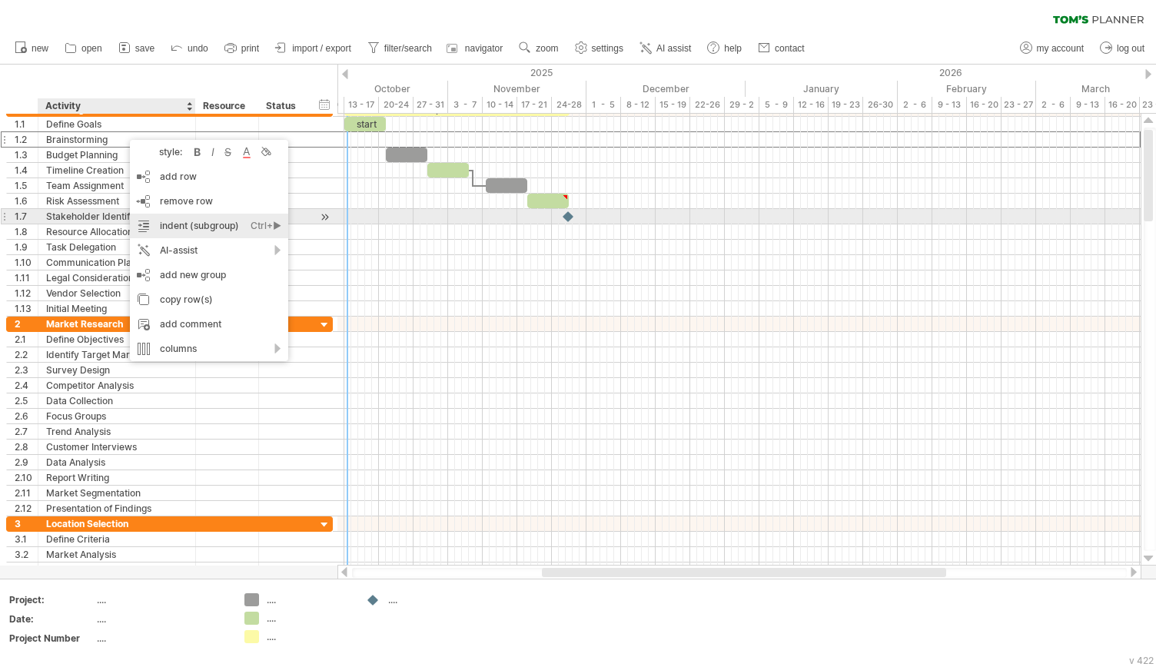
click at [208, 216] on div "indent (subgroup) Ctrl+► Cmd+►" at bounding box center [209, 226] width 158 height 25
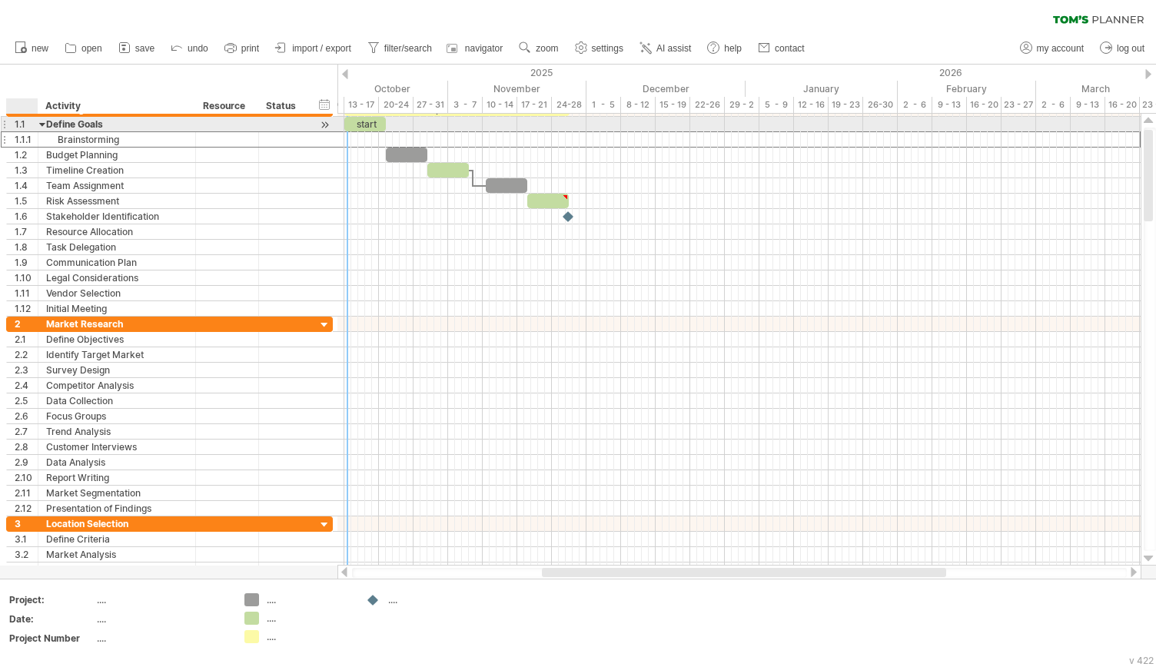
click at [42, 123] on div at bounding box center [42, 124] width 7 height 15
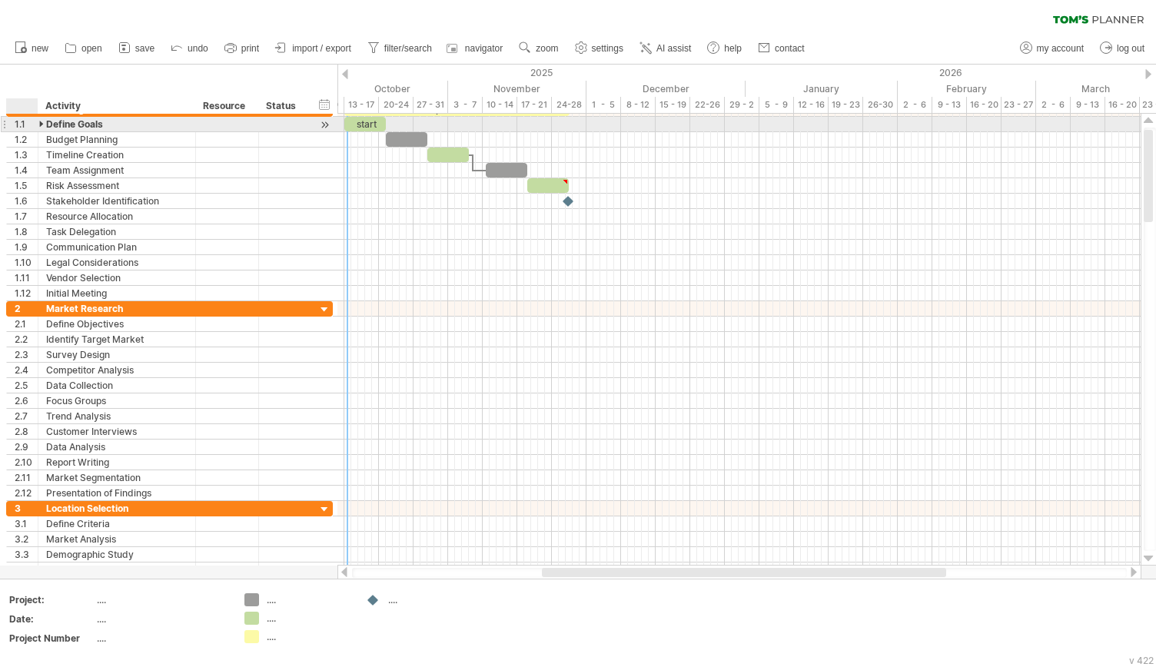
click at [42, 123] on div at bounding box center [42, 124] width 7 height 15
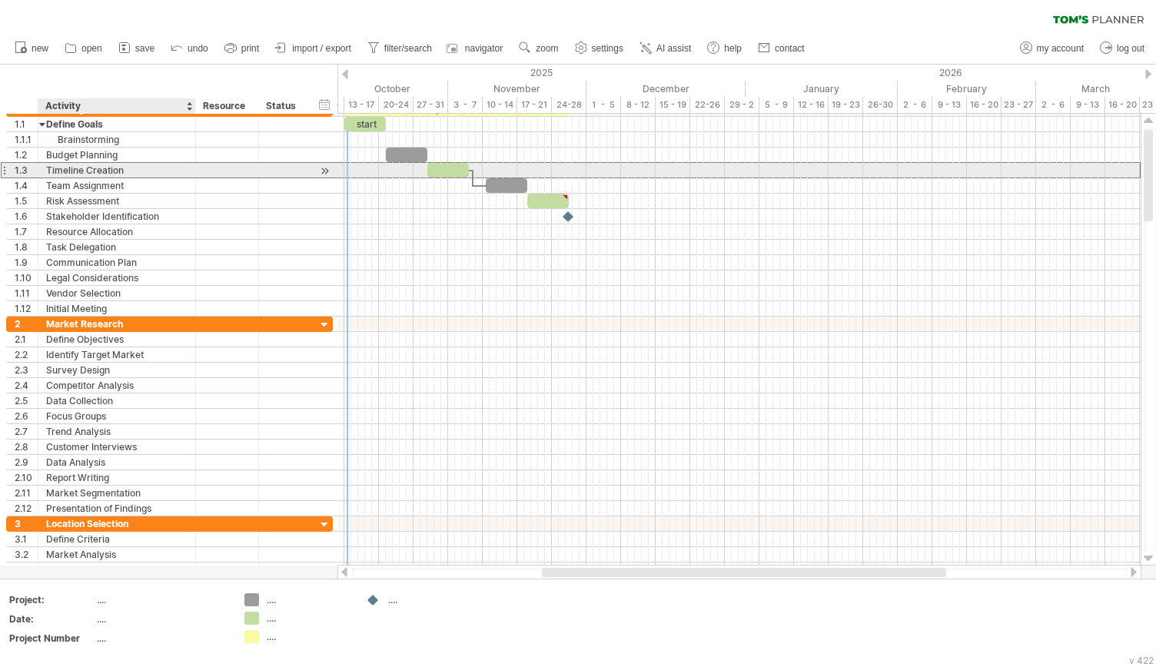
click at [111, 168] on div "Timeline Creation" at bounding box center [116, 170] width 141 height 15
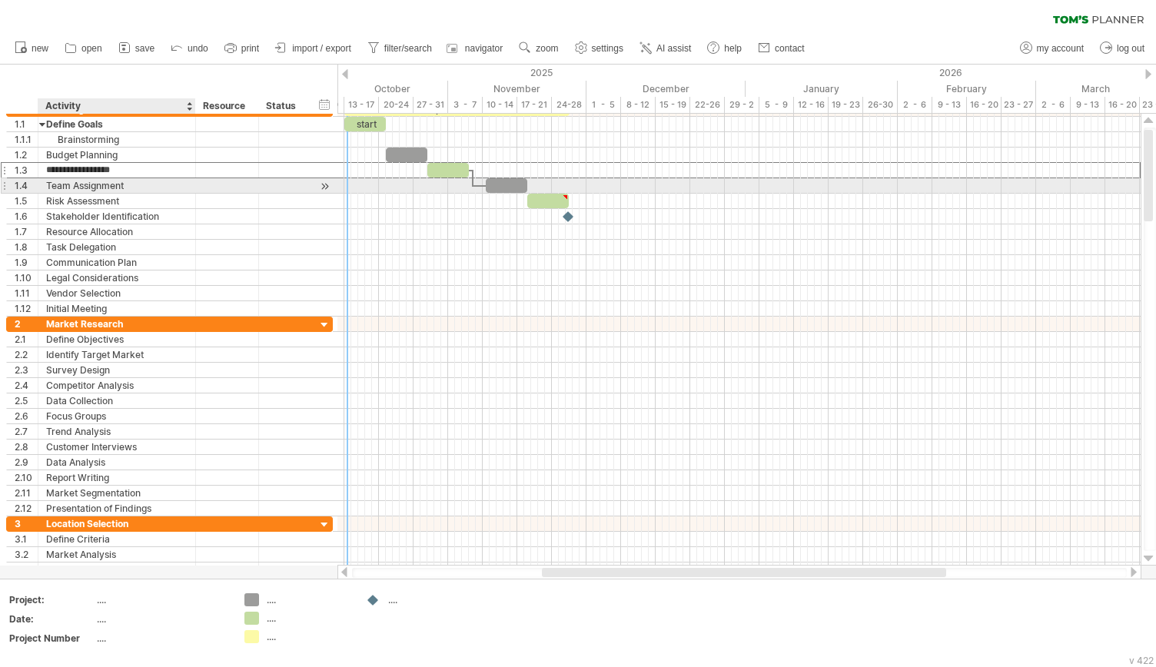
click at [73, 179] on div "Team Assignment" at bounding box center [116, 185] width 141 height 15
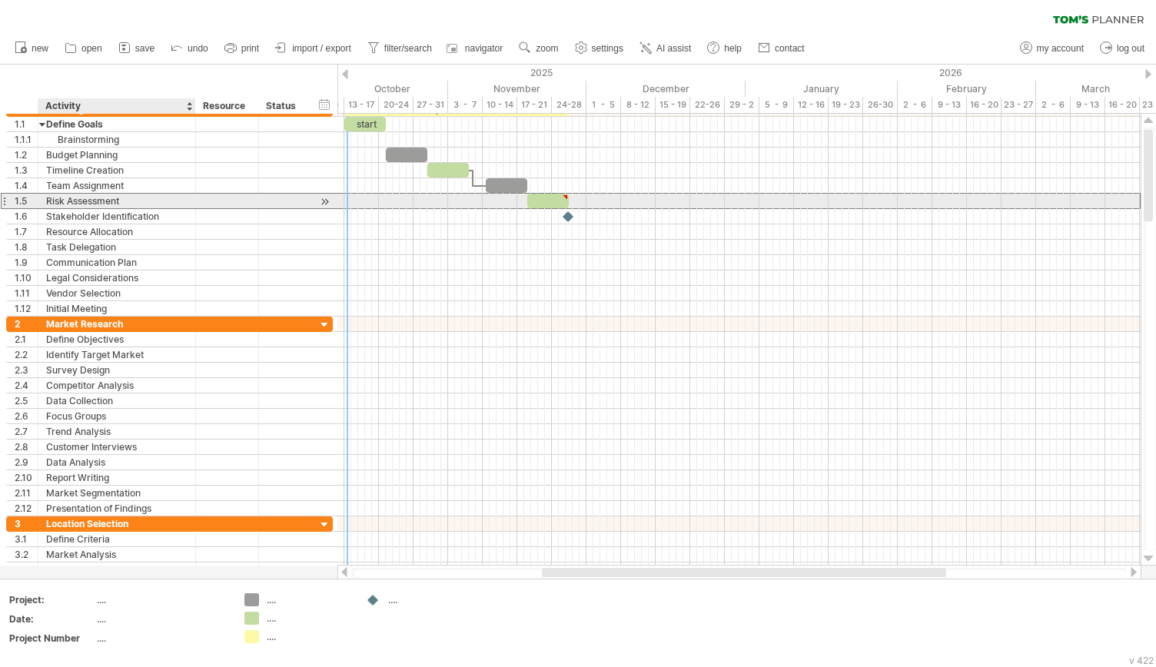
click at [58, 200] on div "Risk Assessment" at bounding box center [116, 201] width 141 height 15
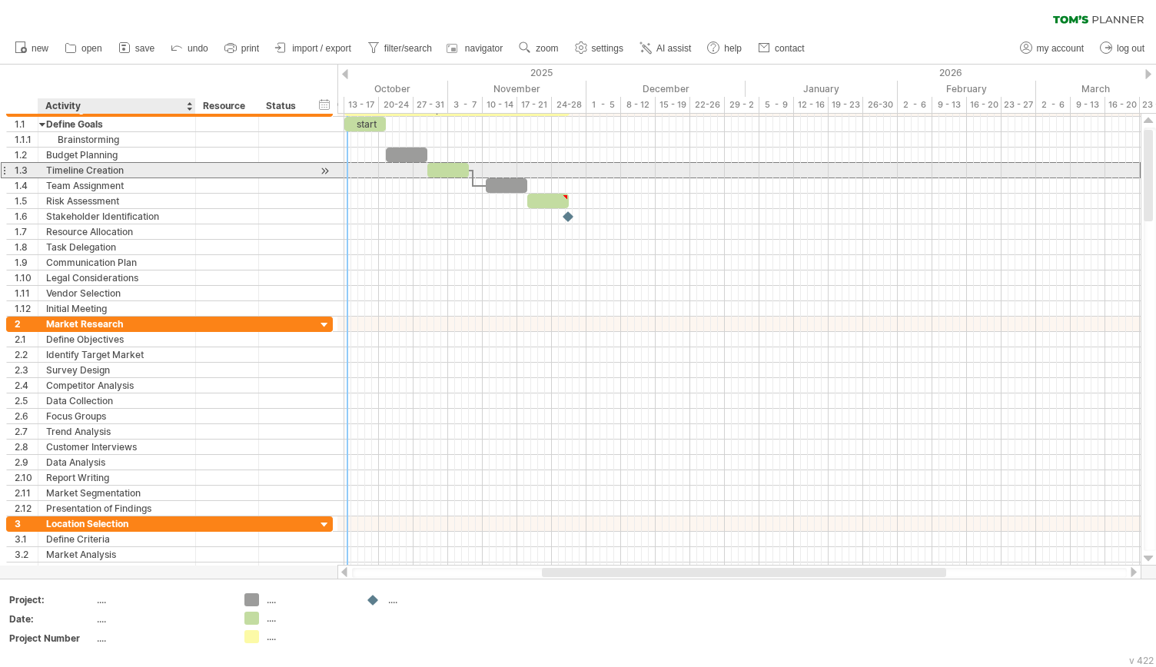
click at [79, 164] on div "Timeline Creation" at bounding box center [116, 170] width 141 height 15
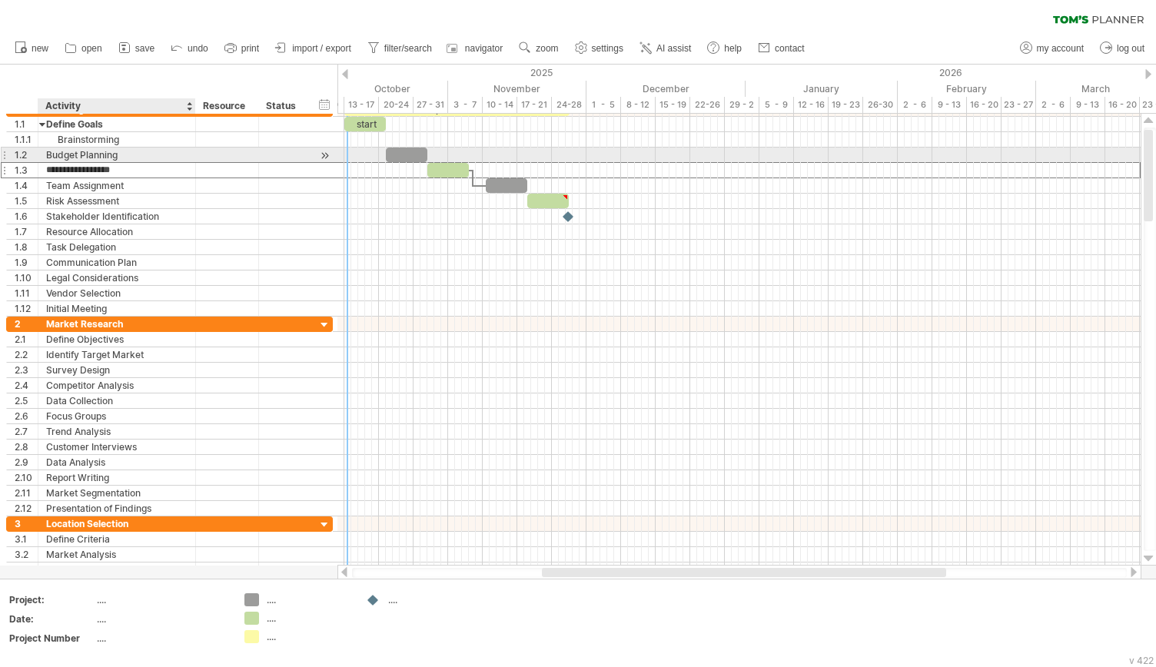
click at [66, 151] on div "Budget Planning" at bounding box center [116, 155] width 141 height 15
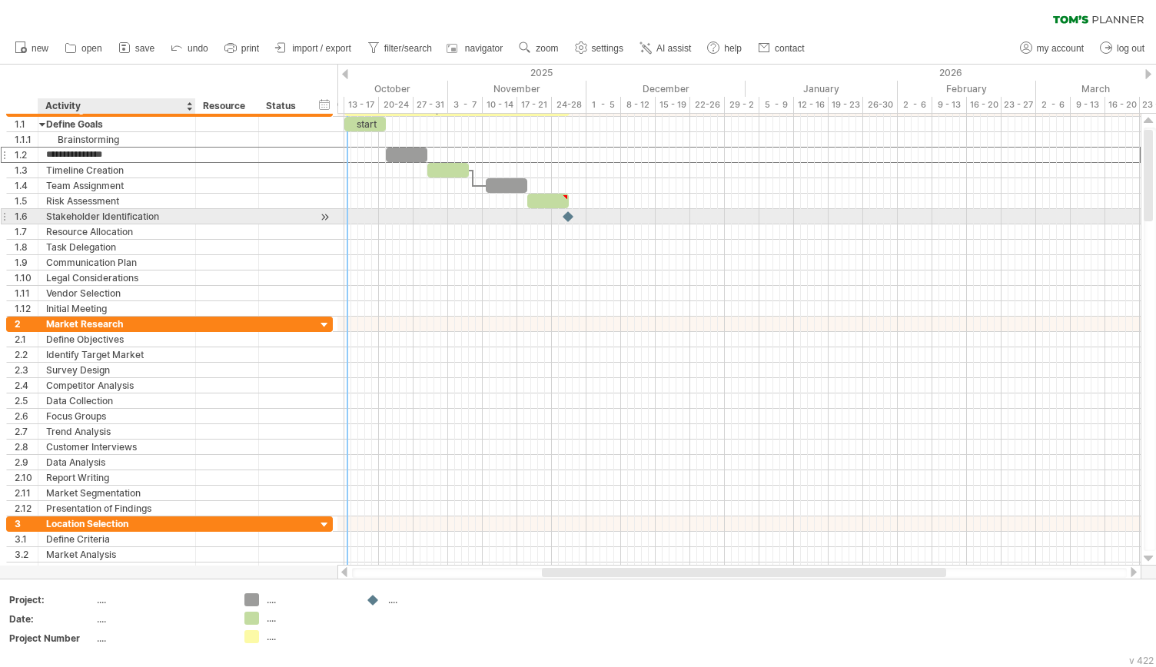
click at [106, 213] on div "Stakeholder Identification" at bounding box center [116, 216] width 141 height 15
click at [51, 213] on input "**********" at bounding box center [116, 216] width 141 height 15
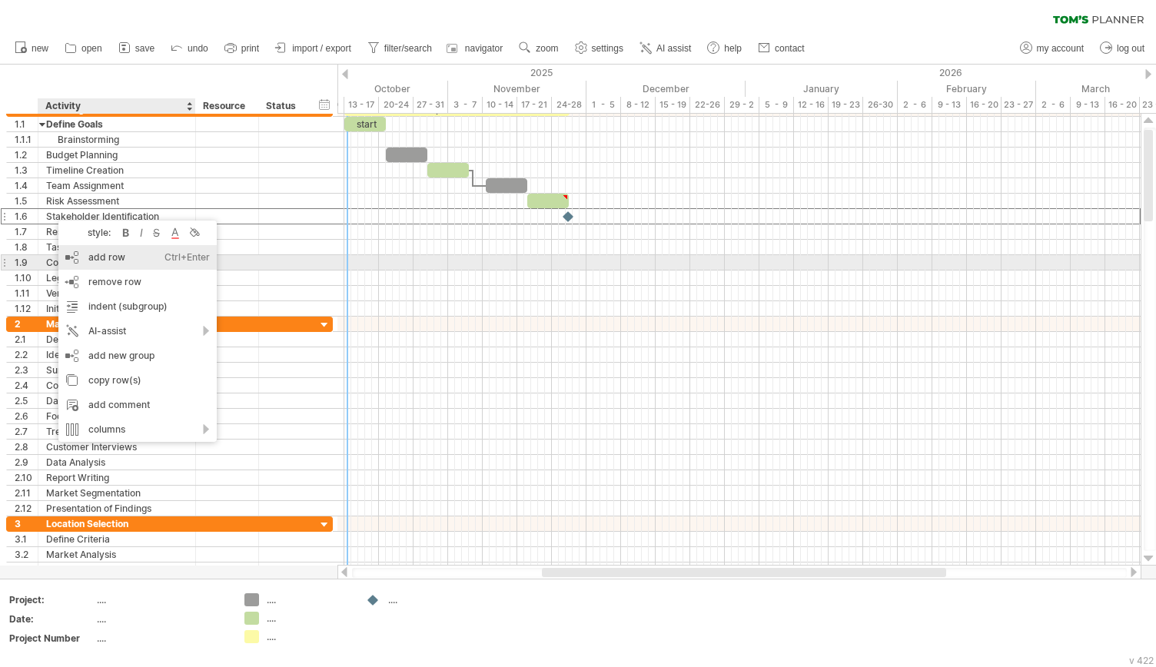
click at [131, 256] on div "add row Ctrl+Enter Cmd+Enter" at bounding box center [137, 257] width 158 height 25
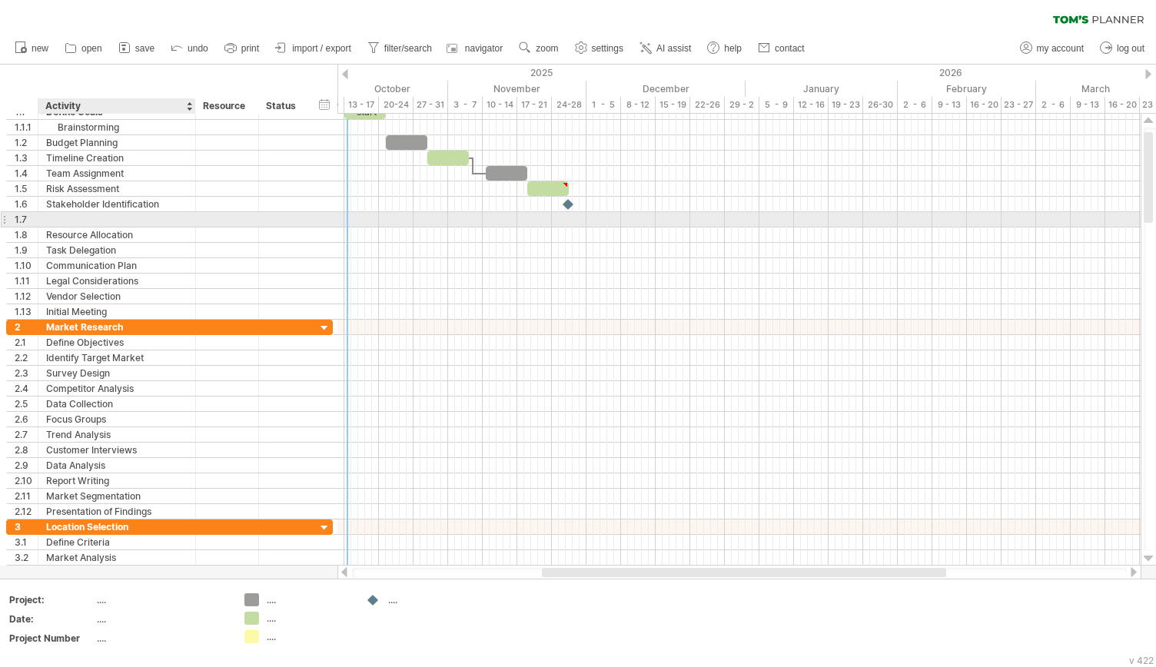
click at [79, 215] on div at bounding box center [116, 219] width 141 height 15
click at [79, 215] on input "text" at bounding box center [116, 219] width 141 height 15
type input "*"
type input "**********"
click at [79, 215] on div "Pitch Meetings" at bounding box center [116, 219] width 141 height 15
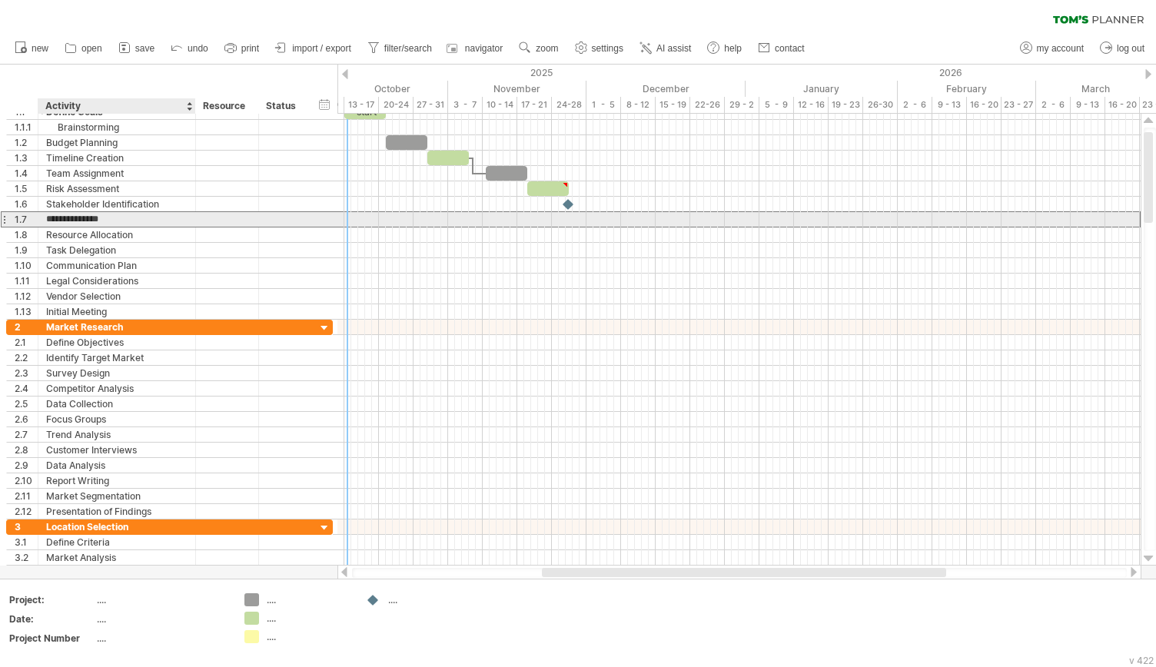
click at [79, 215] on input "**********" at bounding box center [116, 219] width 141 height 15
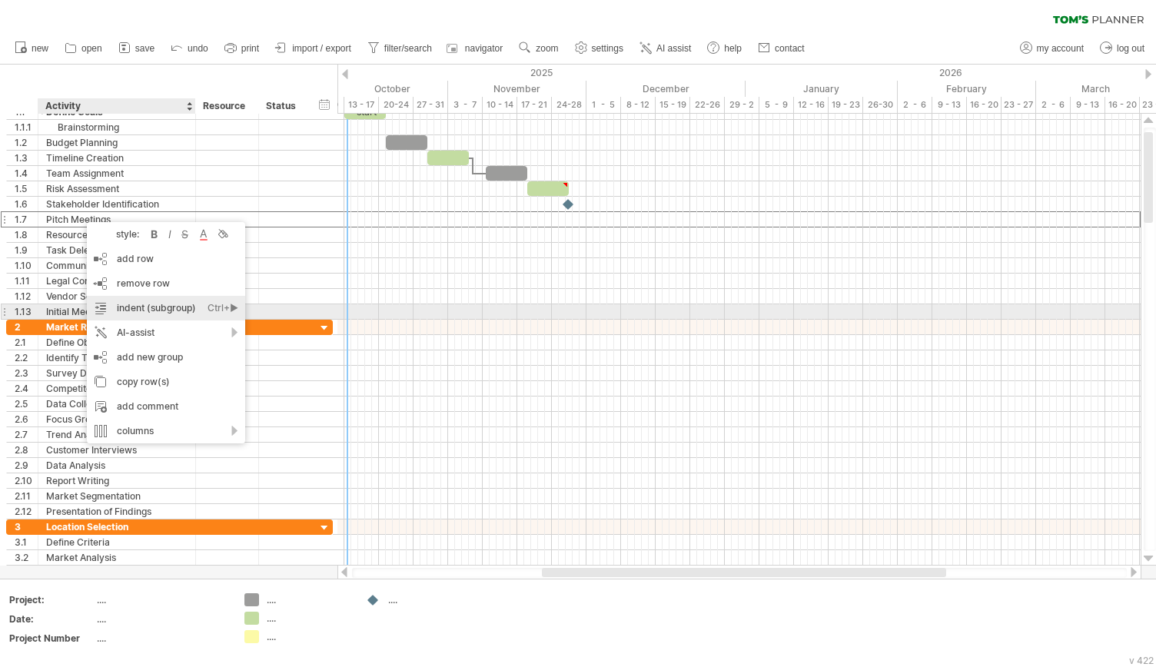
click at [139, 315] on div "indent (subgroup) Ctrl+► Cmd+►" at bounding box center [166, 308] width 158 height 25
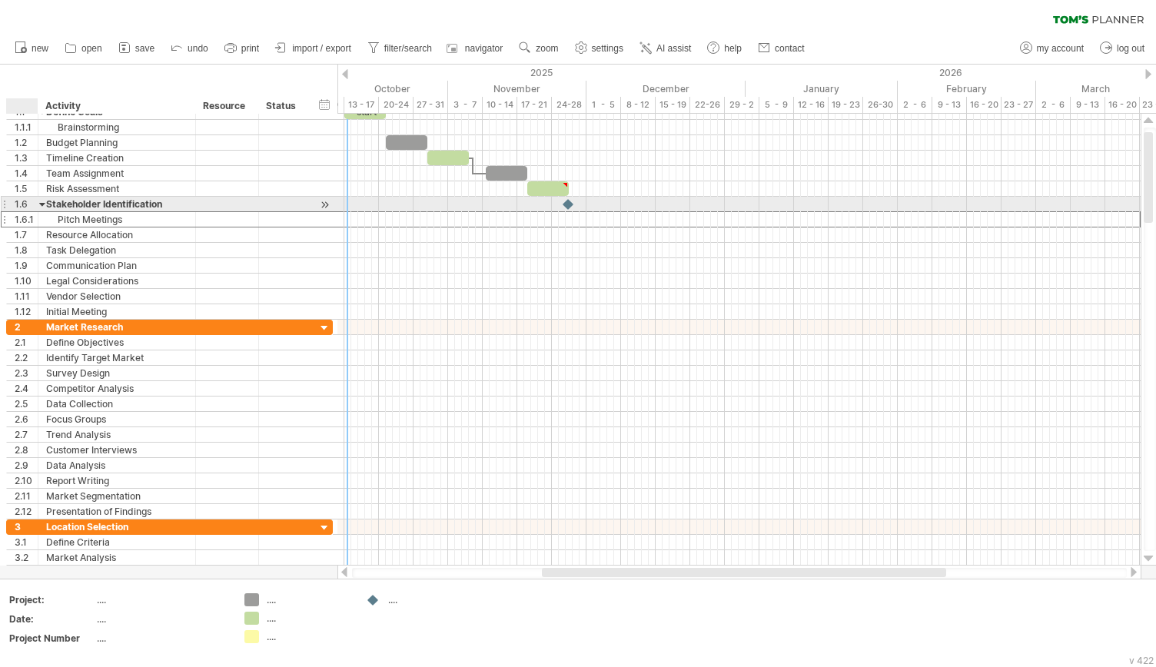
click at [41, 199] on div at bounding box center [42, 204] width 7 height 15
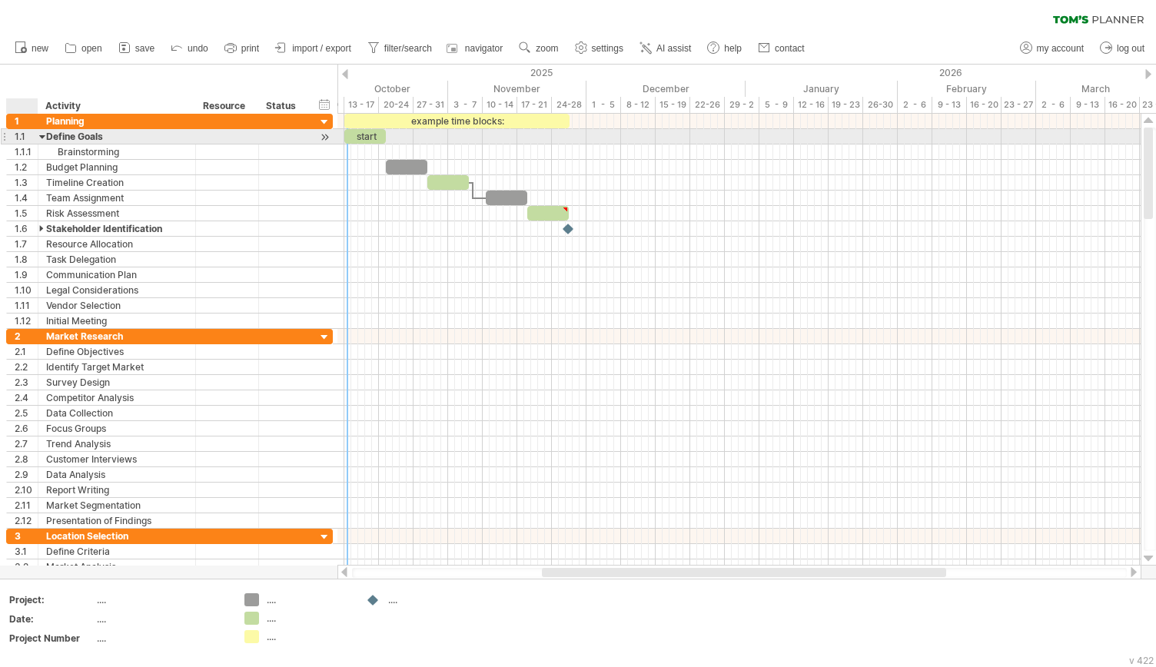
click at [43, 135] on div at bounding box center [42, 136] width 7 height 15
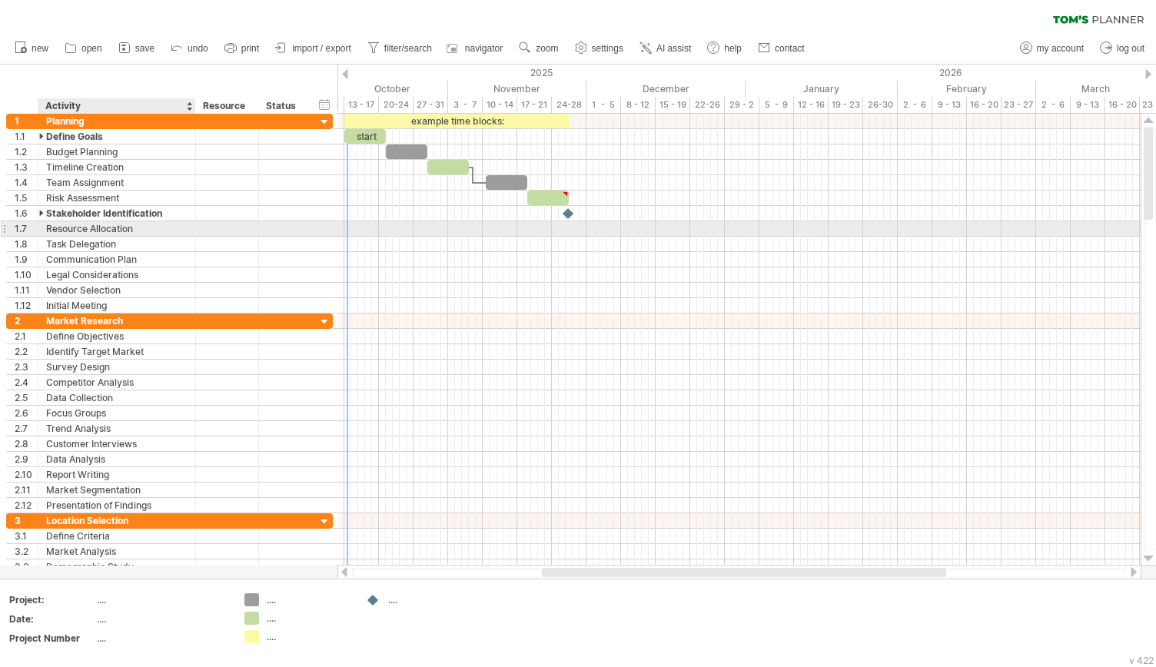
click at [129, 224] on div "Resource Allocation" at bounding box center [116, 228] width 141 height 15
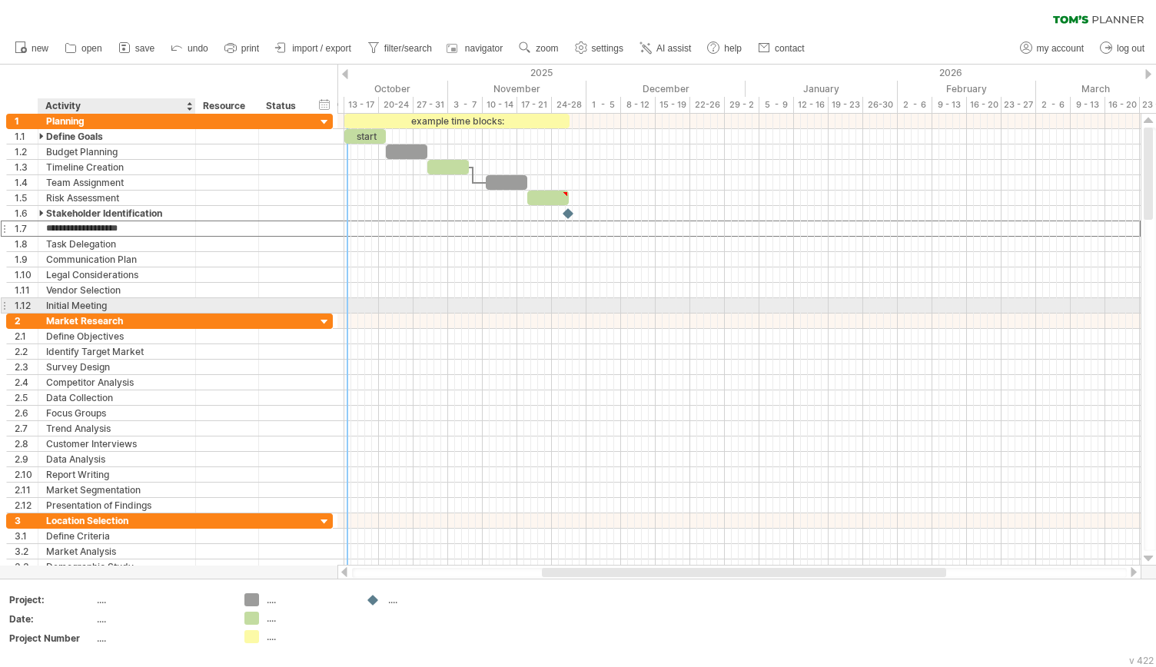
click at [98, 303] on div "Initial Meeting" at bounding box center [116, 305] width 141 height 15
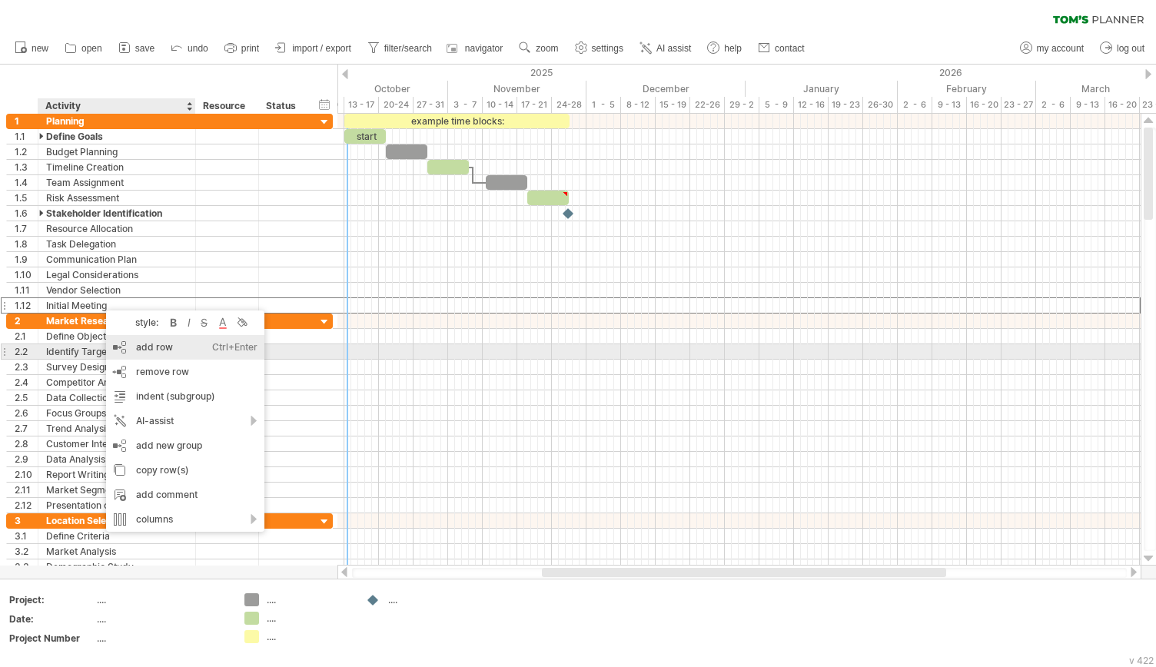
click at [165, 339] on div "add row Ctrl+Enter Cmd+Enter" at bounding box center [185, 347] width 158 height 25
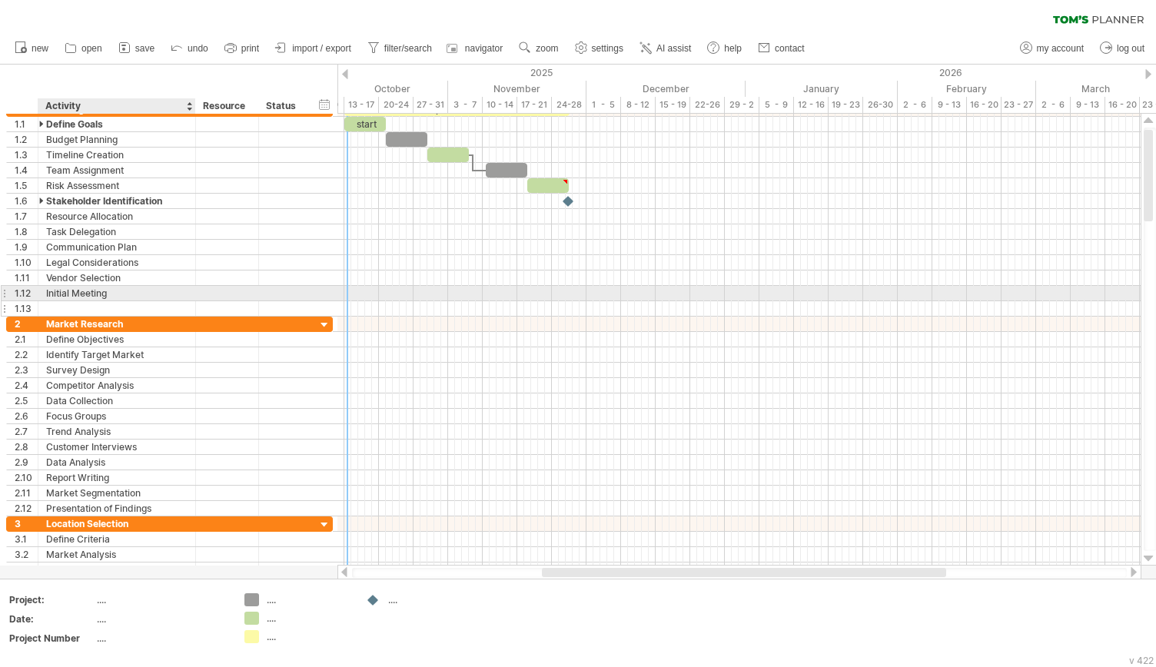
click at [89, 301] on div at bounding box center [116, 308] width 141 height 15
type input "**********"
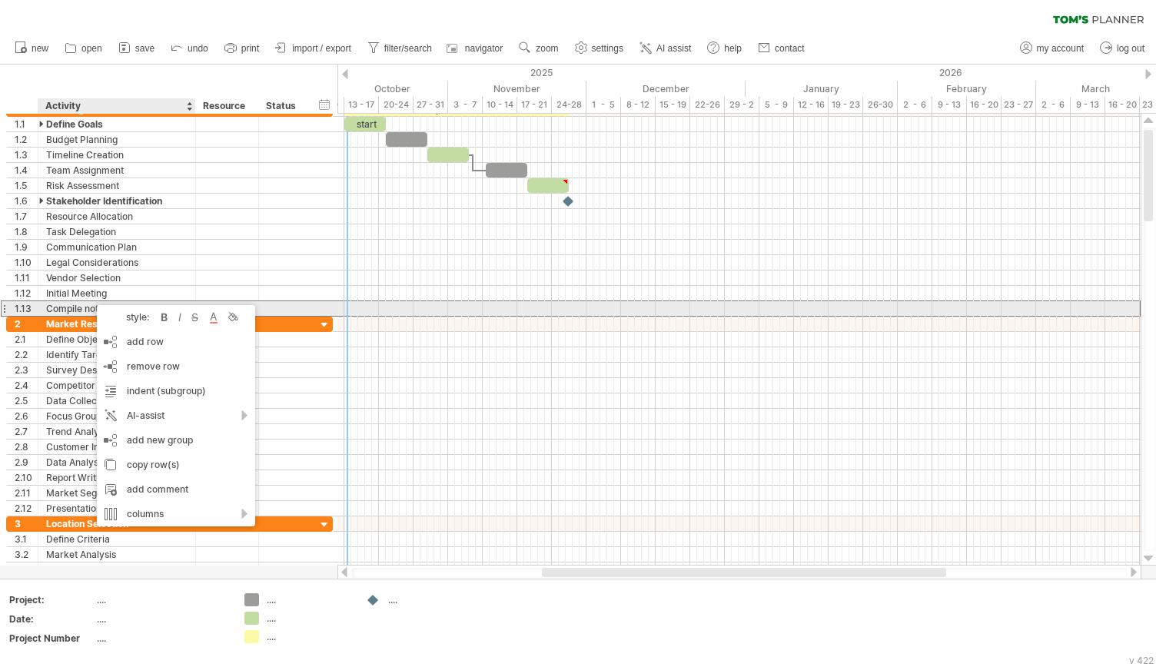
click at [74, 305] on div "Compile notes into PDF" at bounding box center [116, 308] width 141 height 15
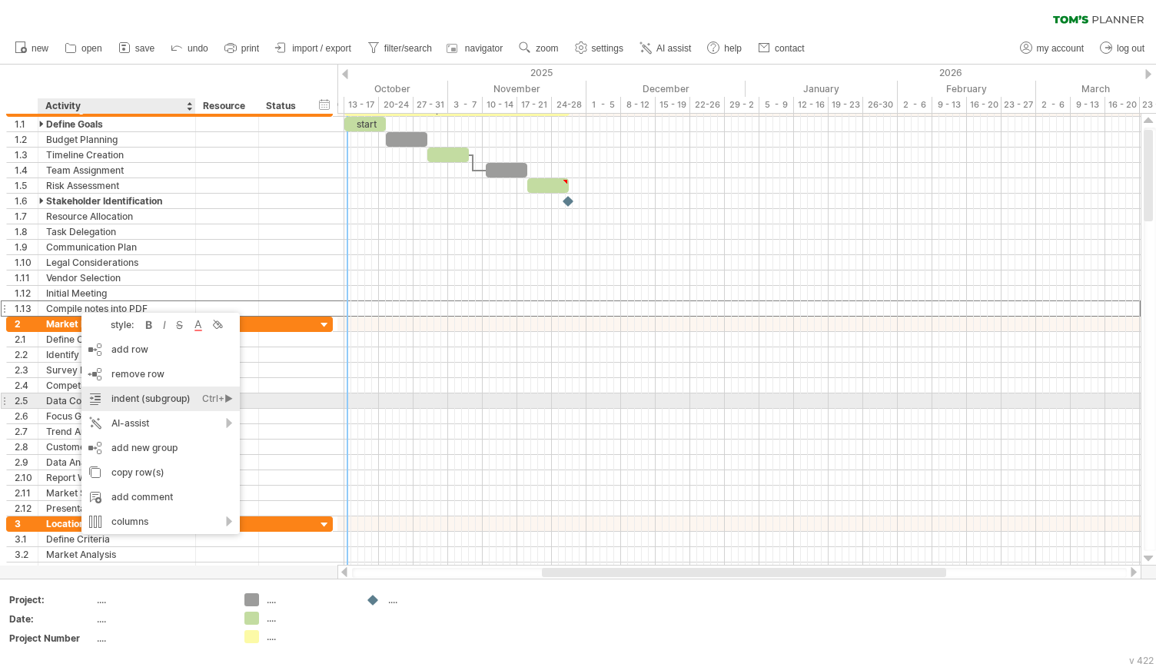
click at [155, 394] on div "indent (subgroup) Ctrl+► Cmd+►" at bounding box center [161, 399] width 158 height 25
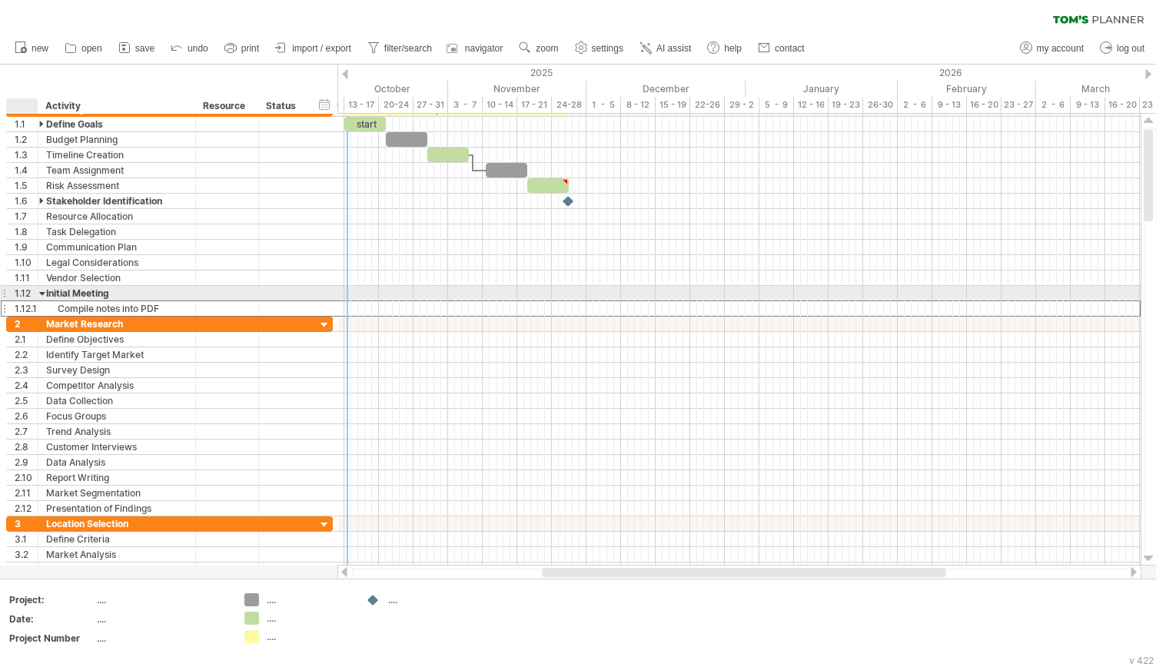
click at [41, 291] on div at bounding box center [42, 293] width 7 height 15
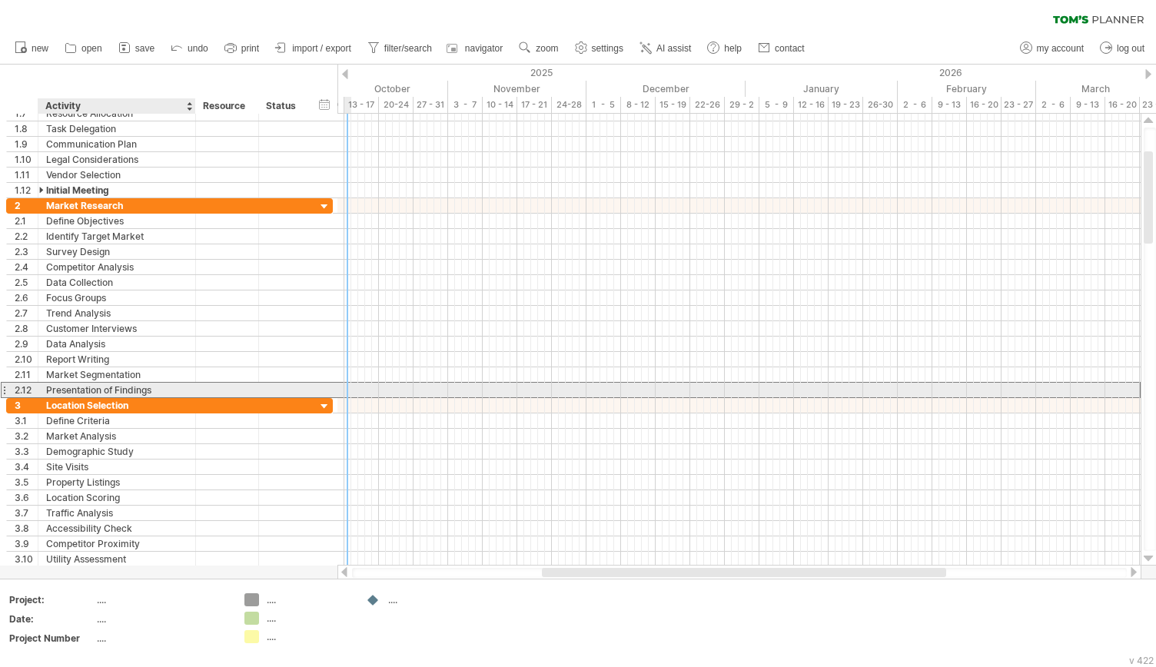
click at [120, 388] on div "Presentation of Findings" at bounding box center [116, 390] width 141 height 15
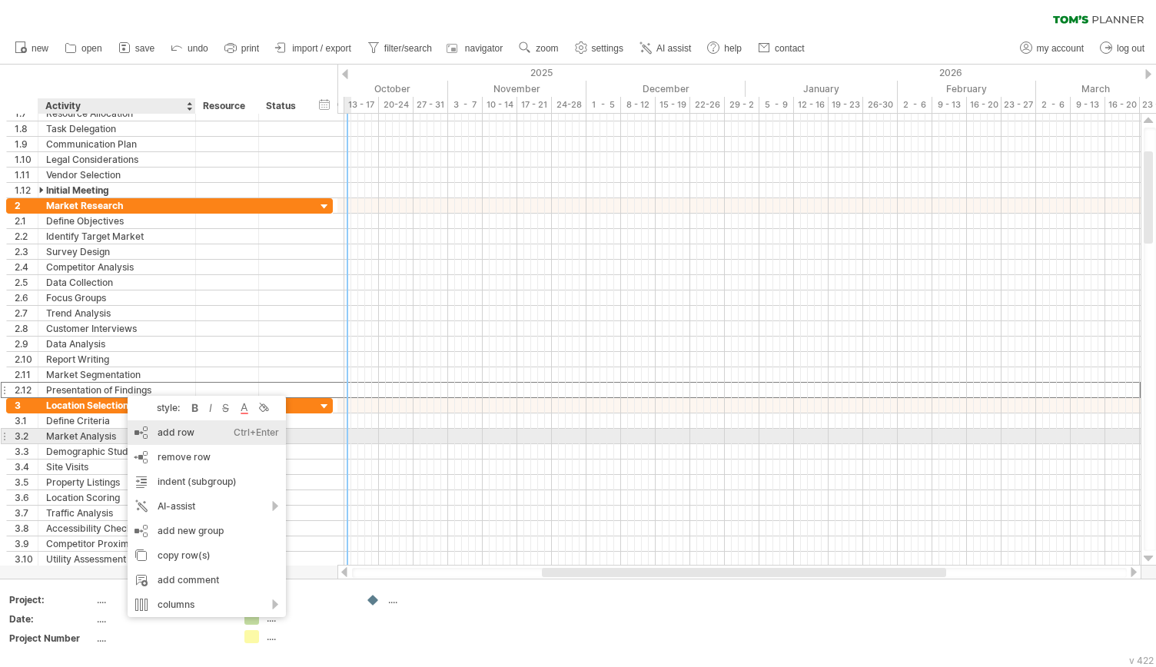
click at [185, 439] on div "add row Ctrl+Enter Cmd+Enter" at bounding box center [207, 433] width 158 height 25
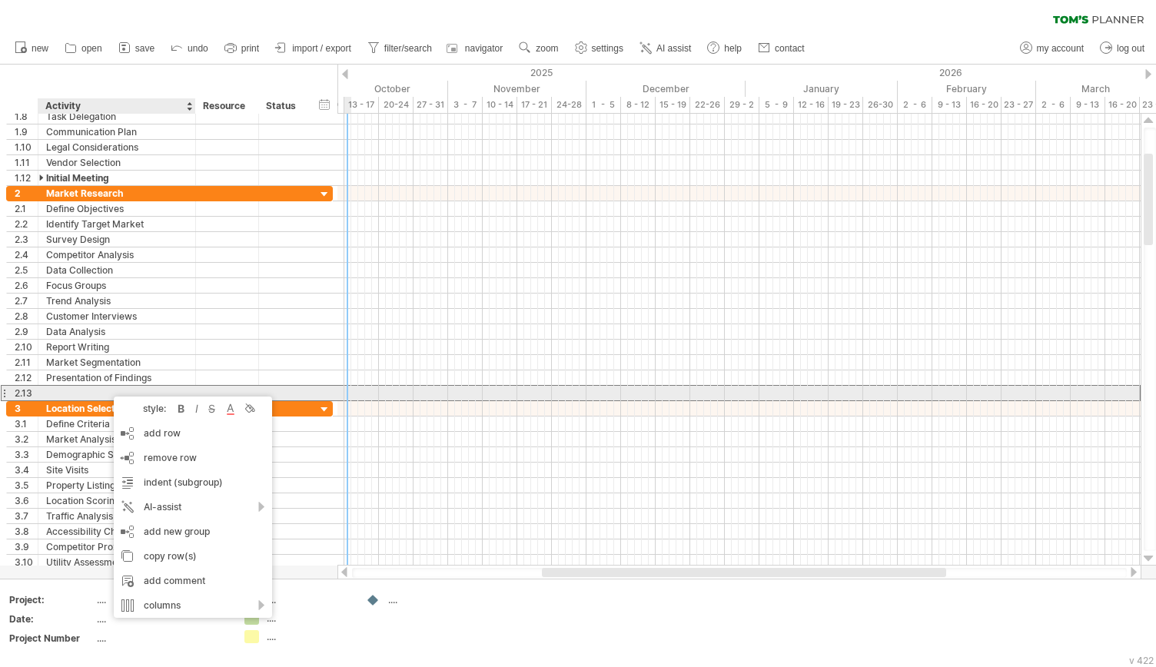
click at [106, 389] on div at bounding box center [116, 393] width 141 height 15
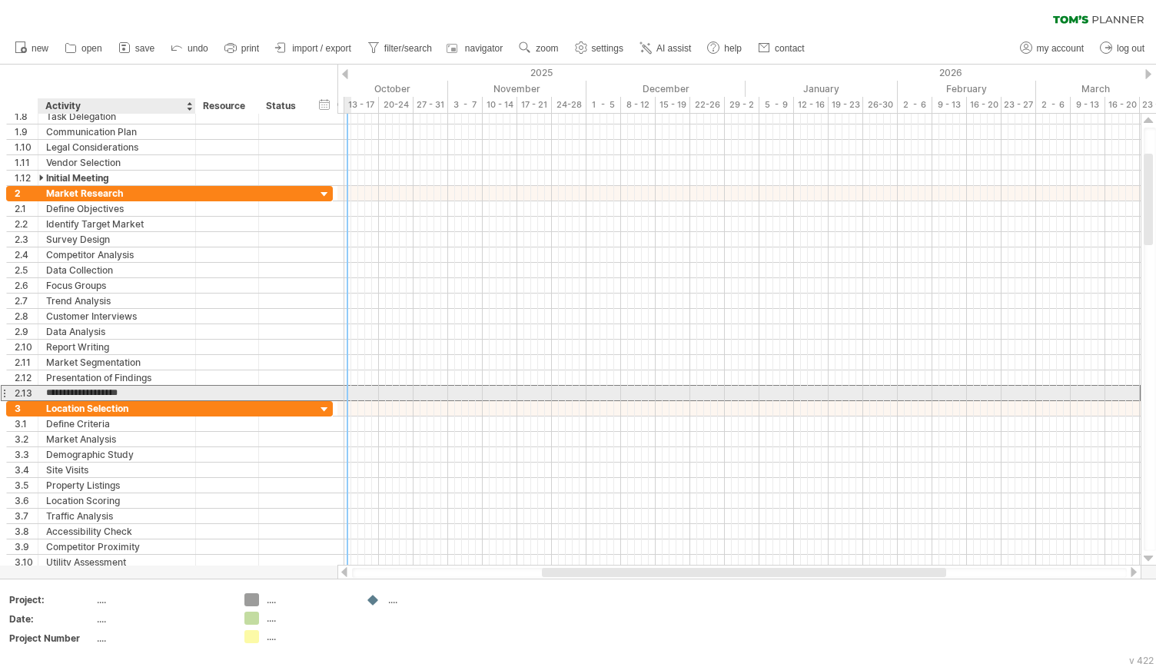
click at [103, 389] on input "**********" at bounding box center [116, 393] width 141 height 15
click at [63, 388] on input "**********" at bounding box center [116, 393] width 141 height 15
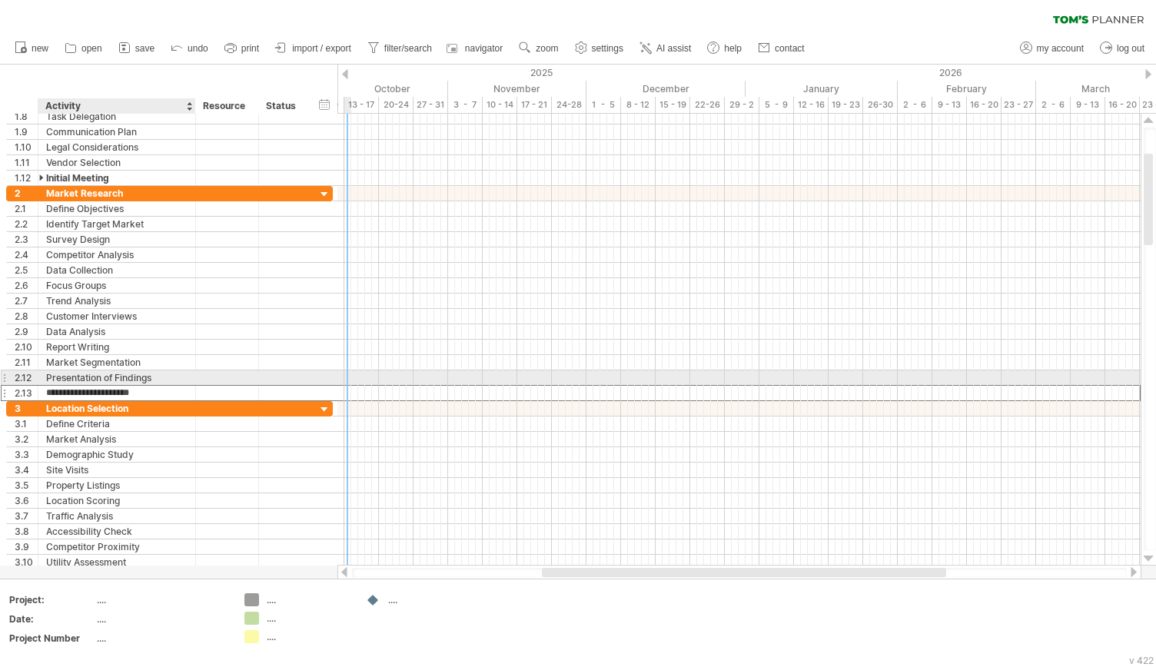
click at [127, 386] on input "**********" at bounding box center [116, 393] width 141 height 15
type input "**********"
click at [127, 386] on div "Powerpoint Creation" at bounding box center [116, 393] width 141 height 15
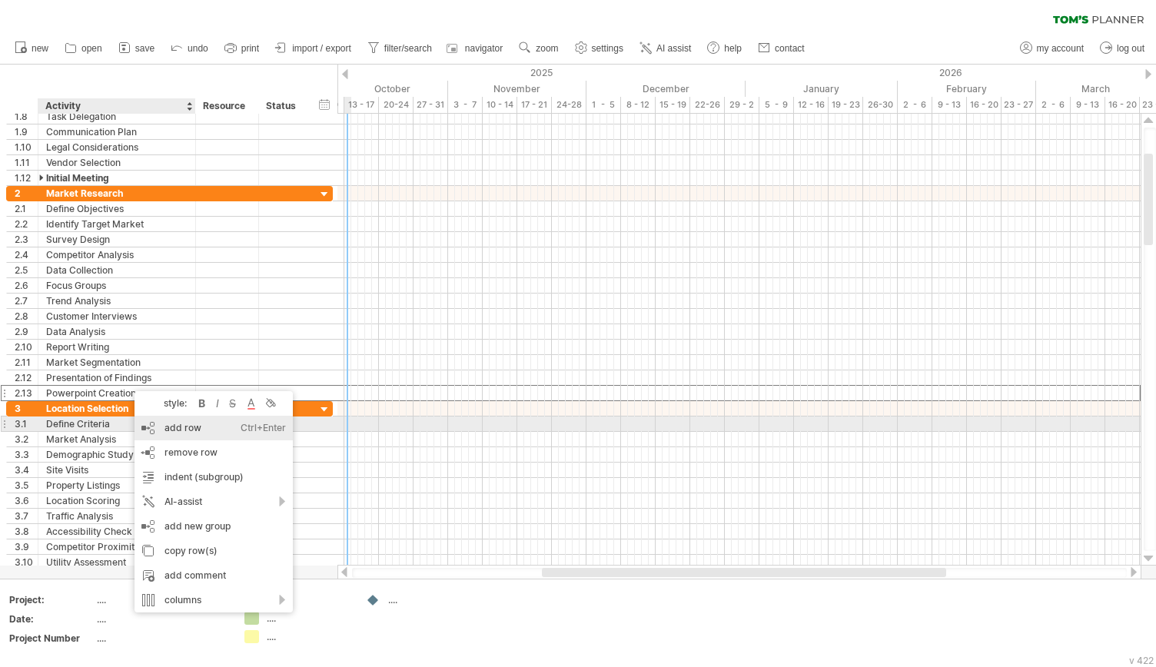
click at [191, 427] on div "add row Ctrl+Enter Cmd+Enter" at bounding box center [214, 428] width 158 height 25
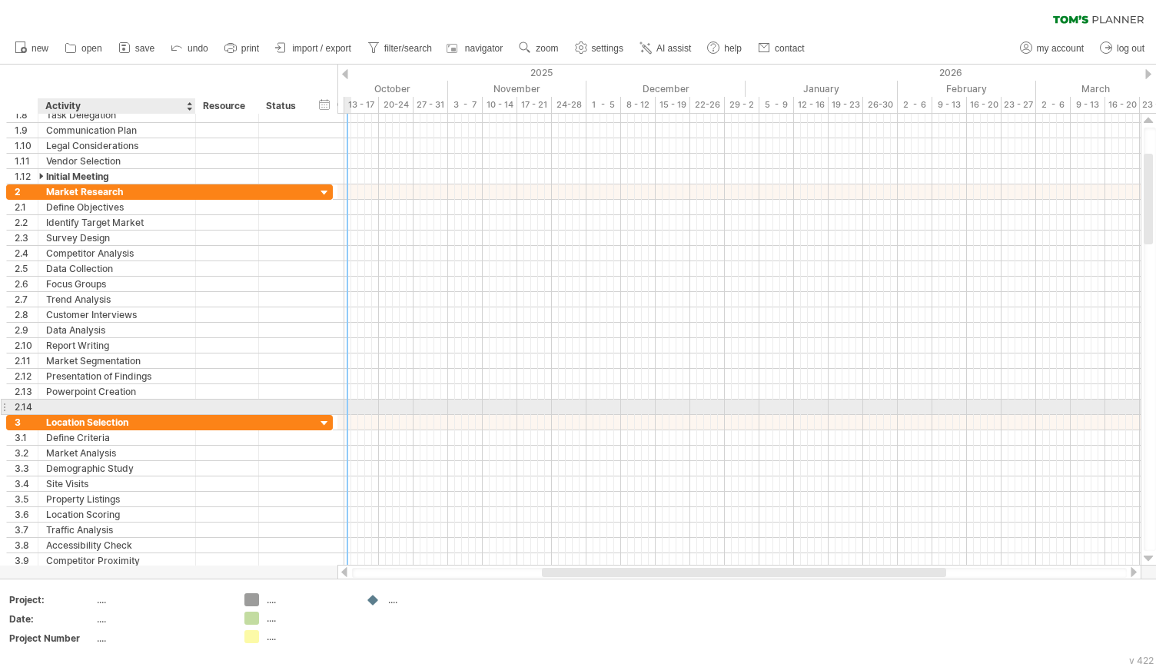
click at [106, 400] on div at bounding box center [116, 407] width 141 height 15
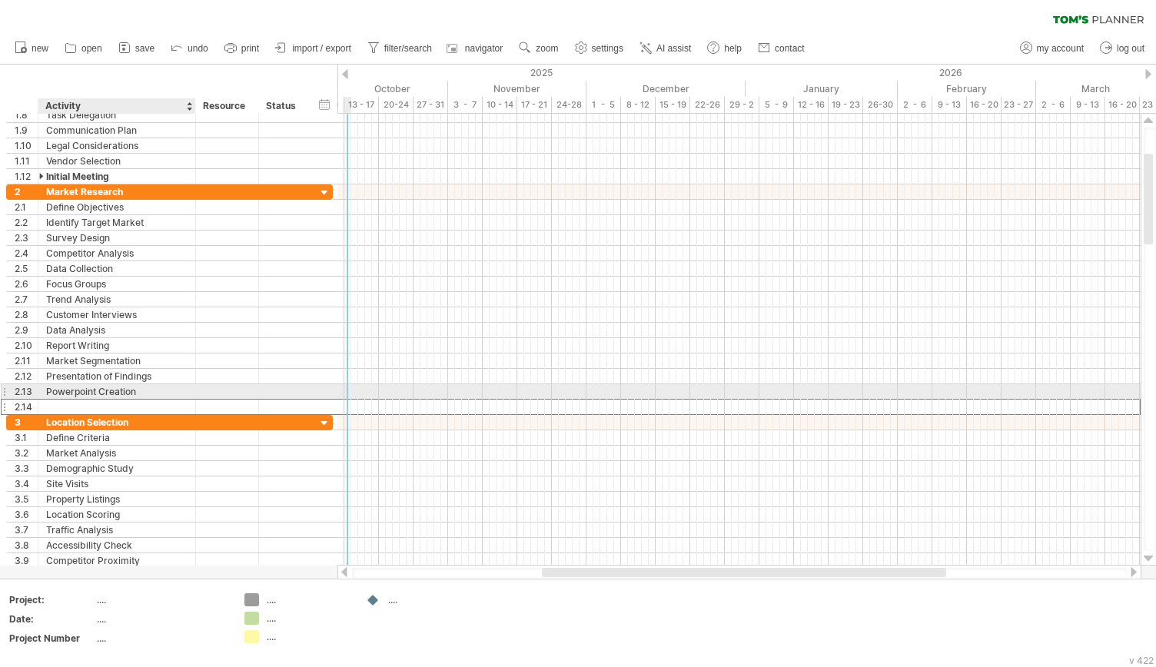
click at [106, 400] on input "text" at bounding box center [116, 407] width 141 height 15
type input "**********"
click at [75, 388] on div "Powerpoint Creation" at bounding box center [116, 391] width 141 height 15
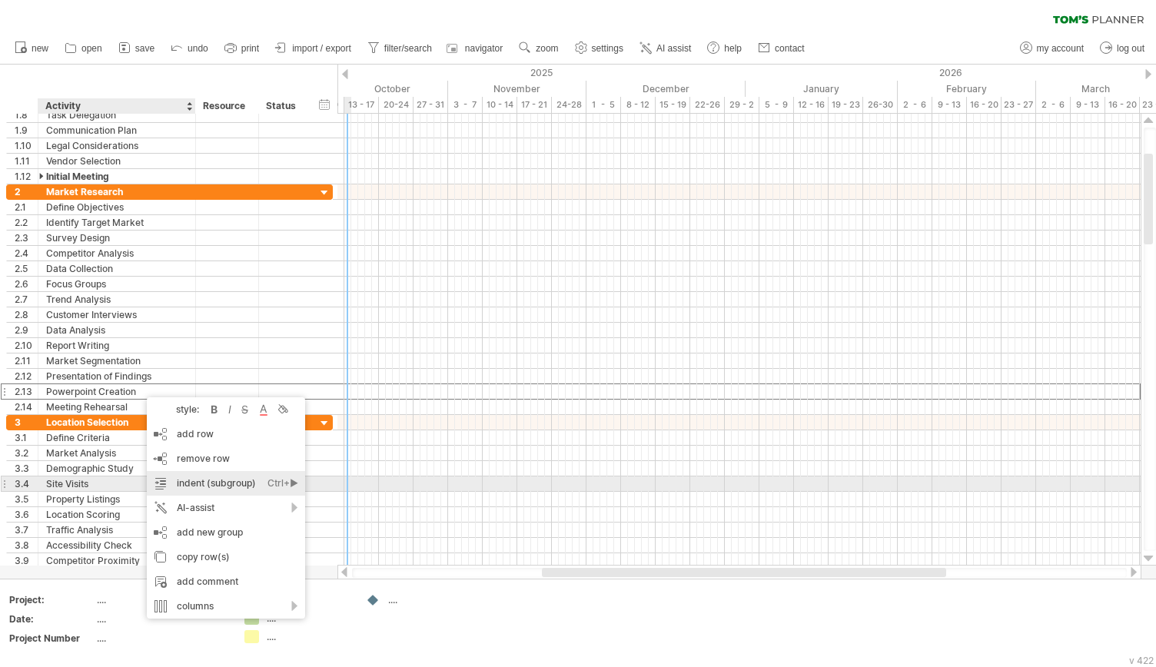
click at [215, 488] on div "indent (subgroup) Ctrl+► Cmd+►" at bounding box center [226, 483] width 158 height 25
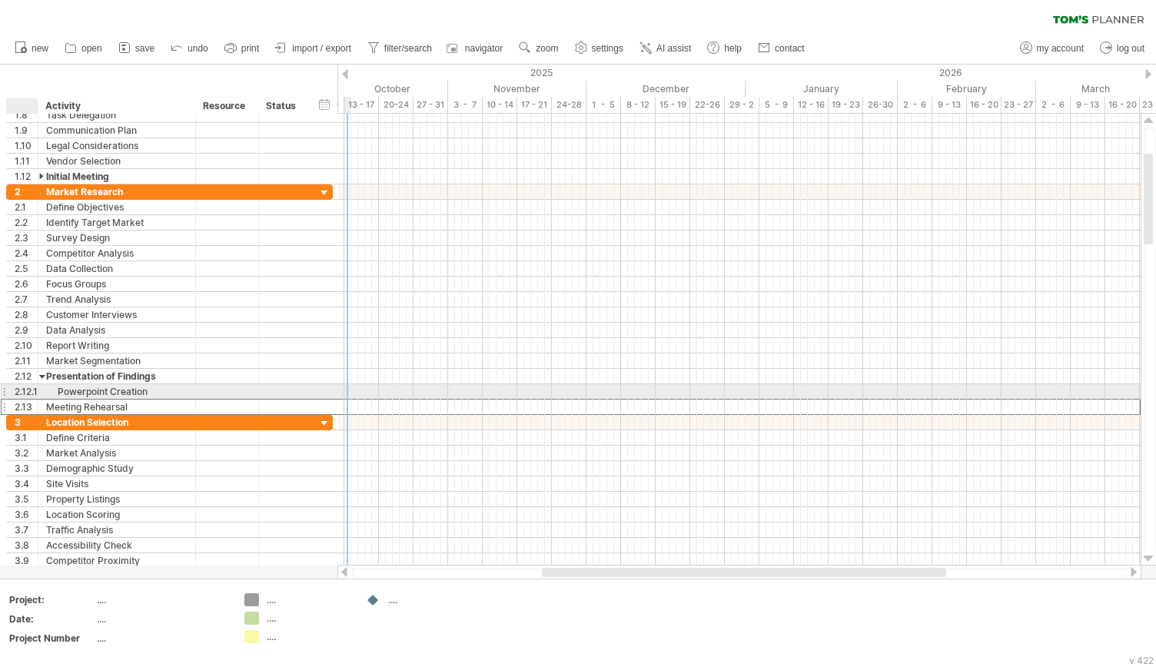
click at [18, 400] on div "2.13" at bounding box center [26, 407] width 23 height 15
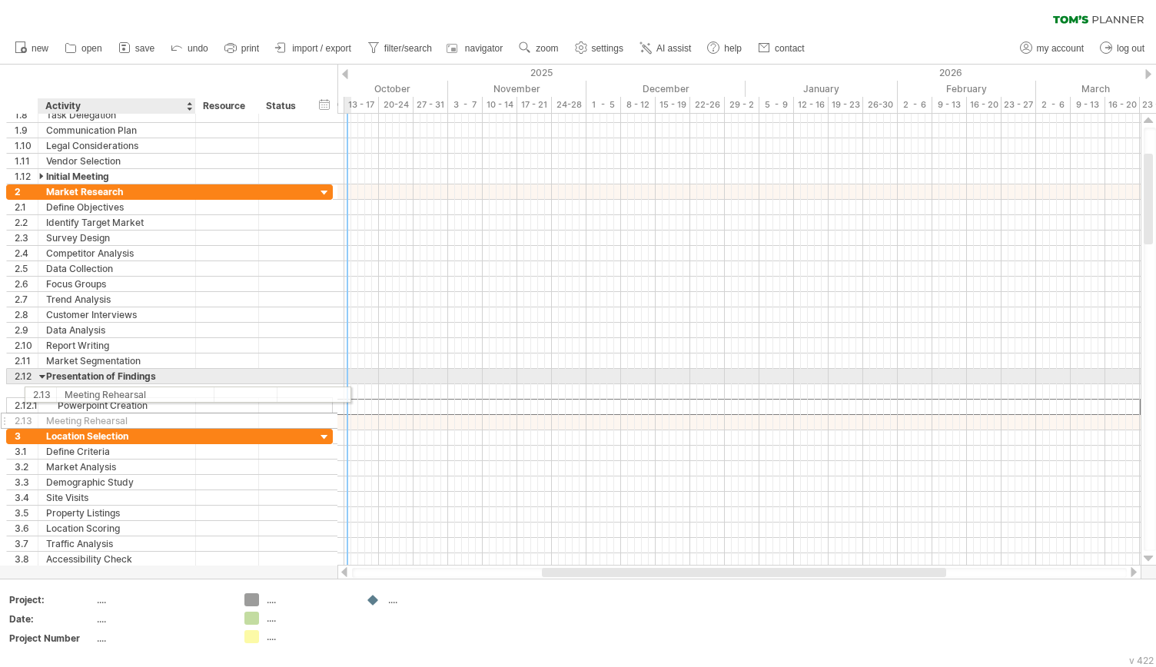
drag, startPoint x: 14, startPoint y: 399, endPoint x: 51, endPoint y: 392, distance: 37.5
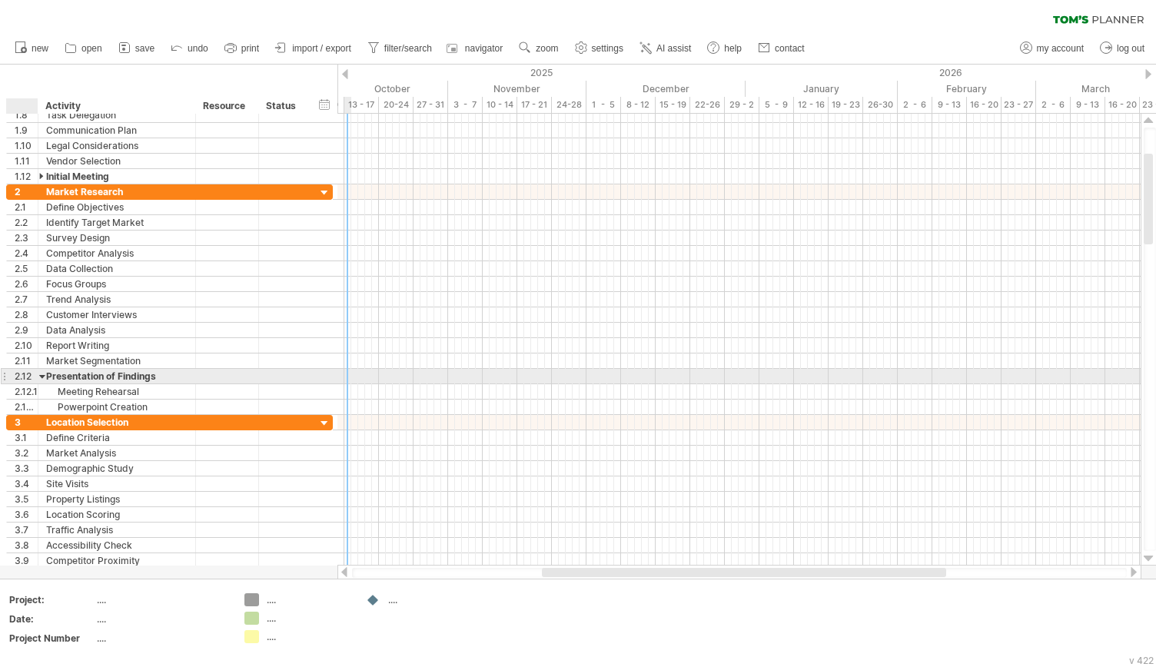
click at [45, 371] on div at bounding box center [42, 376] width 7 height 15
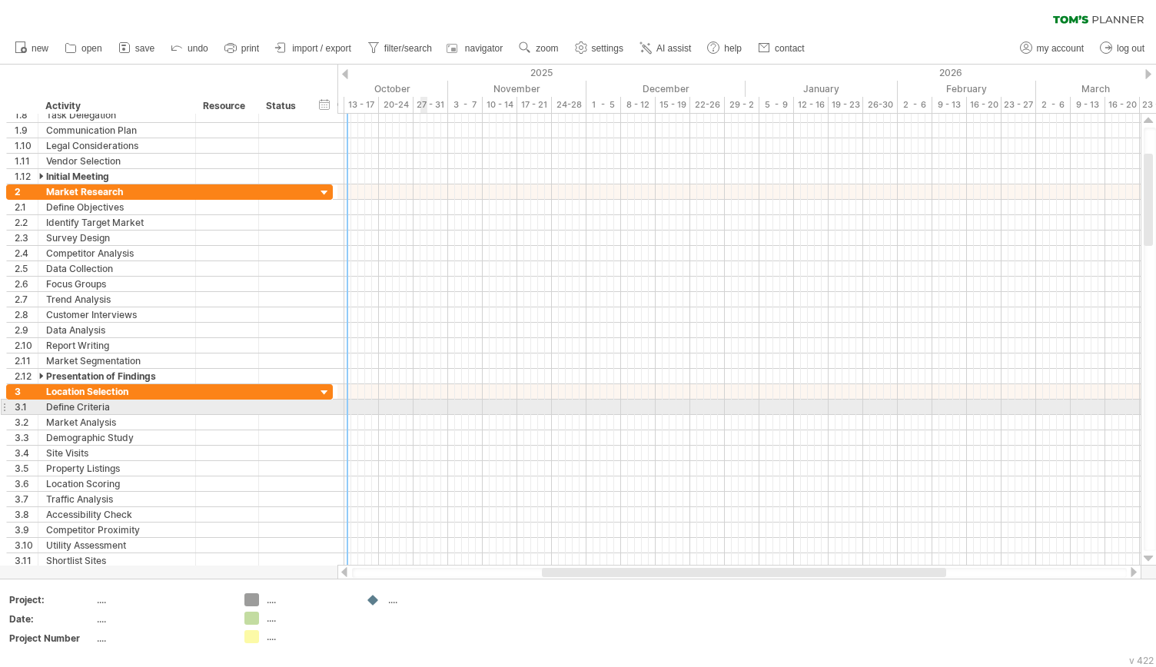
click at [421, 415] on div at bounding box center [739, 422] width 803 height 15
click at [418, 402] on div at bounding box center [739, 407] width 803 height 15
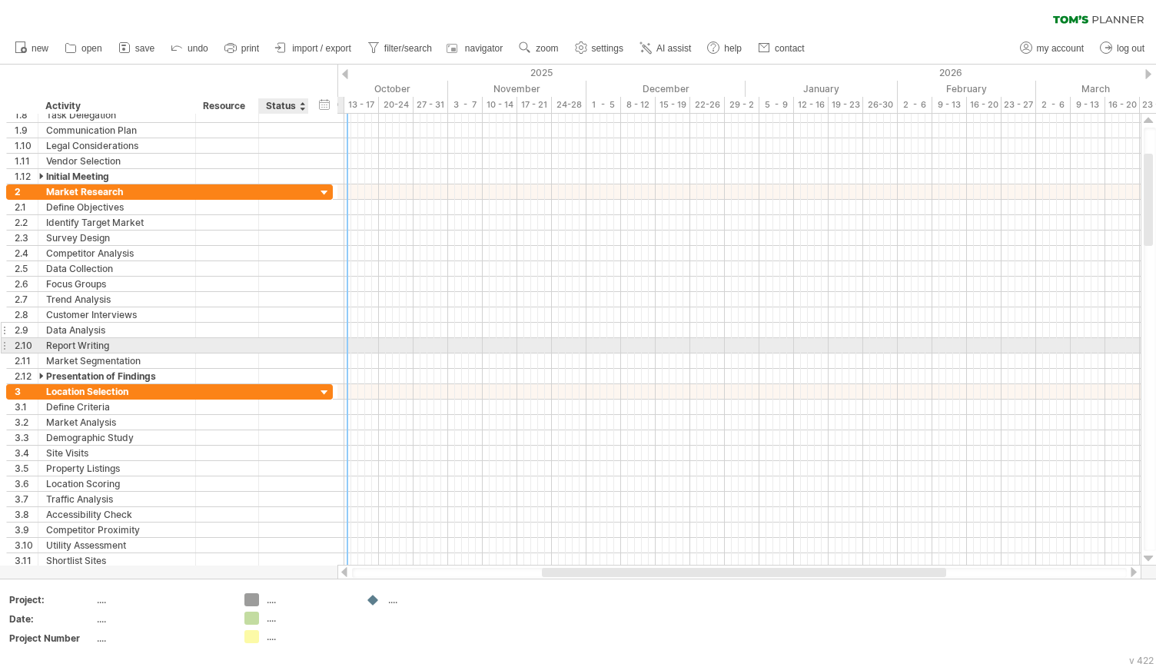
click at [303, 332] on div at bounding box center [307, 330] width 8 height 15
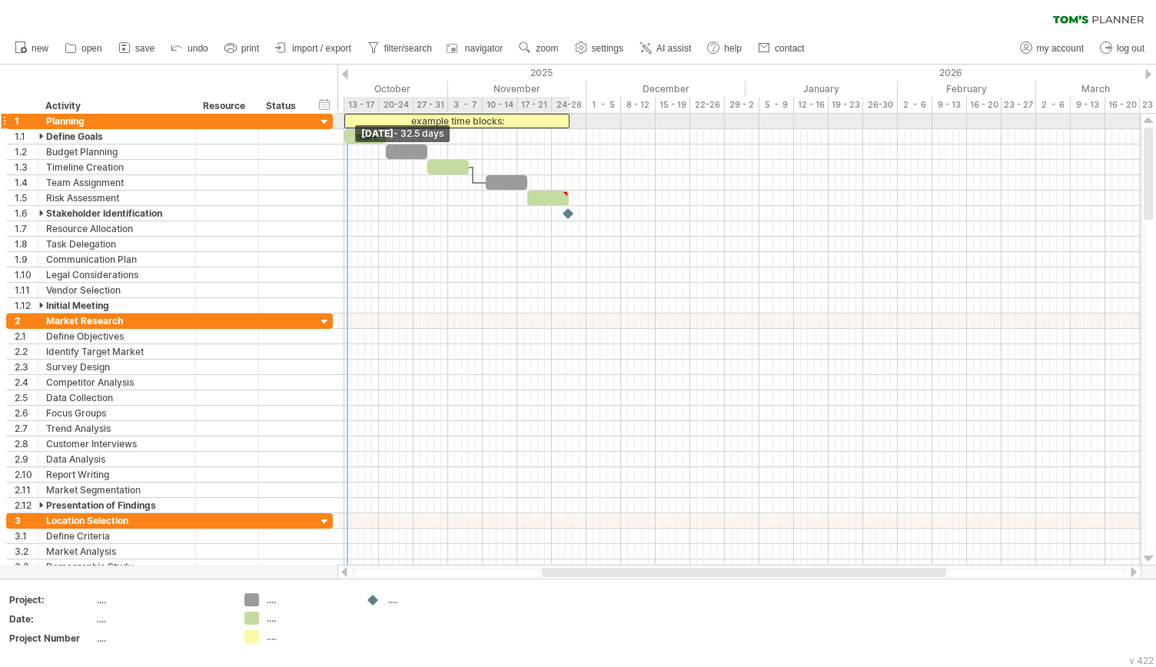
click at [341, 116] on span at bounding box center [344, 121] width 6 height 15
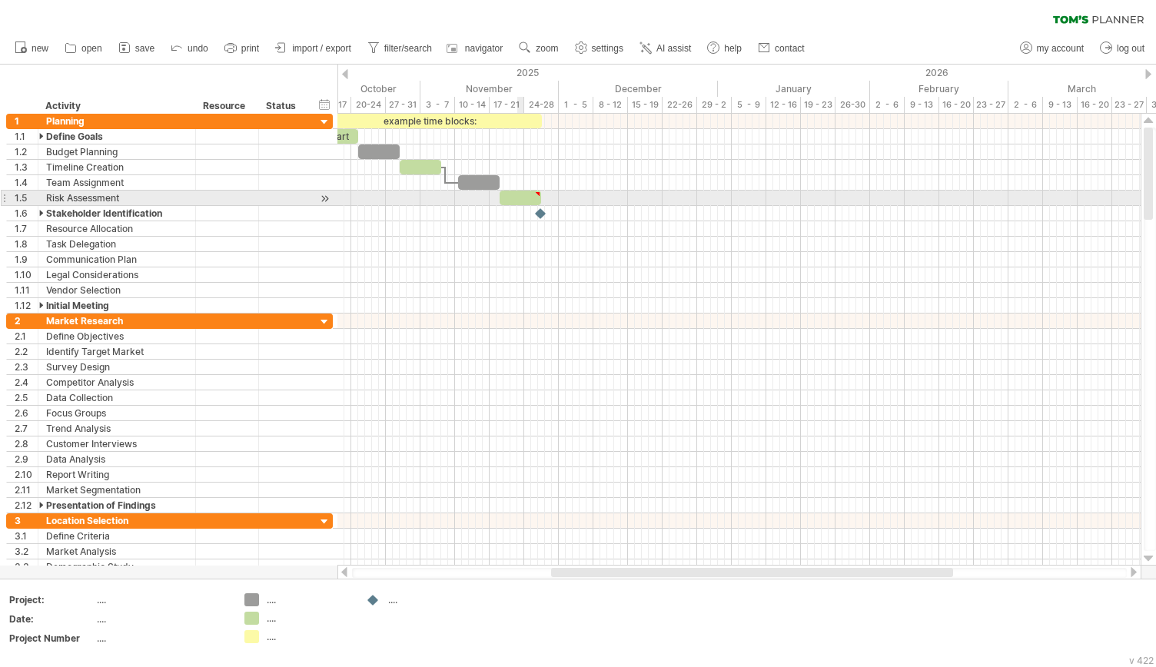
click at [520, 195] on div at bounding box center [521, 198] width 42 height 15
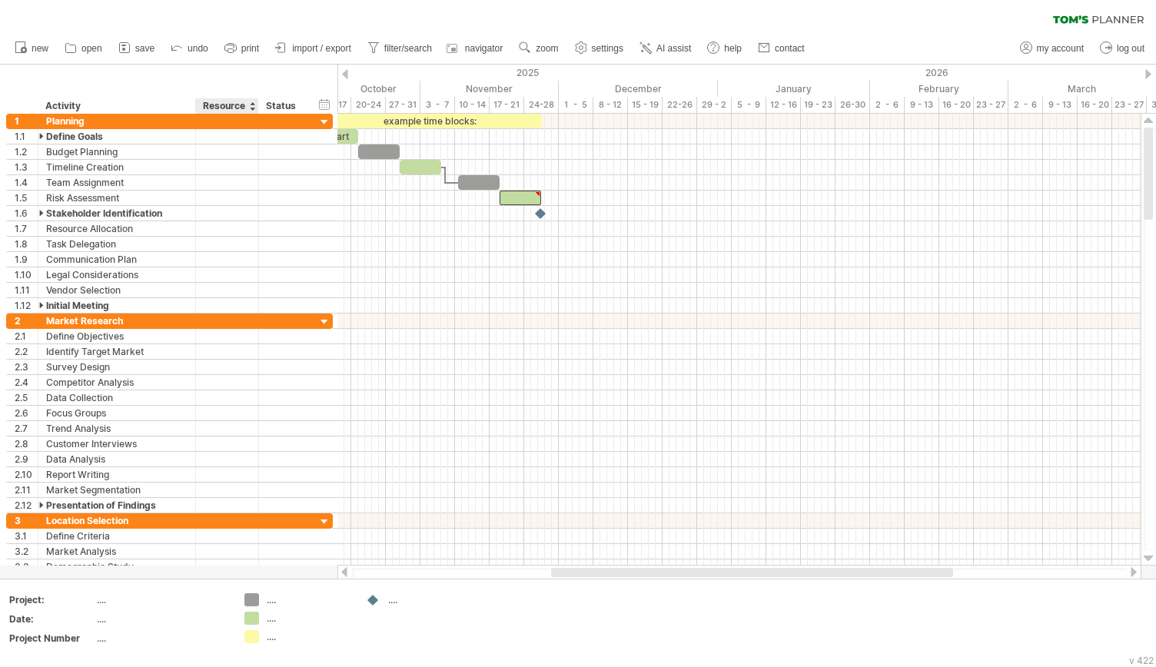
click at [261, 85] on div "hide start/end/duration show start/end/duration ******** Activity ******** Reso…" at bounding box center [169, 89] width 338 height 49
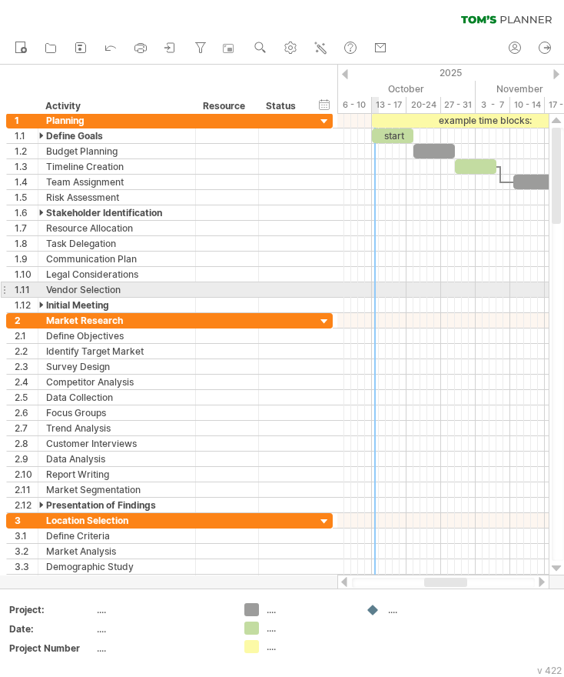
click at [375, 298] on div at bounding box center [443, 305] width 211 height 15
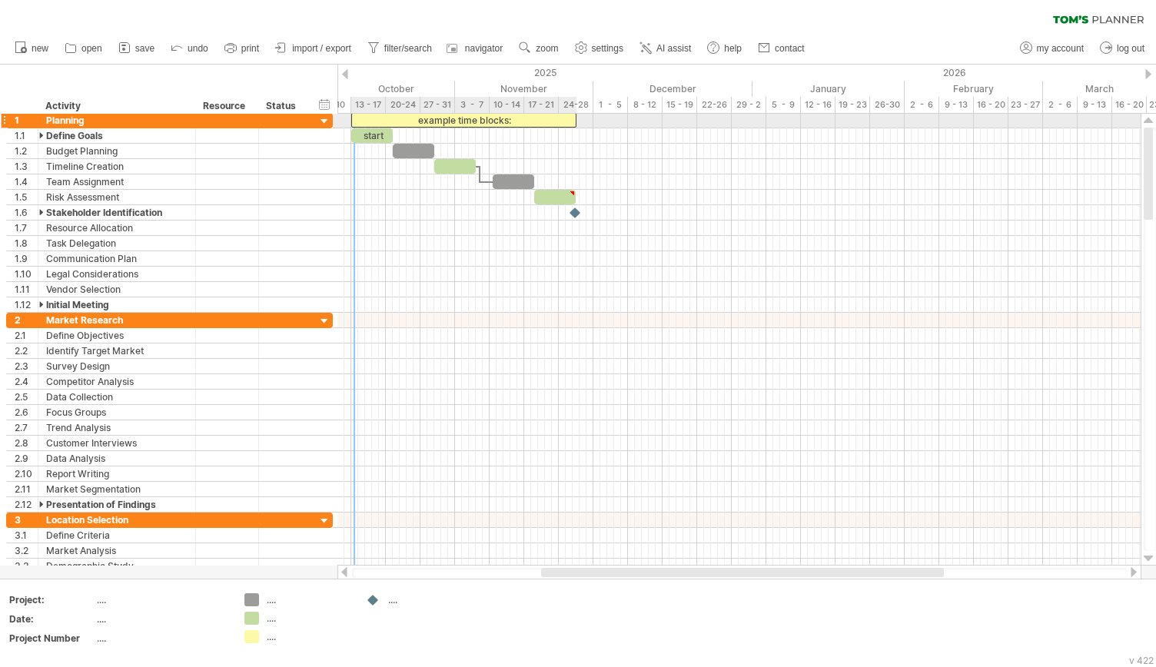
click at [366, 127] on div "example time blocks:" at bounding box center [463, 120] width 225 height 15
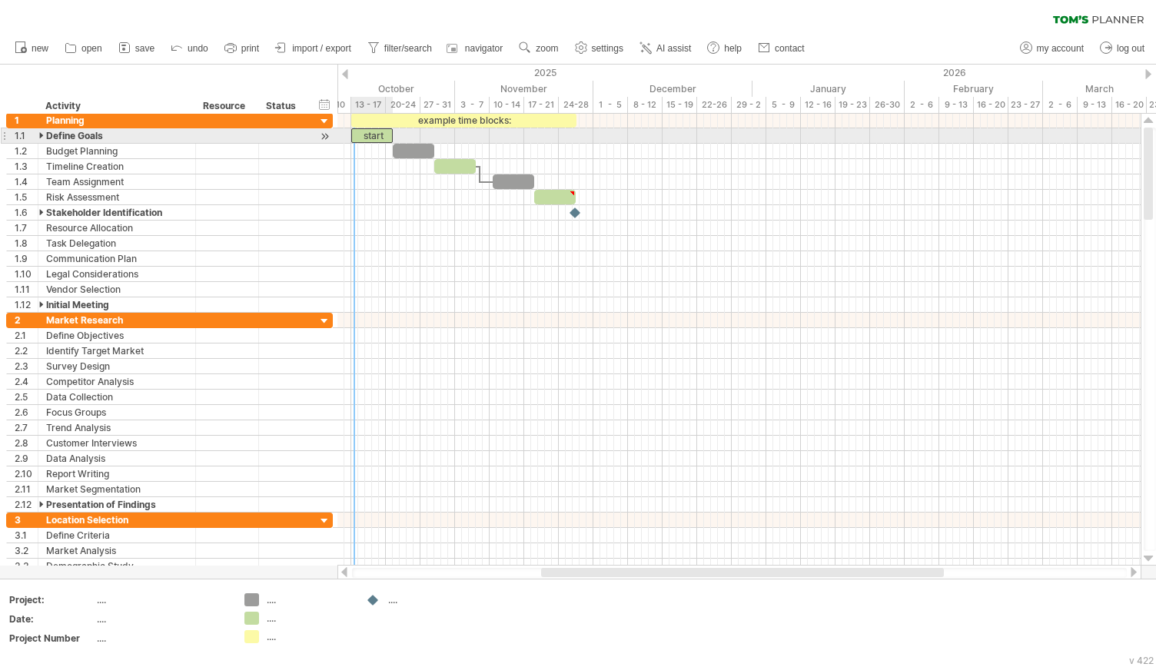
click at [371, 135] on div "start" at bounding box center [372, 135] width 42 height 15
click at [278, 135] on div at bounding box center [284, 135] width 34 height 15
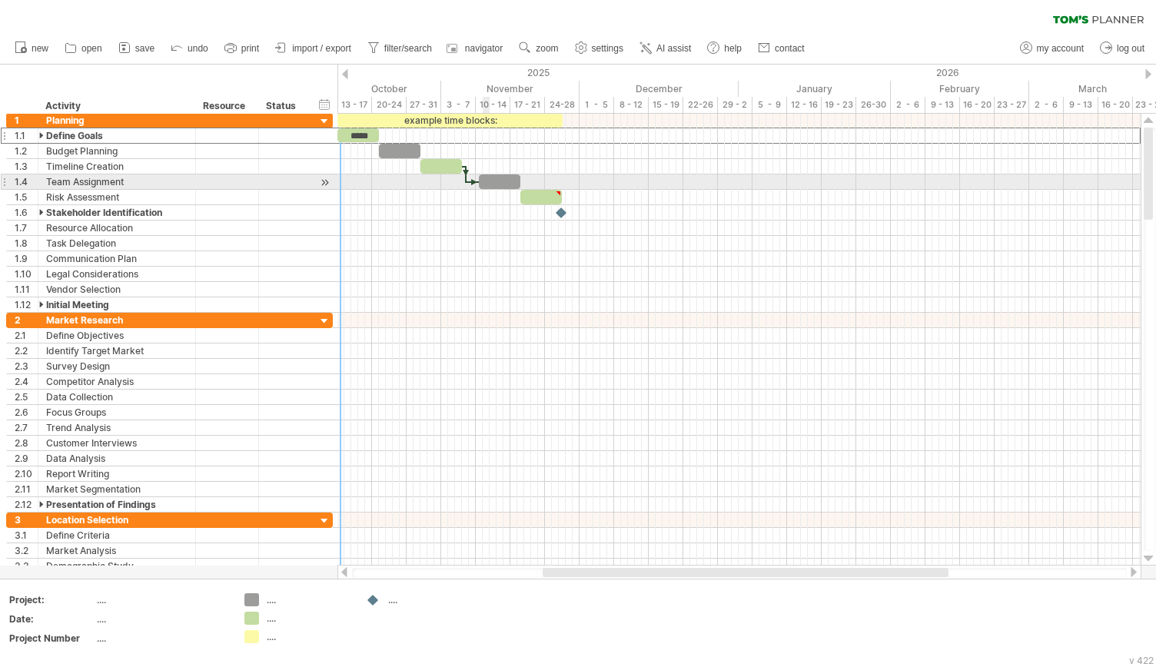
click at [489, 181] on div at bounding box center [500, 182] width 42 height 15
click at [464, 180] on div at bounding box center [466, 174] width 5 height 17
click at [470, 182] on div at bounding box center [473, 182] width 13 height 5
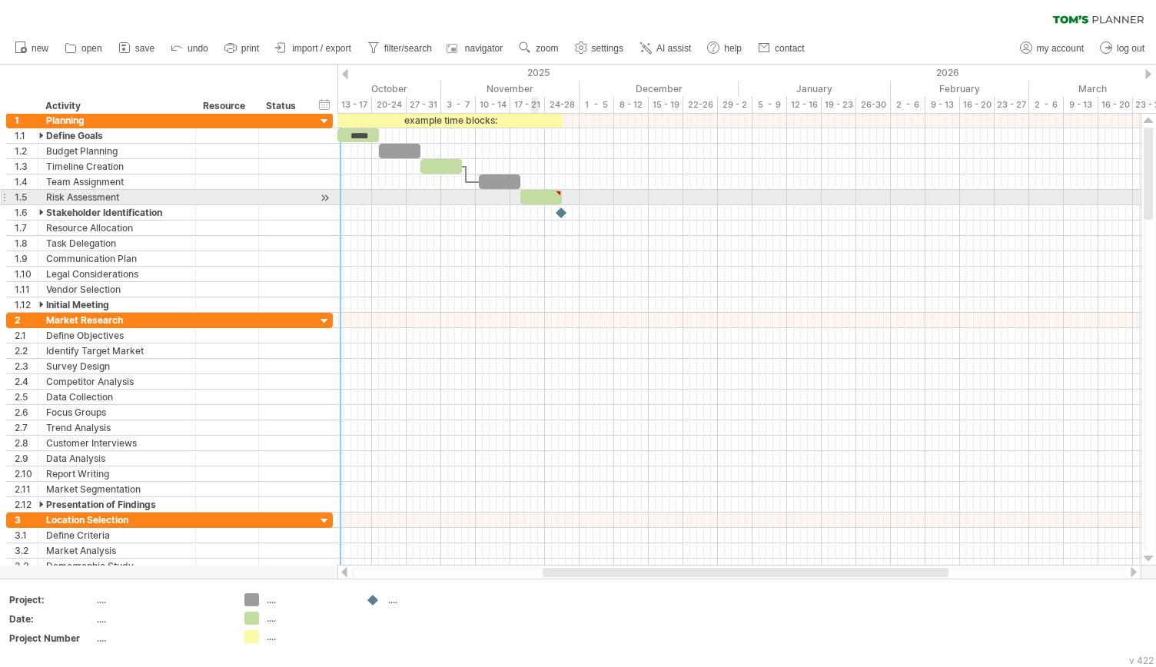
click at [535, 199] on div at bounding box center [542, 197] width 42 height 15
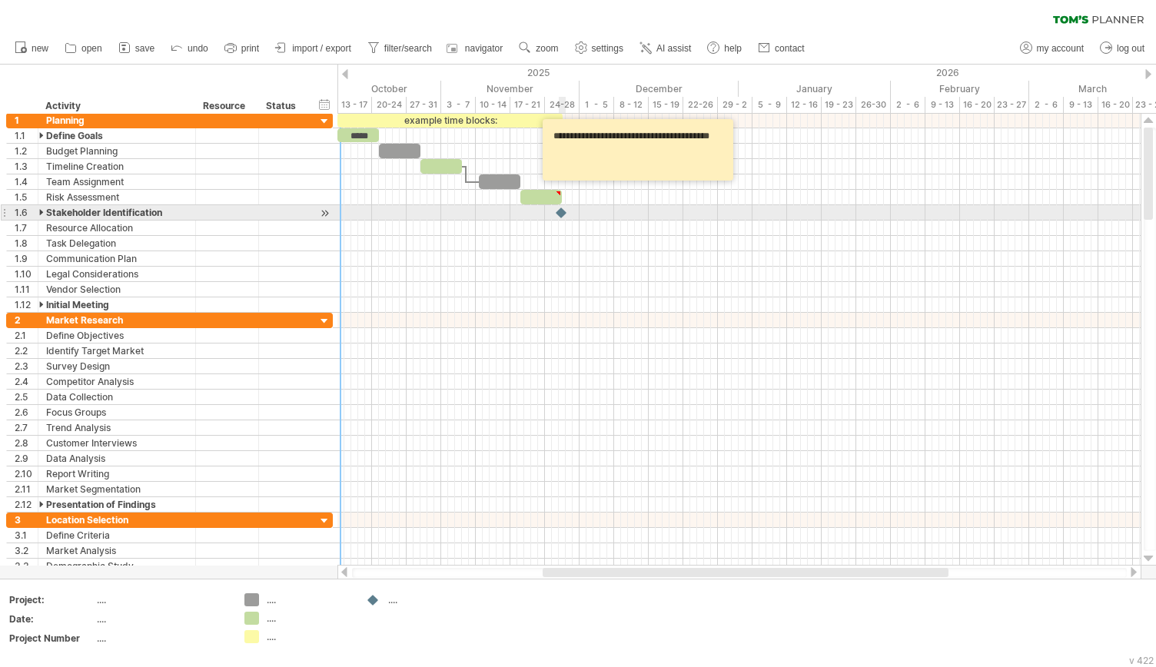
click at [560, 211] on div at bounding box center [561, 212] width 15 height 15
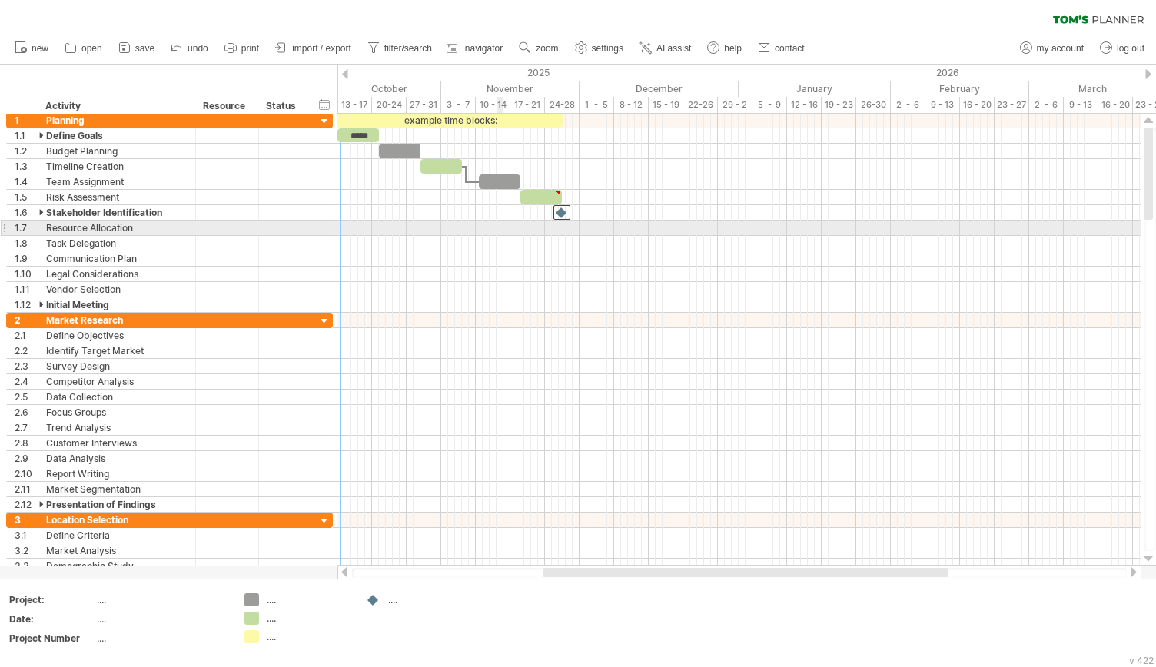
click at [494, 233] on div at bounding box center [739, 228] width 803 height 15
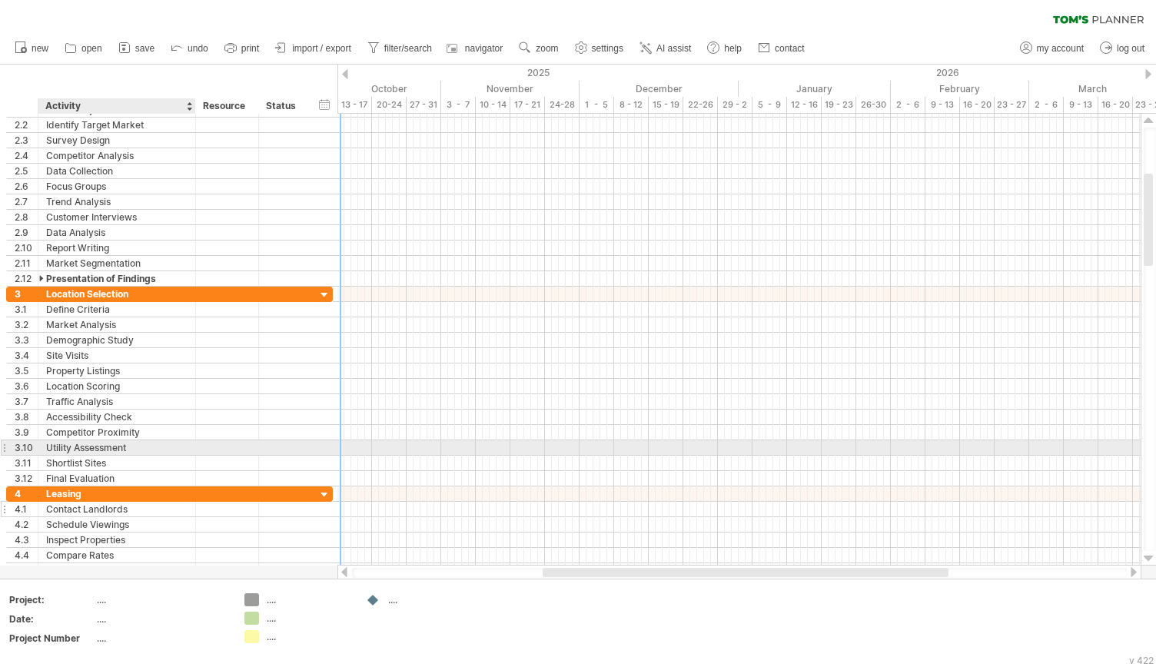
click at [52, 508] on div "Contact Landlords" at bounding box center [116, 509] width 141 height 15
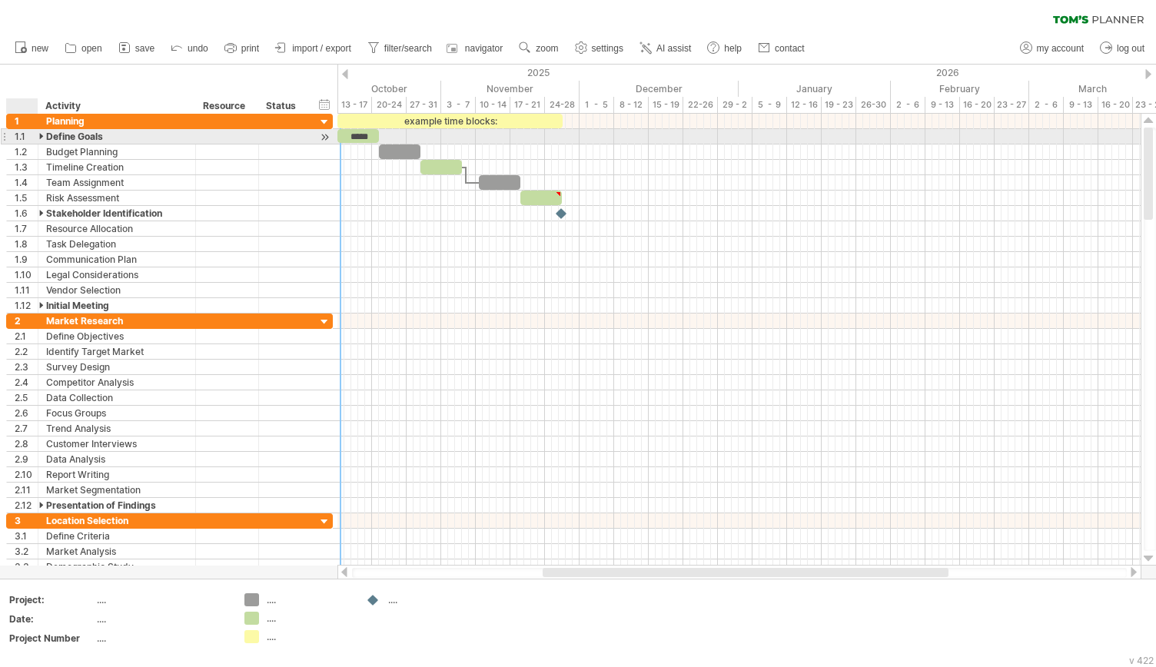
click at [45, 135] on div at bounding box center [42, 136] width 7 height 15
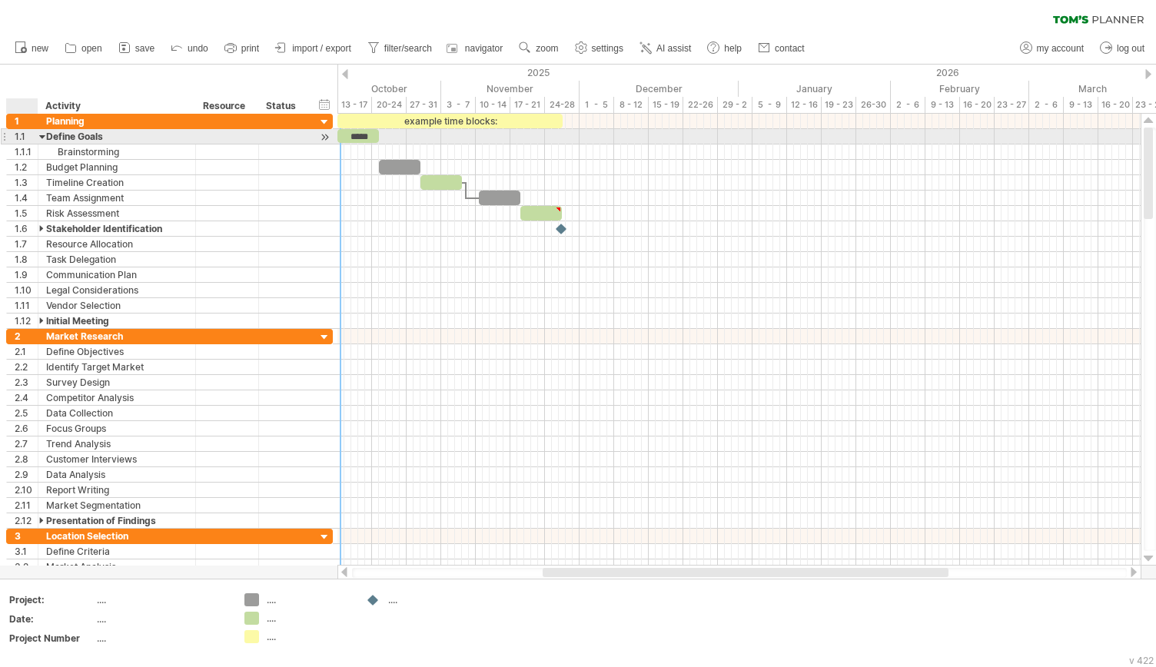
click at [45, 133] on div at bounding box center [42, 136] width 7 height 15
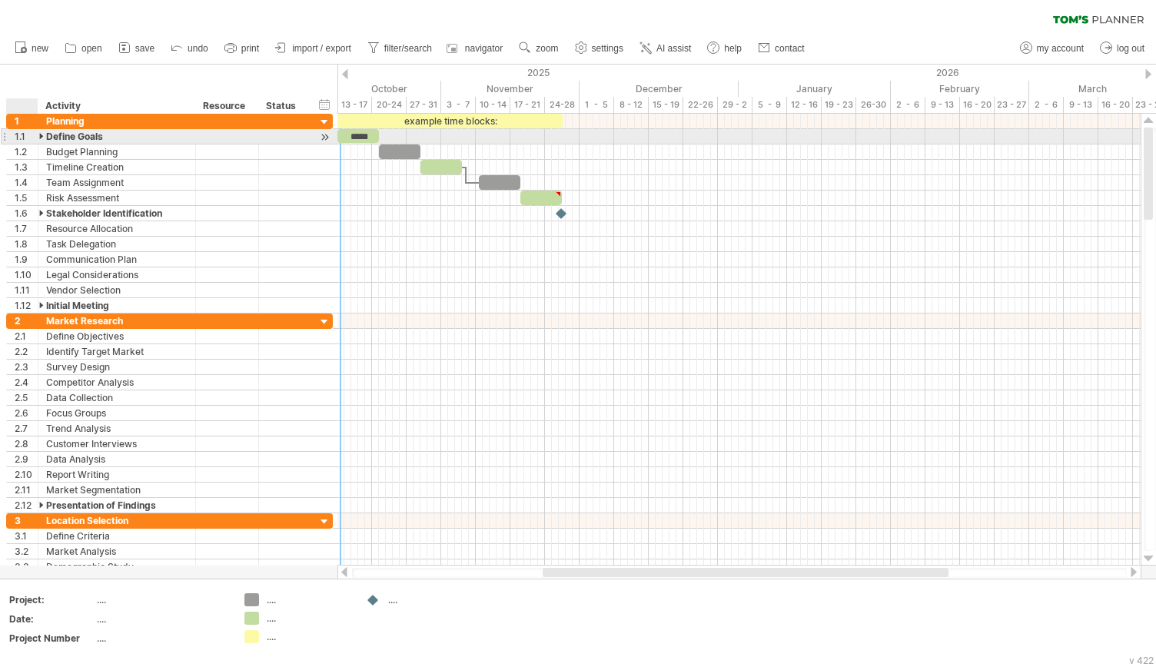
click at [45, 133] on div at bounding box center [42, 136] width 7 height 15
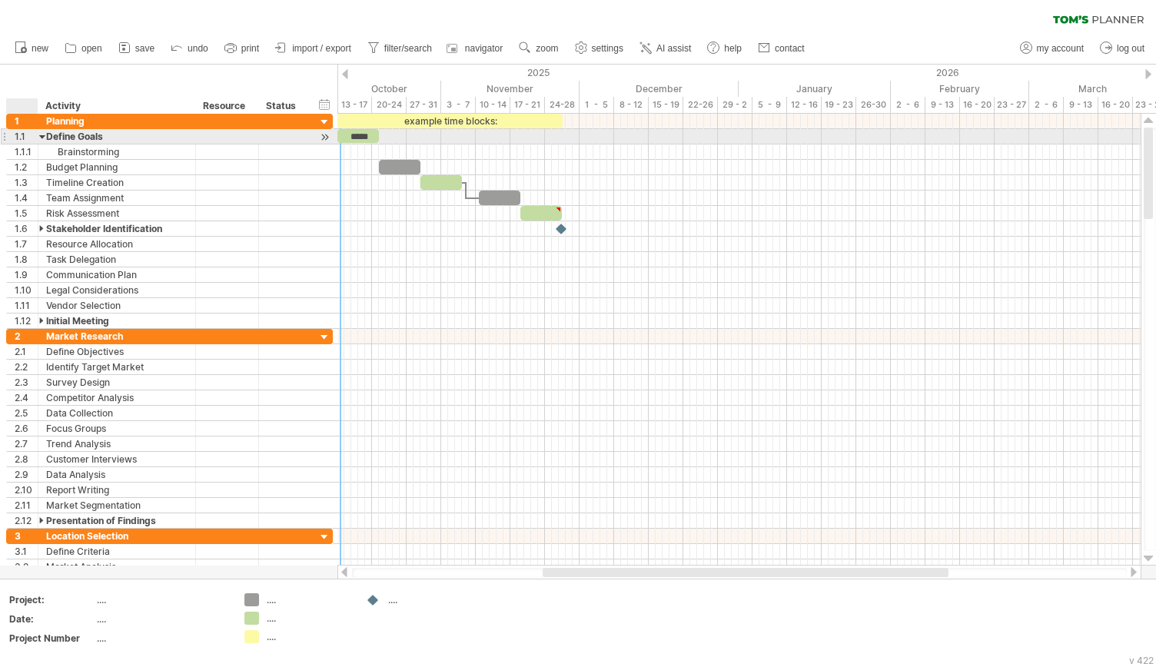
click at [45, 133] on div at bounding box center [42, 136] width 7 height 15
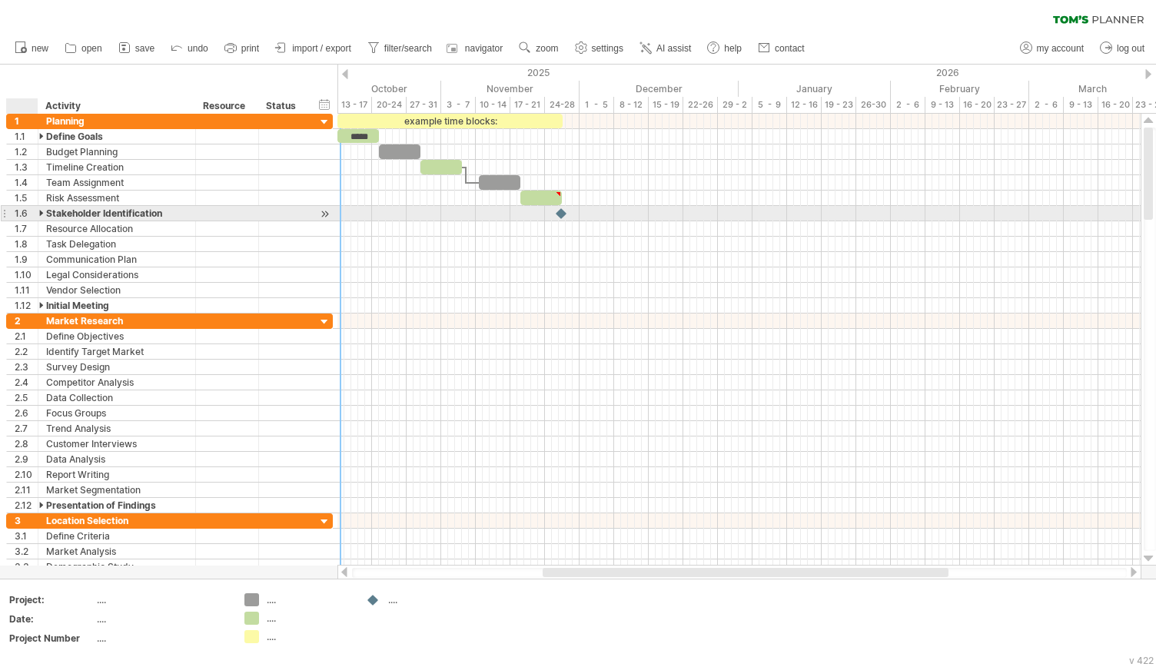
click at [42, 213] on div at bounding box center [42, 213] width 7 height 15
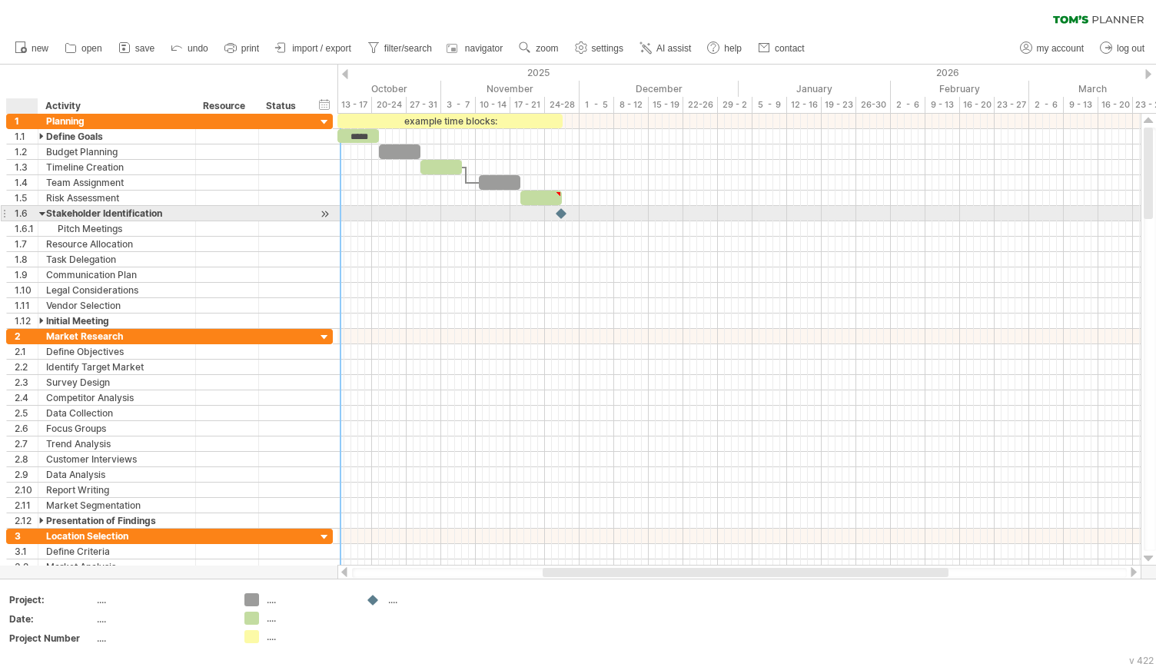
click at [42, 213] on div at bounding box center [42, 213] width 7 height 15
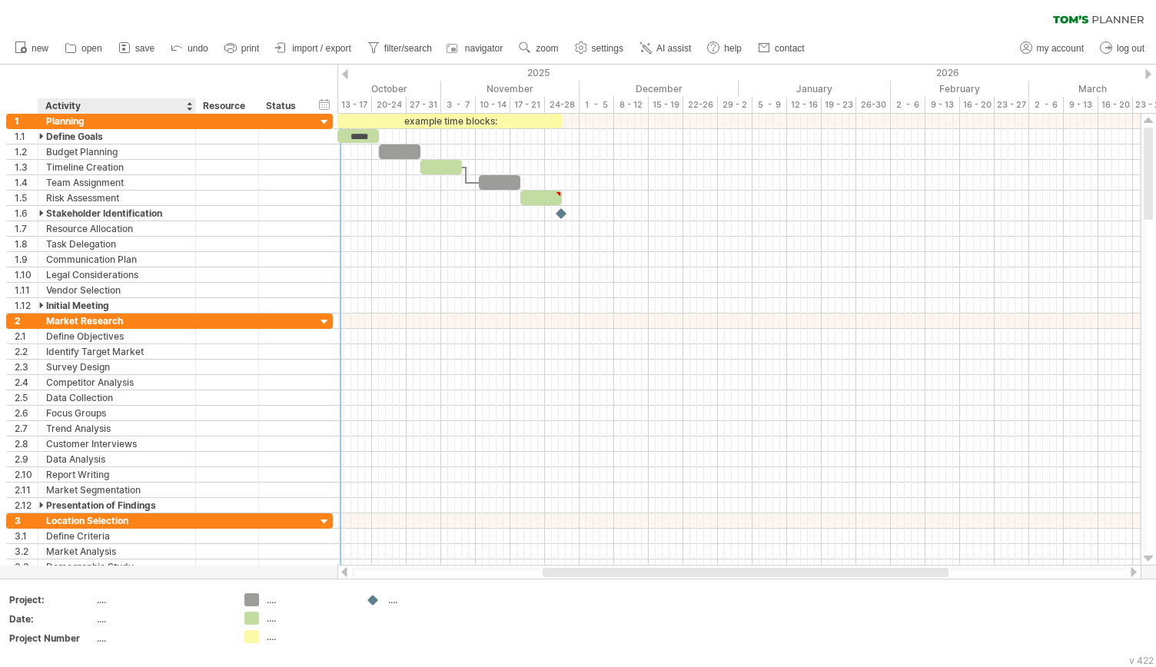
click at [147, 95] on div "hide start/end/duration show start/end/duration ******** Activity ******** Reso…" at bounding box center [169, 89] width 338 height 49
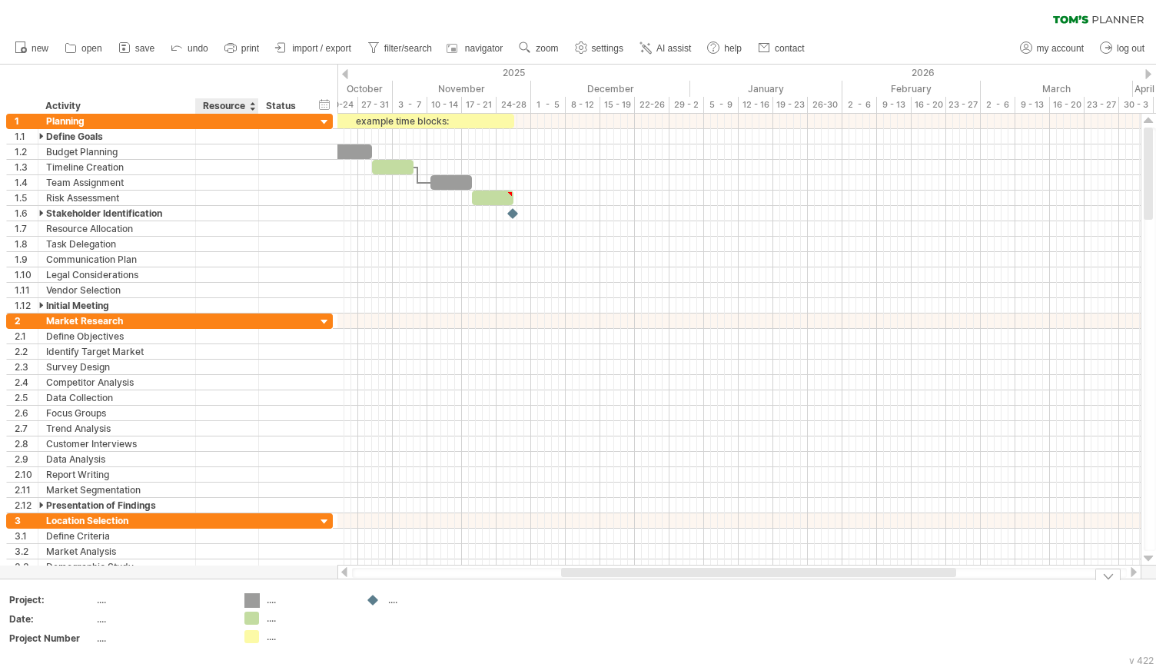
click at [249, 602] on div "Trying to reach plan.tomsplanner.com Connected again... 0% clear filter new 1" at bounding box center [578, 333] width 1156 height 667
click at [255, 620] on div "Trying to reach plan.tomsplanner.com Connected again... 0% clear filter new 1" at bounding box center [578, 333] width 1156 height 667
click at [255, 620] on div at bounding box center [252, 619] width 15 height 15
click at [245, 640] on div "Trying to reach plan.tomsplanner.com Connected again... 0% clear filter new 1" at bounding box center [578, 333] width 1156 height 667
click at [167, 616] on div "...." at bounding box center [161, 619] width 129 height 13
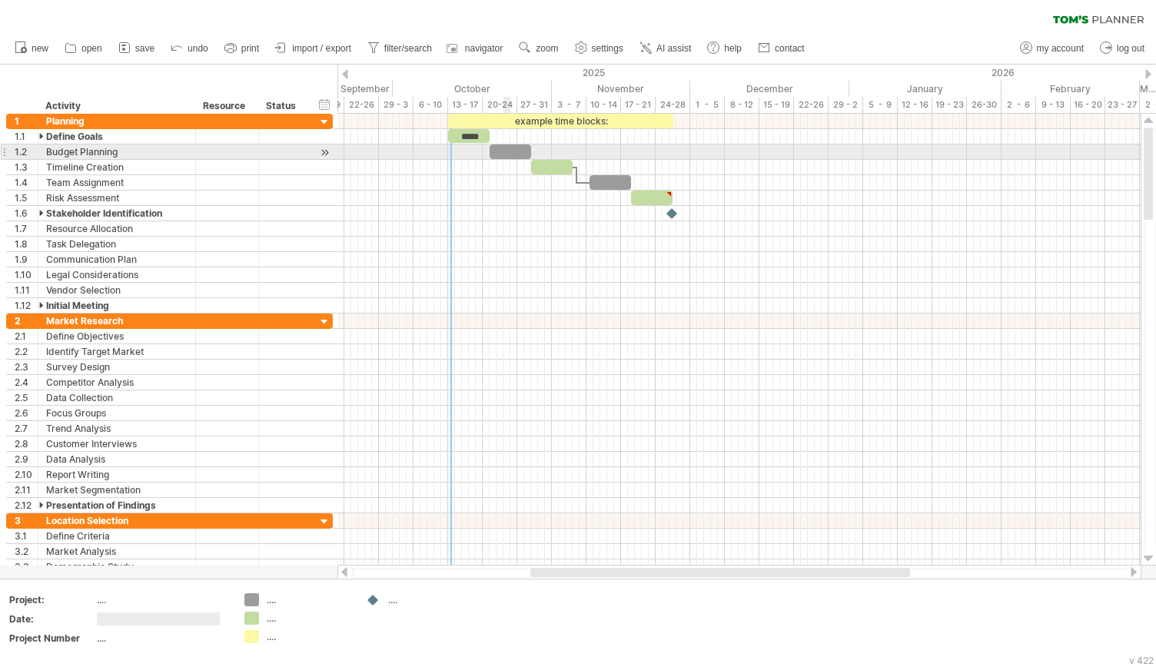
click at [505, 155] on div at bounding box center [511, 152] width 42 height 15
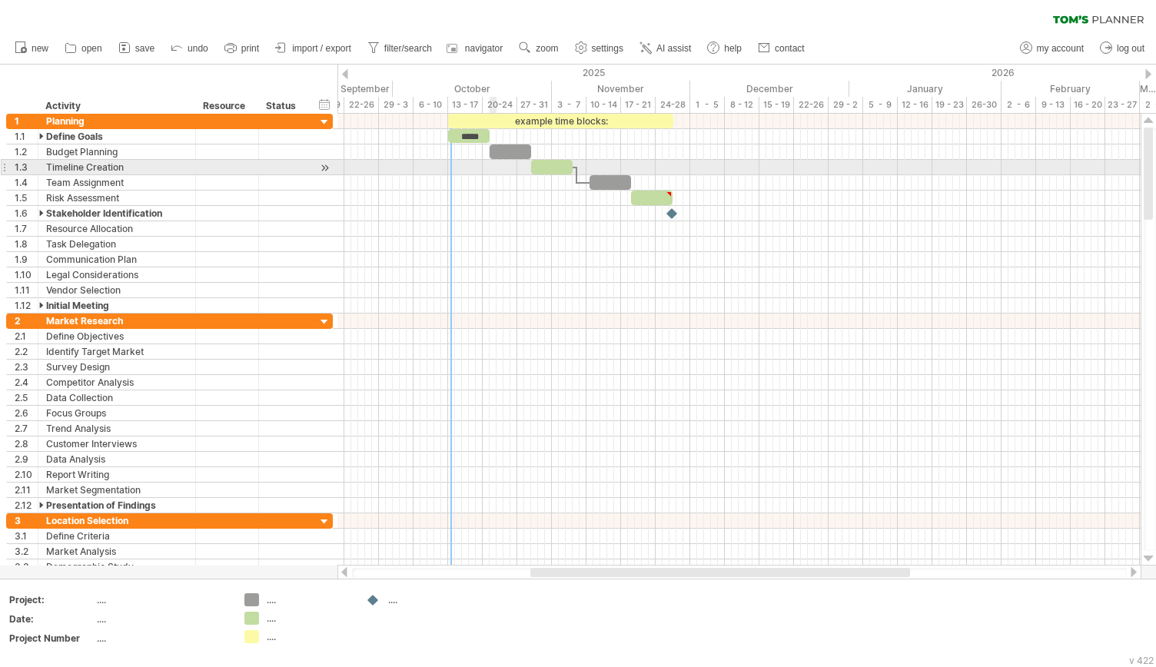
click at [493, 175] on div at bounding box center [739, 182] width 803 height 15
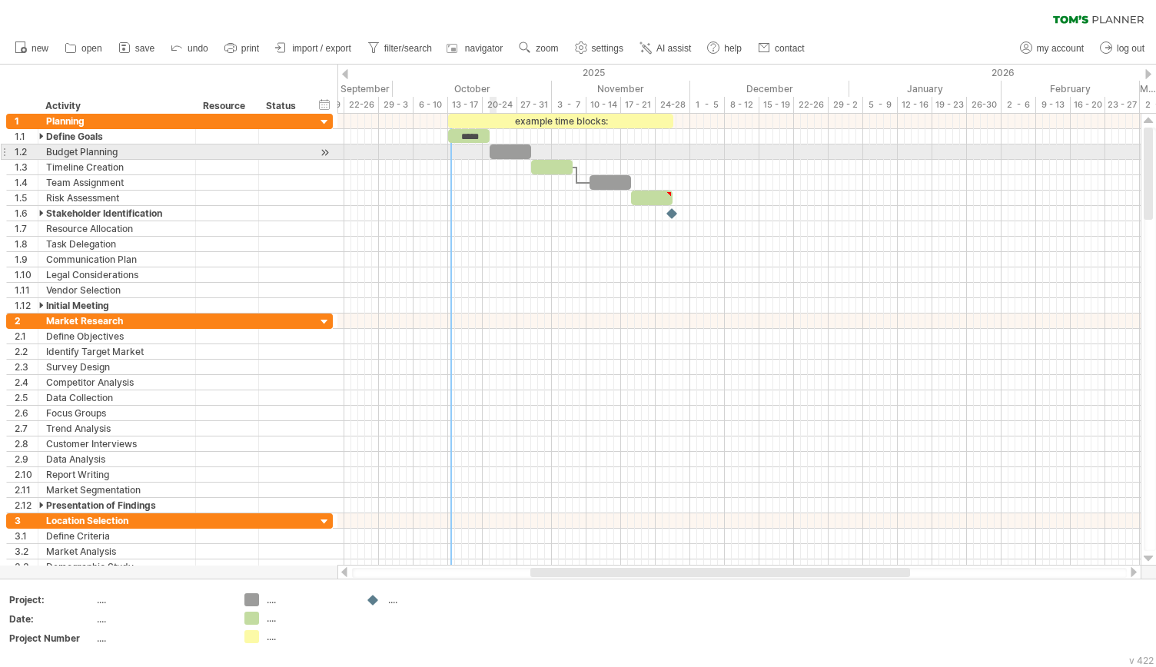
click at [493, 151] on div at bounding box center [511, 152] width 42 height 15
drag, startPoint x: 489, startPoint y: 151, endPoint x: 487, endPoint y: 160, distance: 8.8
click at [487, 160] on div "example time blocks: ***** Tuesday 28 October Monday 20 October - 6.5 days" at bounding box center [739, 340] width 803 height 452
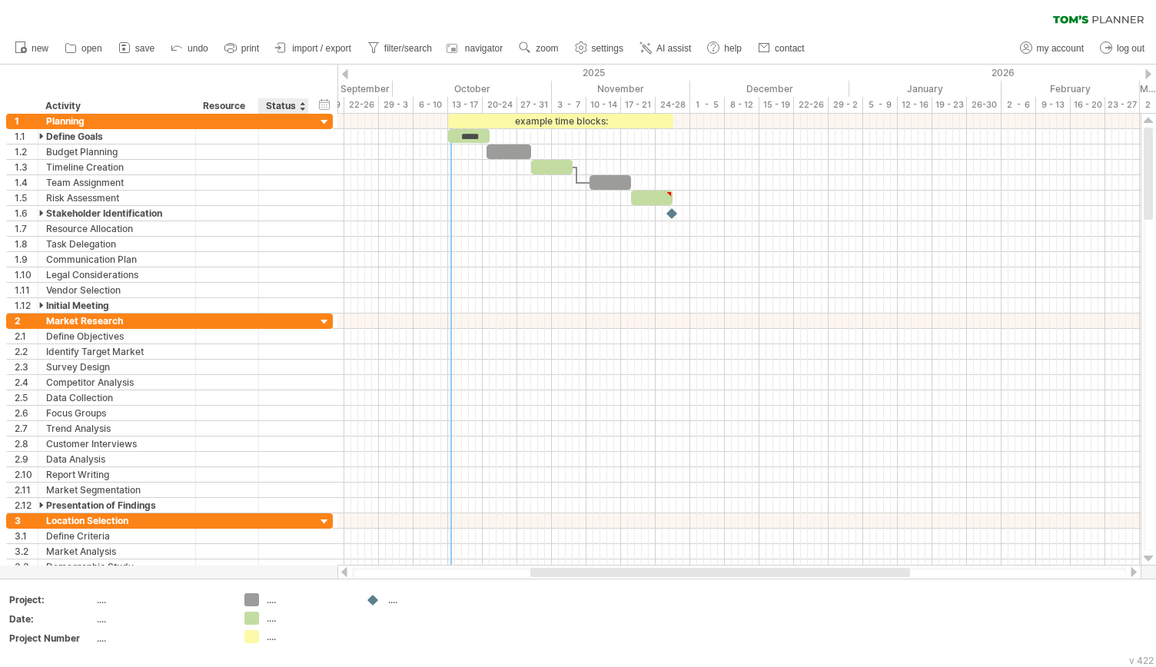
click at [282, 85] on div "hide start/end/duration show start/end/duration ******** Activity ******** Reso…" at bounding box center [169, 89] width 338 height 49
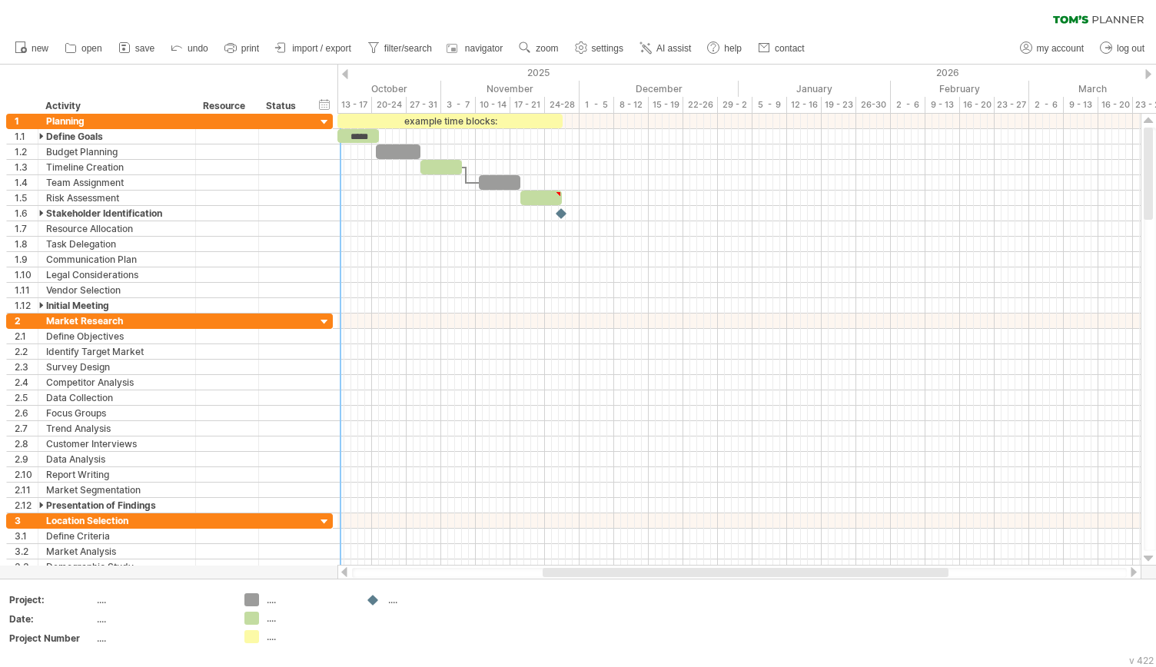
click at [783, 17] on div "clear filter reapply filter" at bounding box center [578, 16] width 1156 height 32
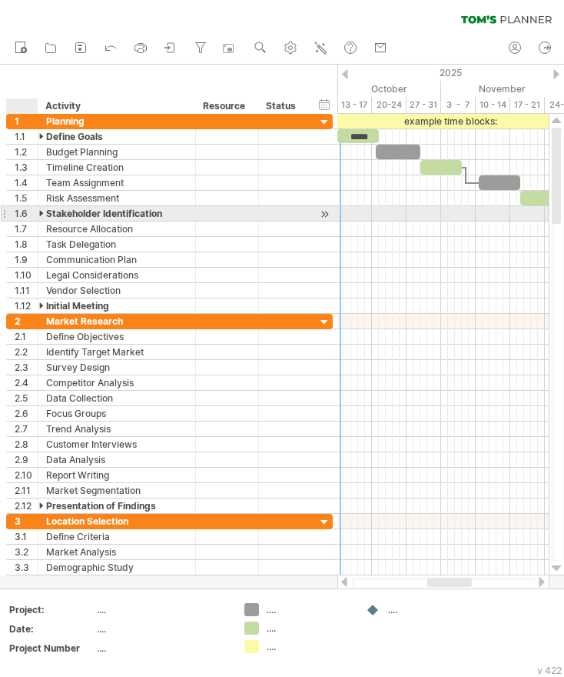
click at [46, 207] on div "Stakeholder Identification" at bounding box center [116, 213] width 141 height 15
click at [39, 212] on div at bounding box center [42, 213] width 7 height 15
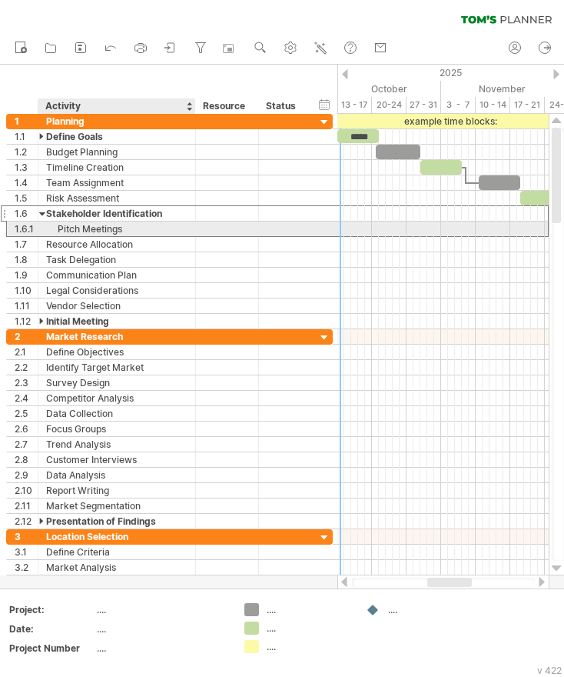
click at [110, 231] on div "Pitch Meetings" at bounding box center [116, 228] width 141 height 15
click at [110, 231] on input "**********" at bounding box center [116, 228] width 141 height 15
click at [201, 231] on div at bounding box center [227, 228] width 63 height 15
click at [231, 225] on div at bounding box center [227, 228] width 47 height 15
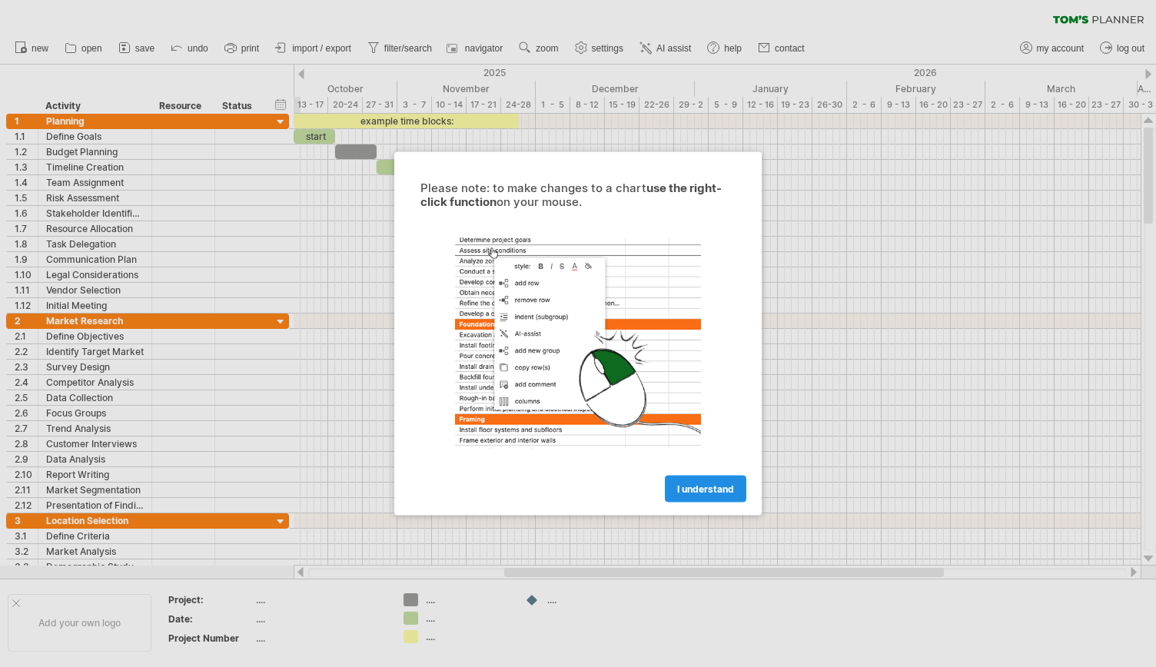
click at [714, 494] on link "I understand" at bounding box center [706, 489] width 82 height 27
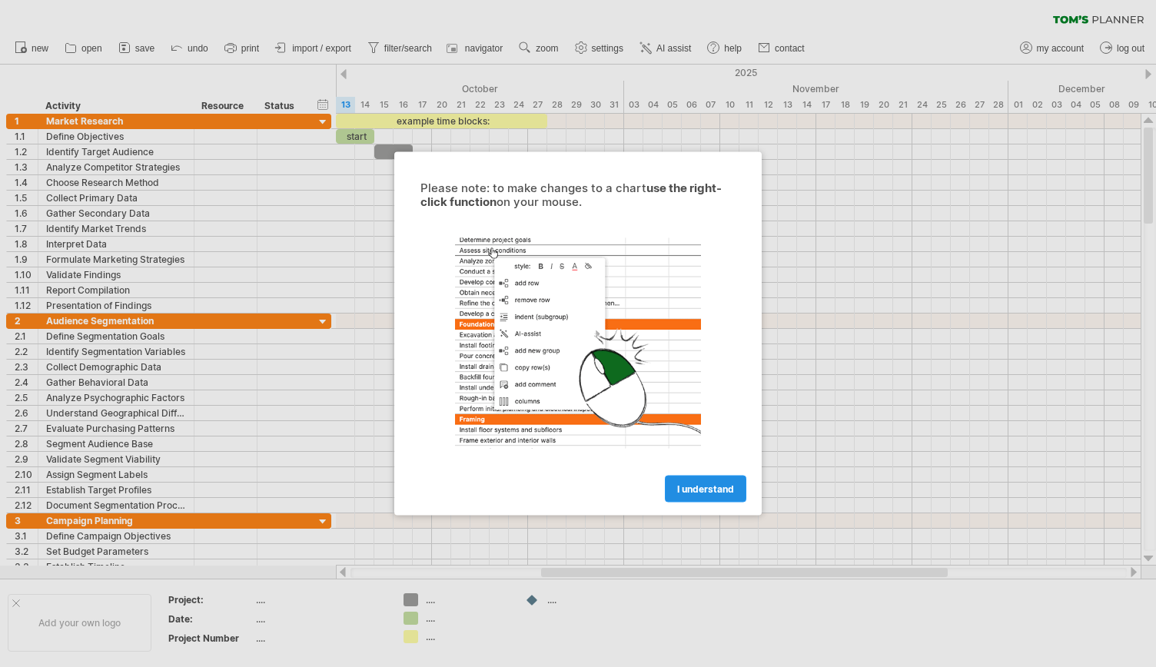
click at [682, 493] on span "I understand" at bounding box center [705, 490] width 57 height 12
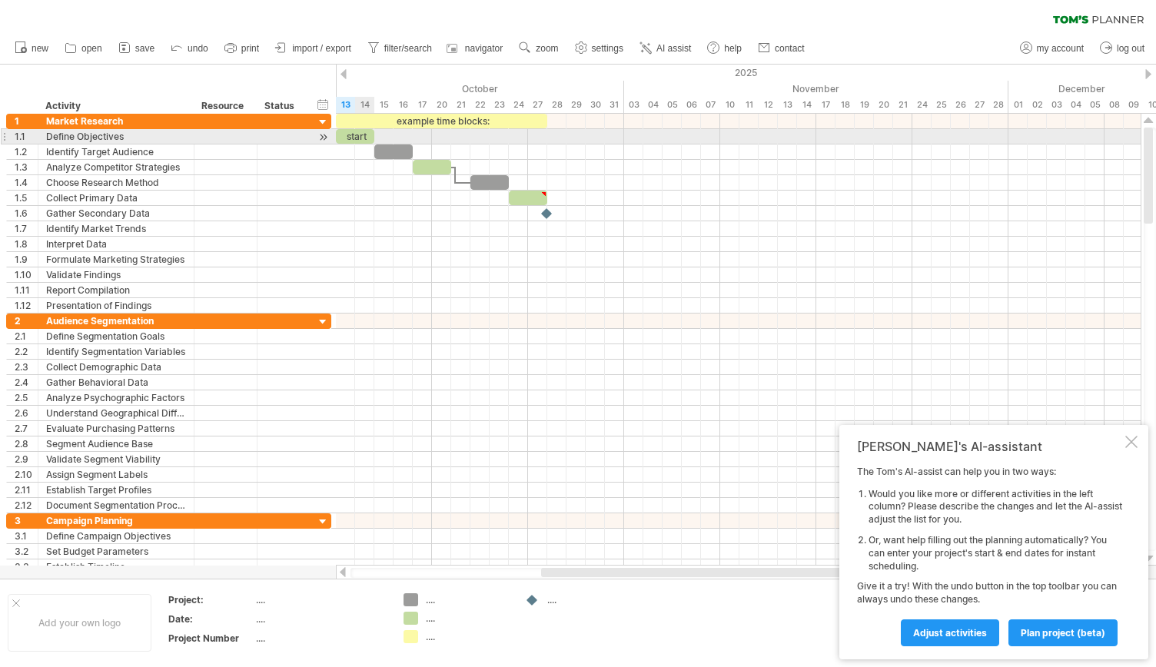
click at [358, 136] on div "start" at bounding box center [355, 136] width 38 height 15
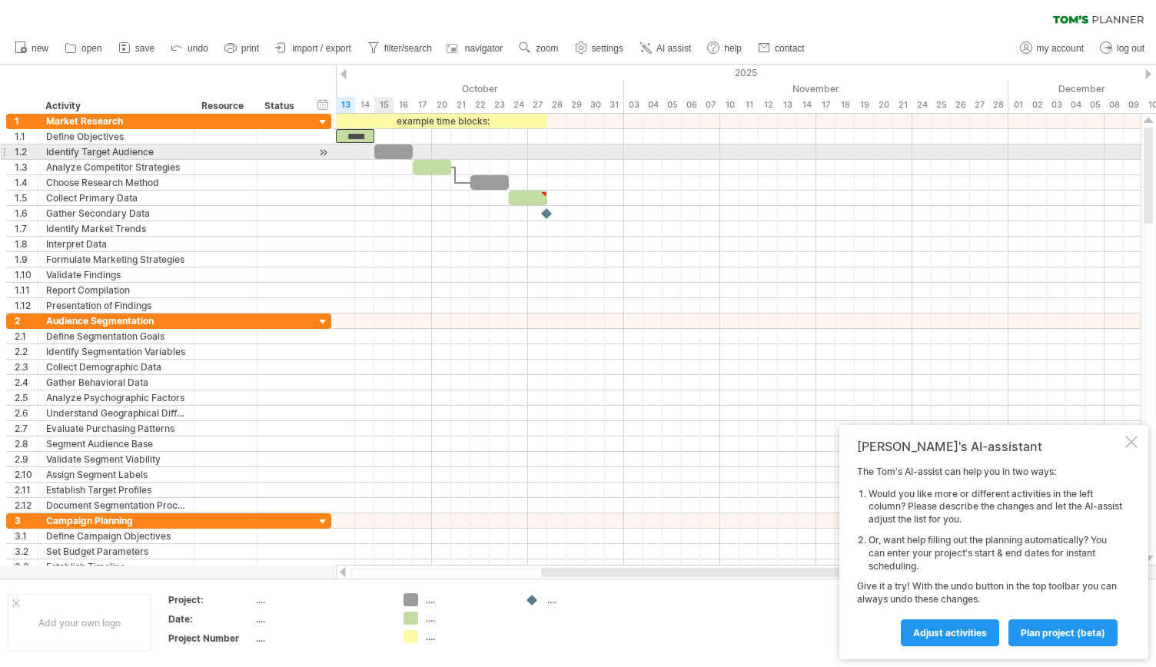
click at [384, 155] on div at bounding box center [393, 152] width 38 height 15
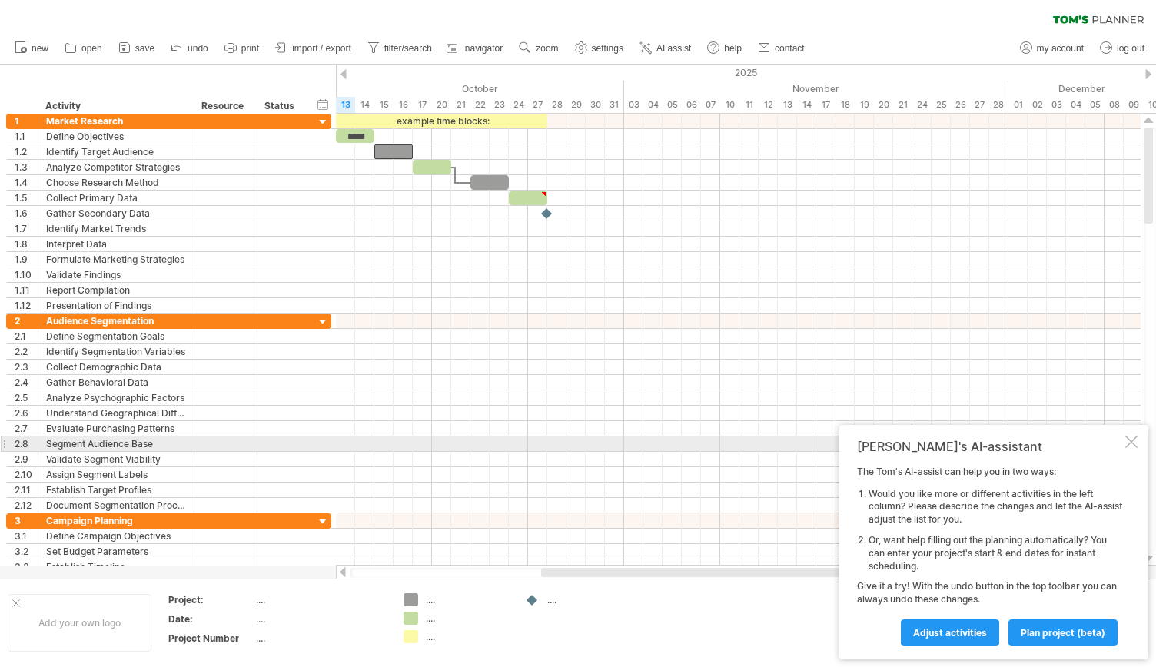
click at [1135, 439] on div at bounding box center [1132, 442] width 12 height 12
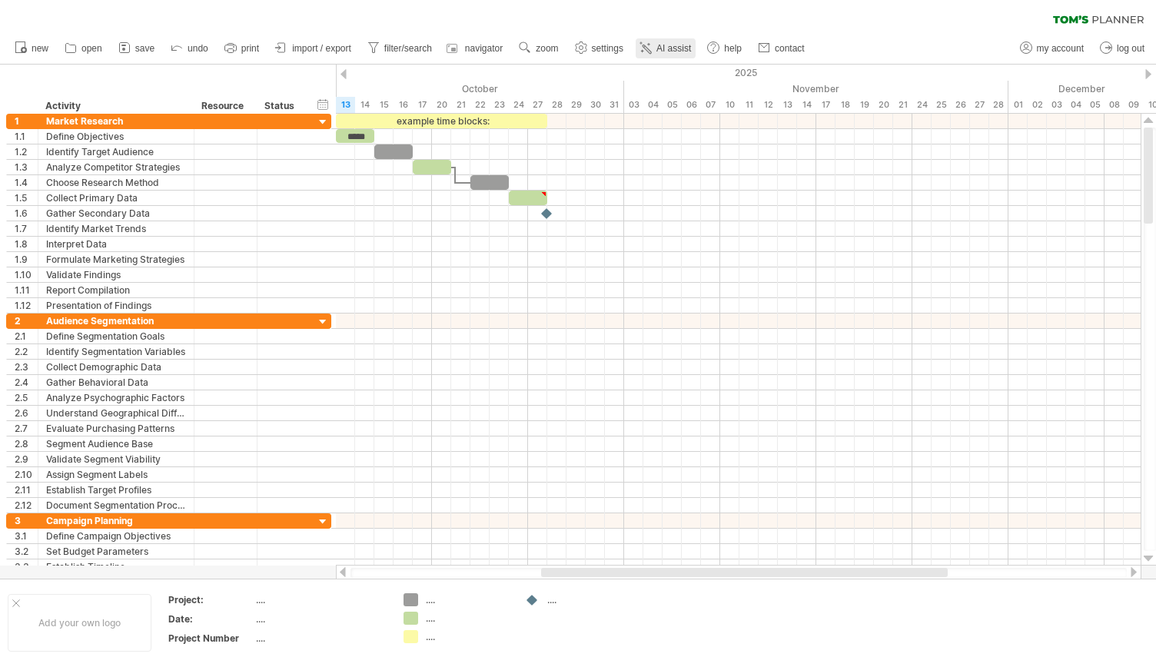
click at [657, 57] on link "AI assist" at bounding box center [666, 48] width 60 height 20
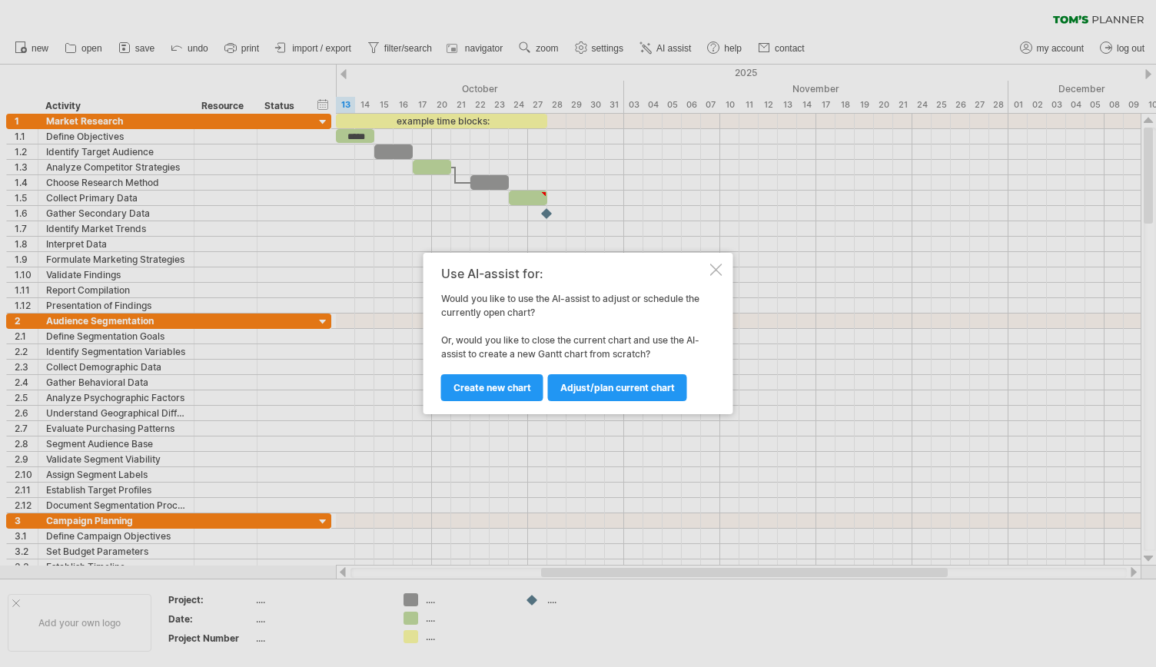
click at [714, 277] on div "Use AI-assist for: Would you like to use the AI-assist to adjust or schedule th…" at bounding box center [579, 333] width 310 height 161
click at [718, 271] on div at bounding box center [716, 270] width 12 height 12
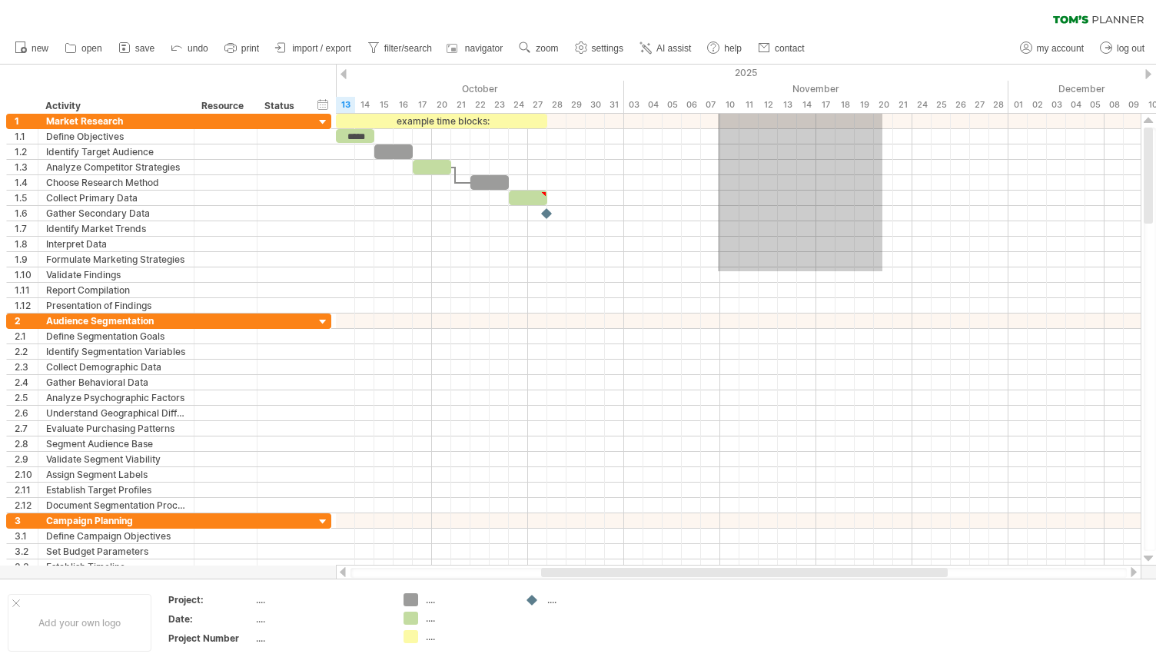
drag, startPoint x: 718, startPoint y: 271, endPoint x: 883, endPoint y: 32, distance: 290.9
click at [883, 32] on div "Trying to reach plan.tomsplanner.com Connected again... 0% clear filter new 1" at bounding box center [578, 333] width 1156 height 667
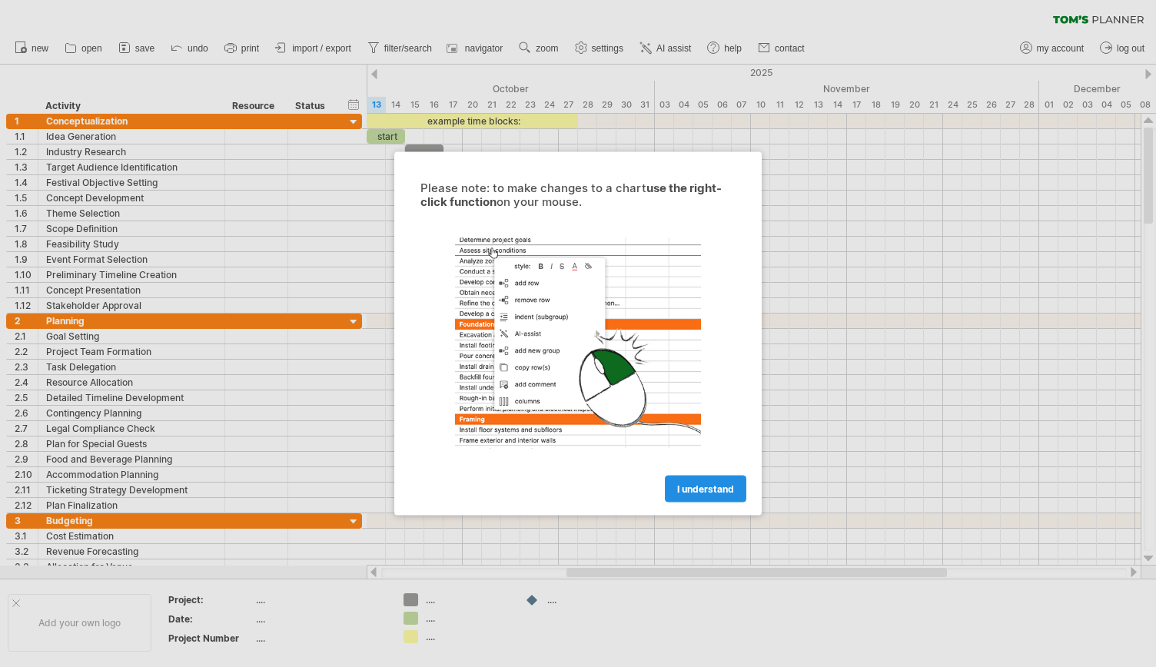
click at [712, 484] on span "I understand" at bounding box center [705, 490] width 57 height 12
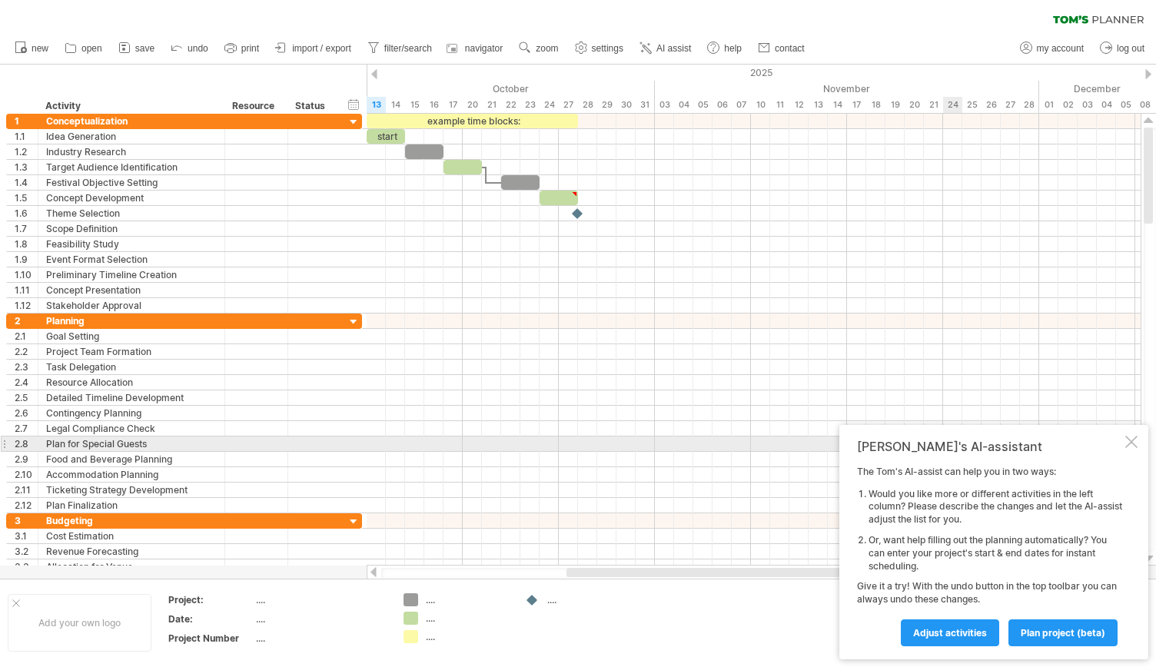
click at [1125, 437] on div "Tom's AI-assistant The Tom's AI-assist can help you in two ways: Would you like…" at bounding box center [994, 542] width 309 height 235
click at [1133, 437] on div at bounding box center [1132, 442] width 12 height 12
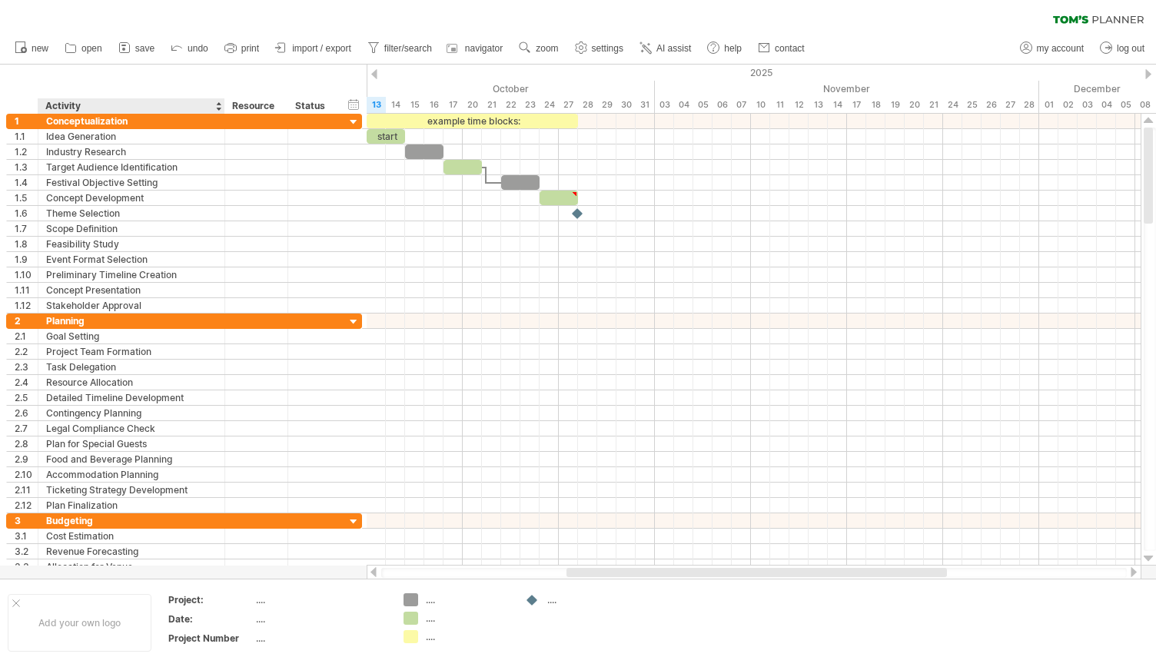
click at [215, 70] on div "hide start/end/duration show start/end/duration ******** Activity ******** Reso…" at bounding box center [183, 89] width 367 height 49
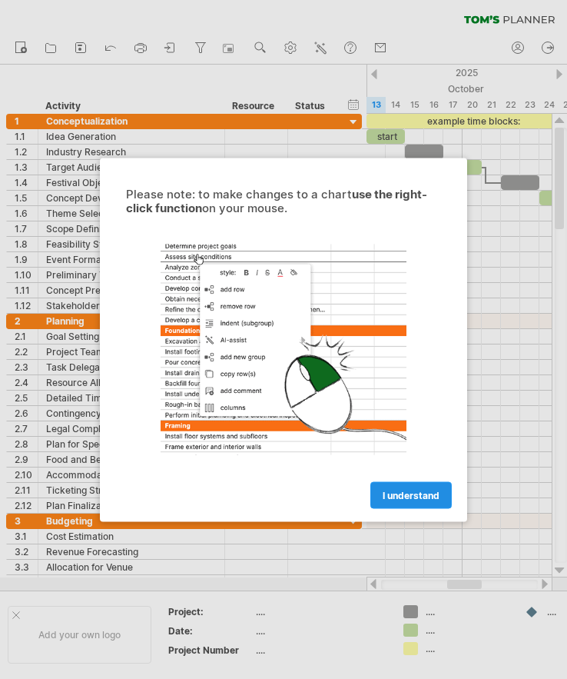
click at [420, 491] on span "I understand" at bounding box center [411, 495] width 57 height 12
click at [415, 501] on link "I understand" at bounding box center [412, 494] width 82 height 27
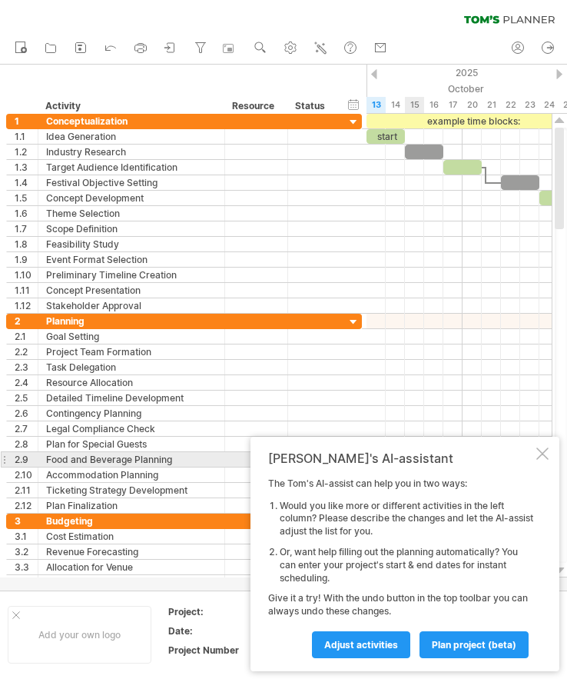
click at [541, 454] on div at bounding box center [543, 453] width 12 height 12
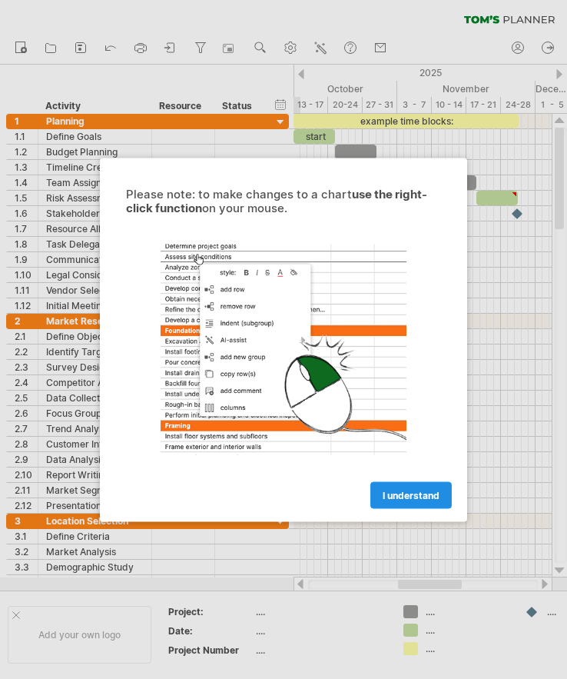
click at [434, 484] on link "I understand" at bounding box center [412, 494] width 82 height 27
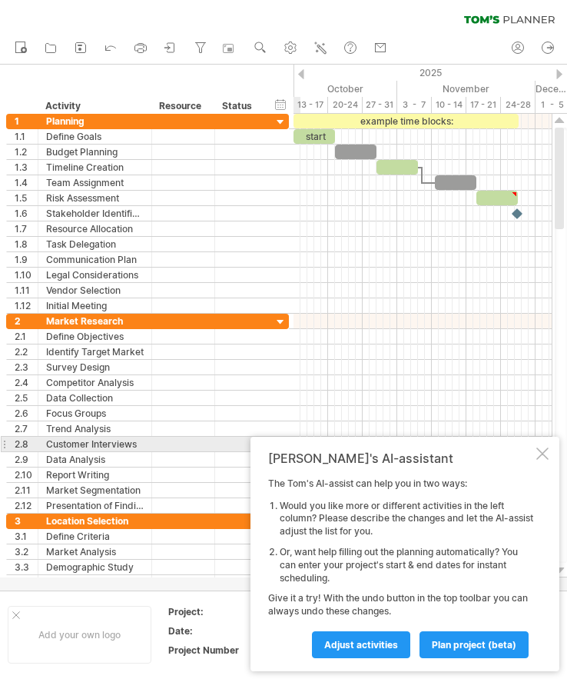
click at [541, 450] on div at bounding box center [543, 453] width 12 height 12
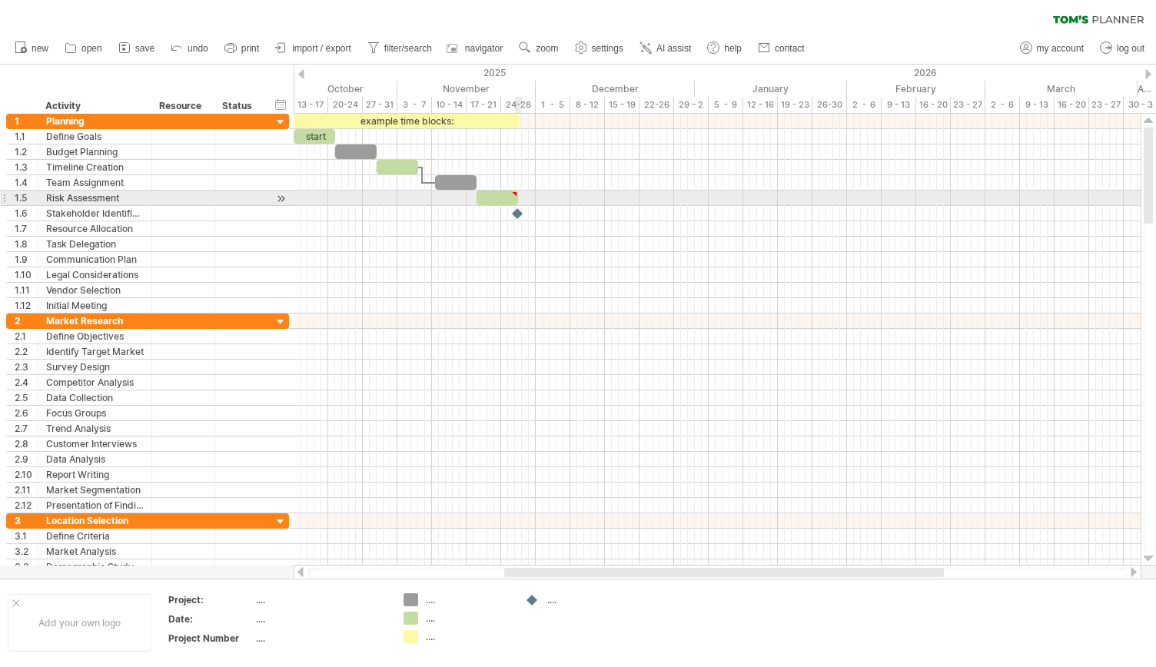
type textarea "**********"
click at [498, 199] on div at bounding box center [498, 198] width 42 height 15
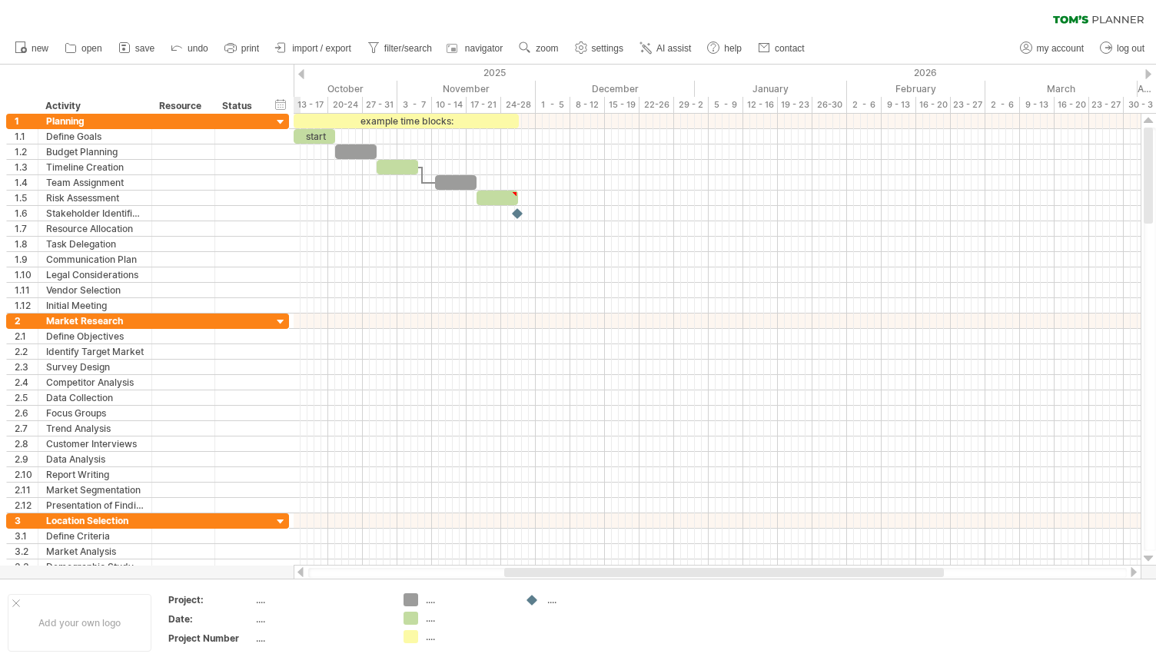
click at [567, 12] on div "clear filter reapply filter" at bounding box center [578, 16] width 1156 height 32
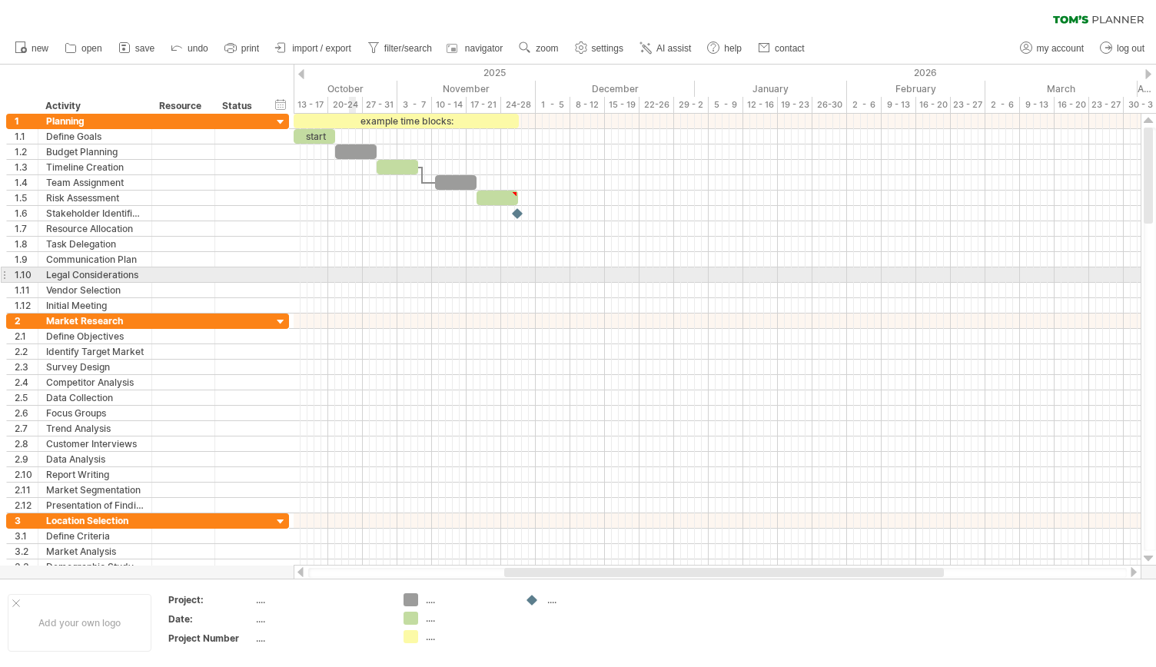
click at [355, 274] on div at bounding box center [717, 275] width 847 height 15
